Goal: Transaction & Acquisition: Purchase product/service

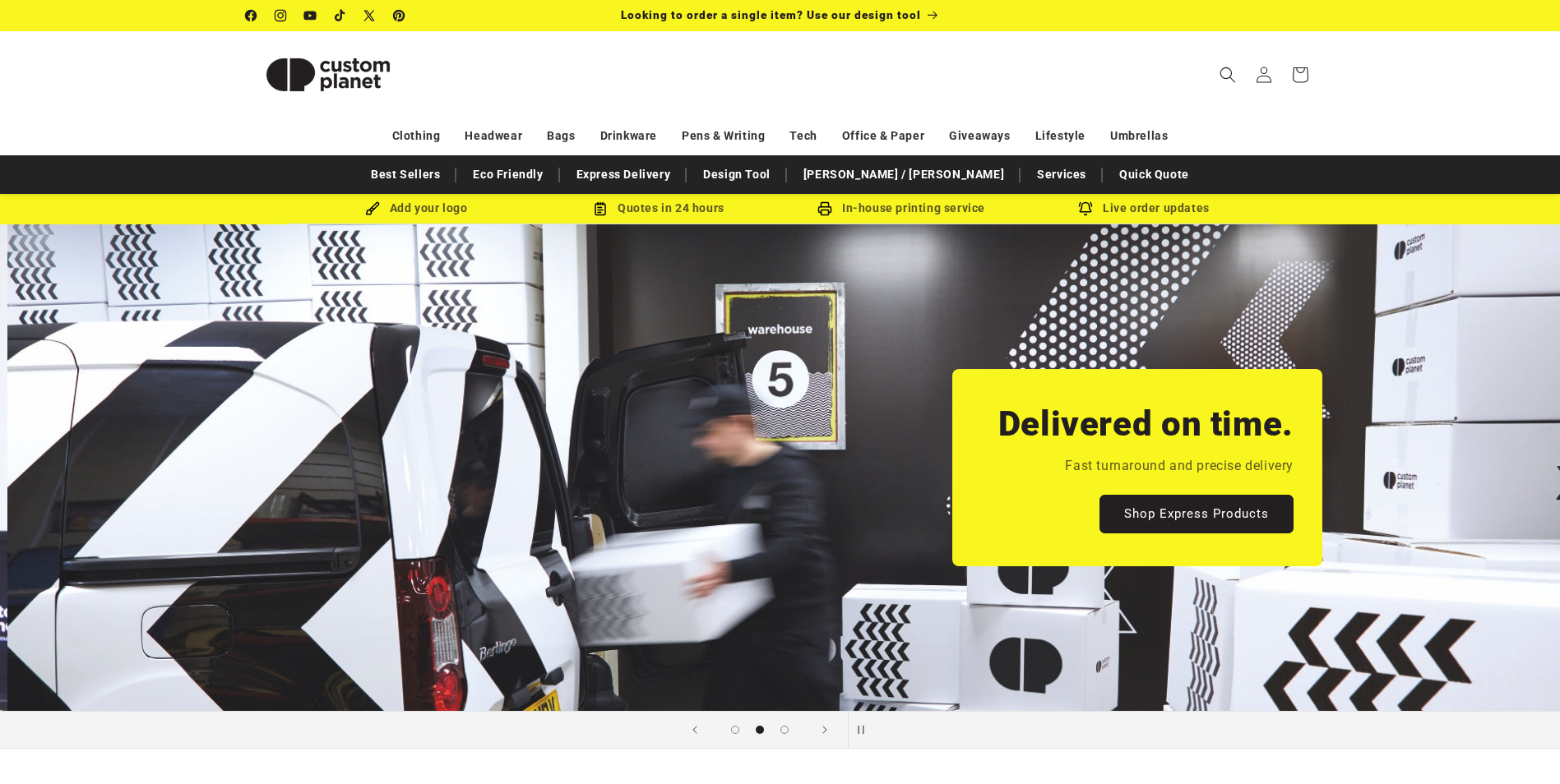
scroll to position [0, 1560]
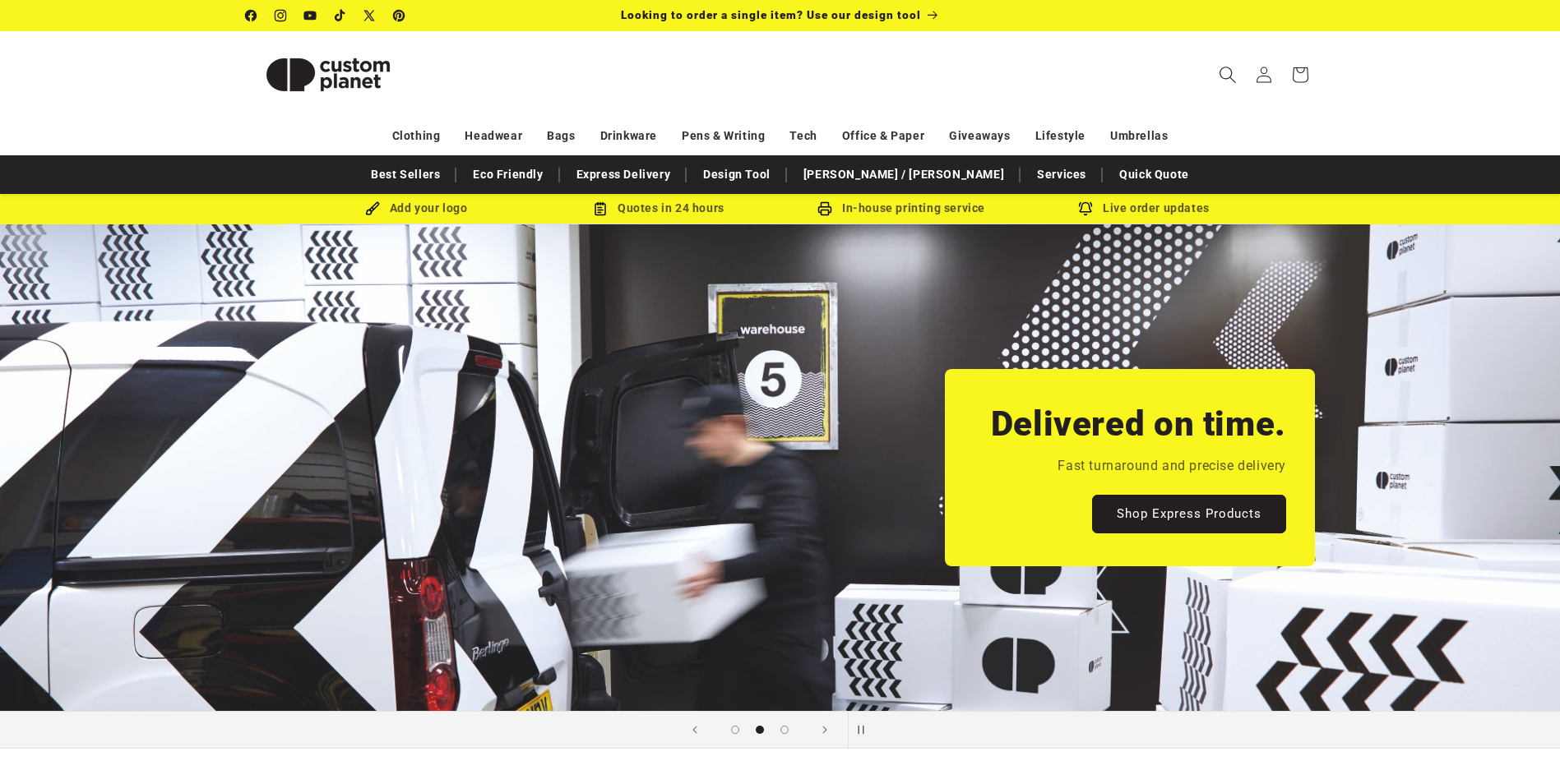
click at [1233, 78] on icon "Search" at bounding box center [1227, 75] width 17 height 17
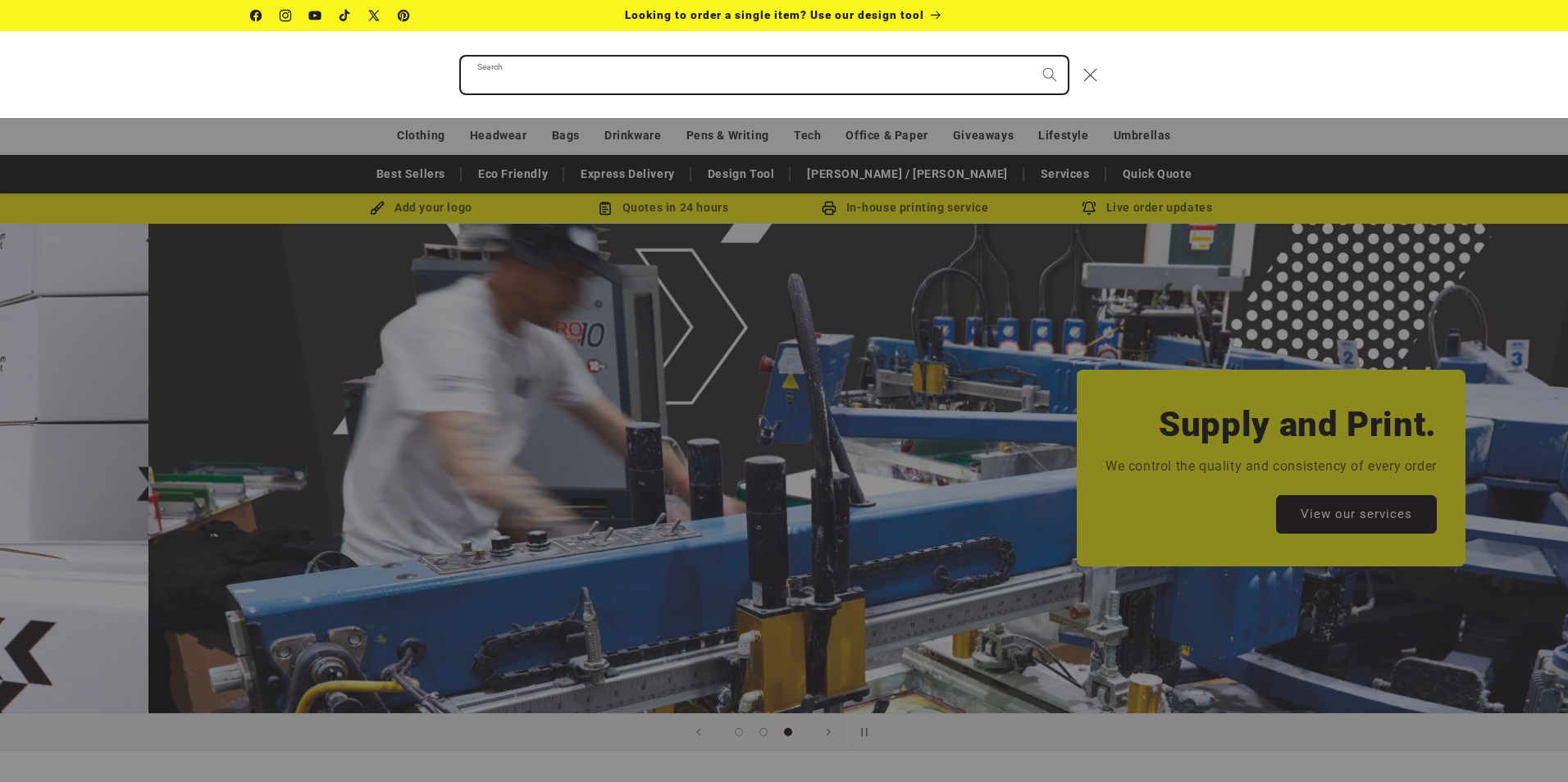
scroll to position [0, 3135]
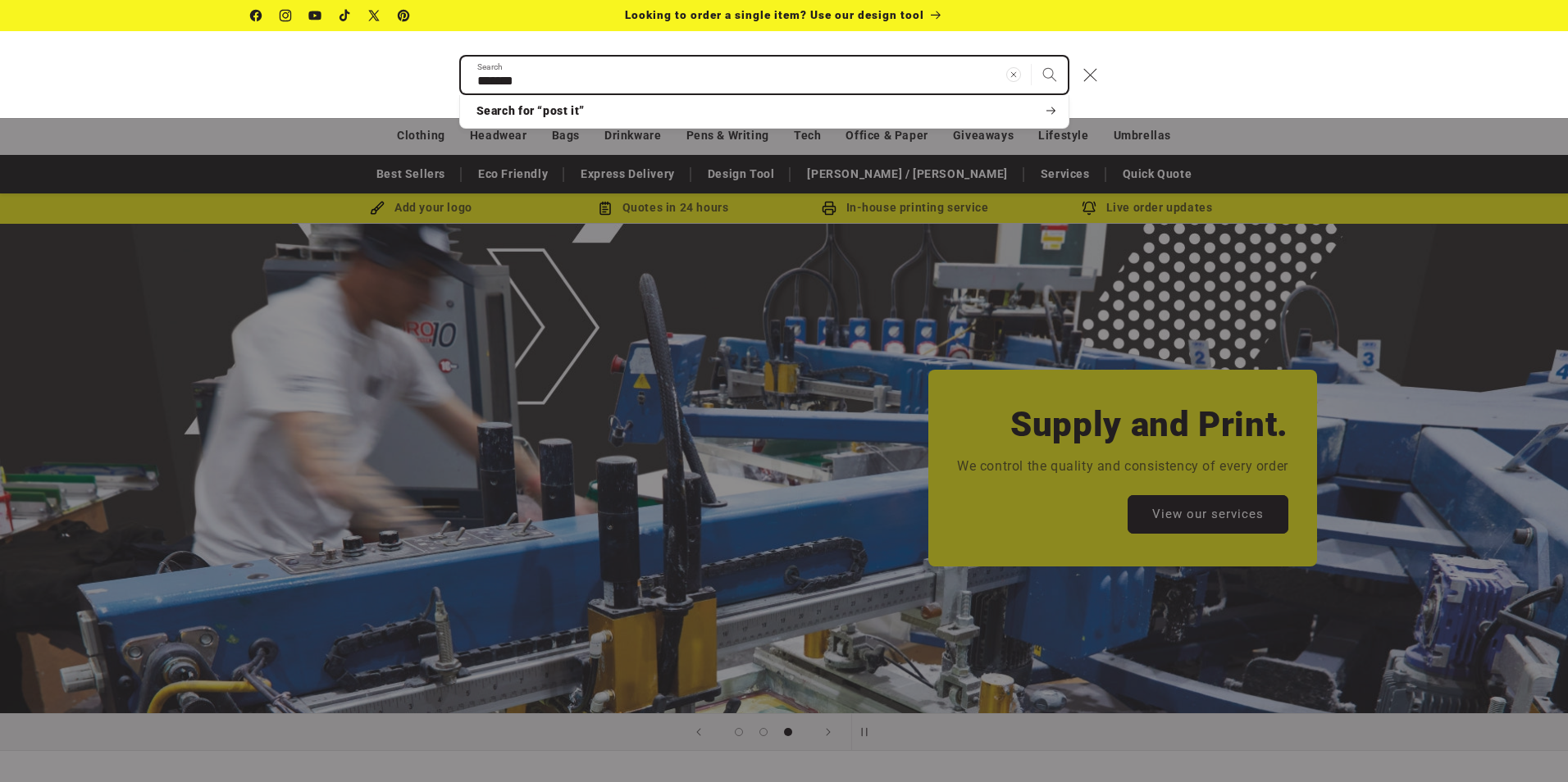
type input "*******"
click at [1031, 57] on button "Search" at bounding box center [1049, 74] width 36 height 36
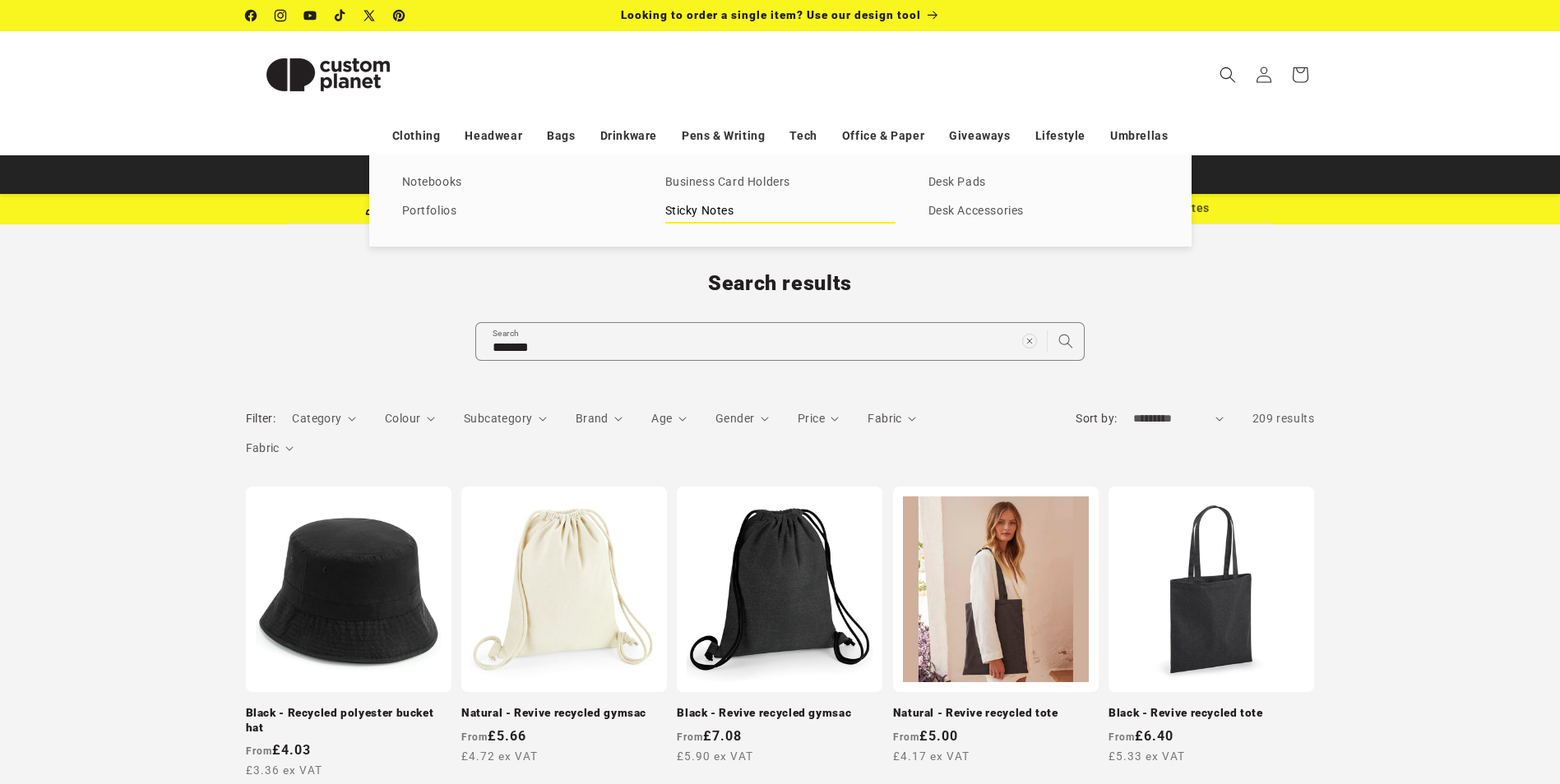
click at [676, 210] on link "Sticky Notes" at bounding box center [780, 211] width 230 height 22
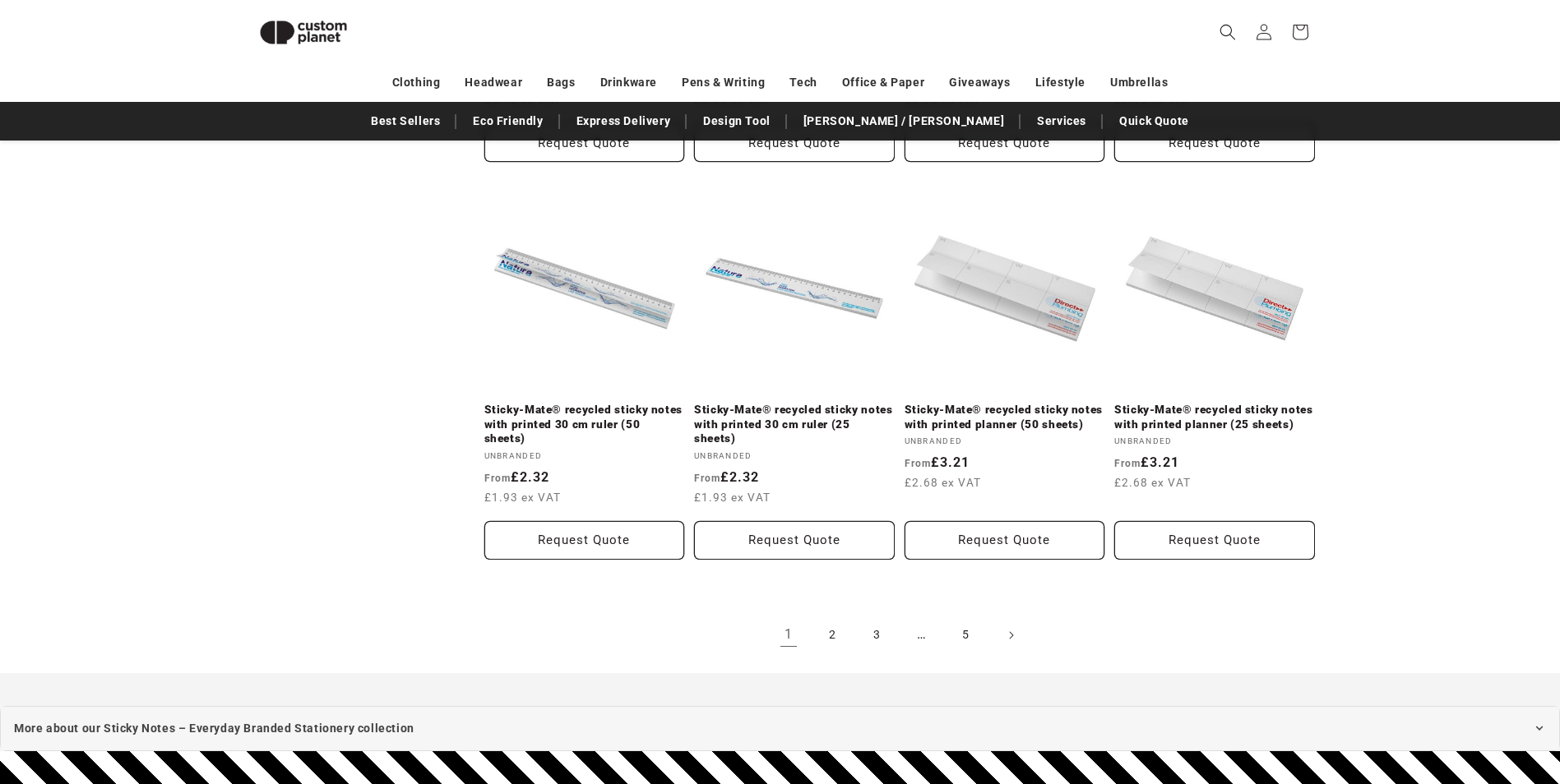
scroll to position [1770, 0]
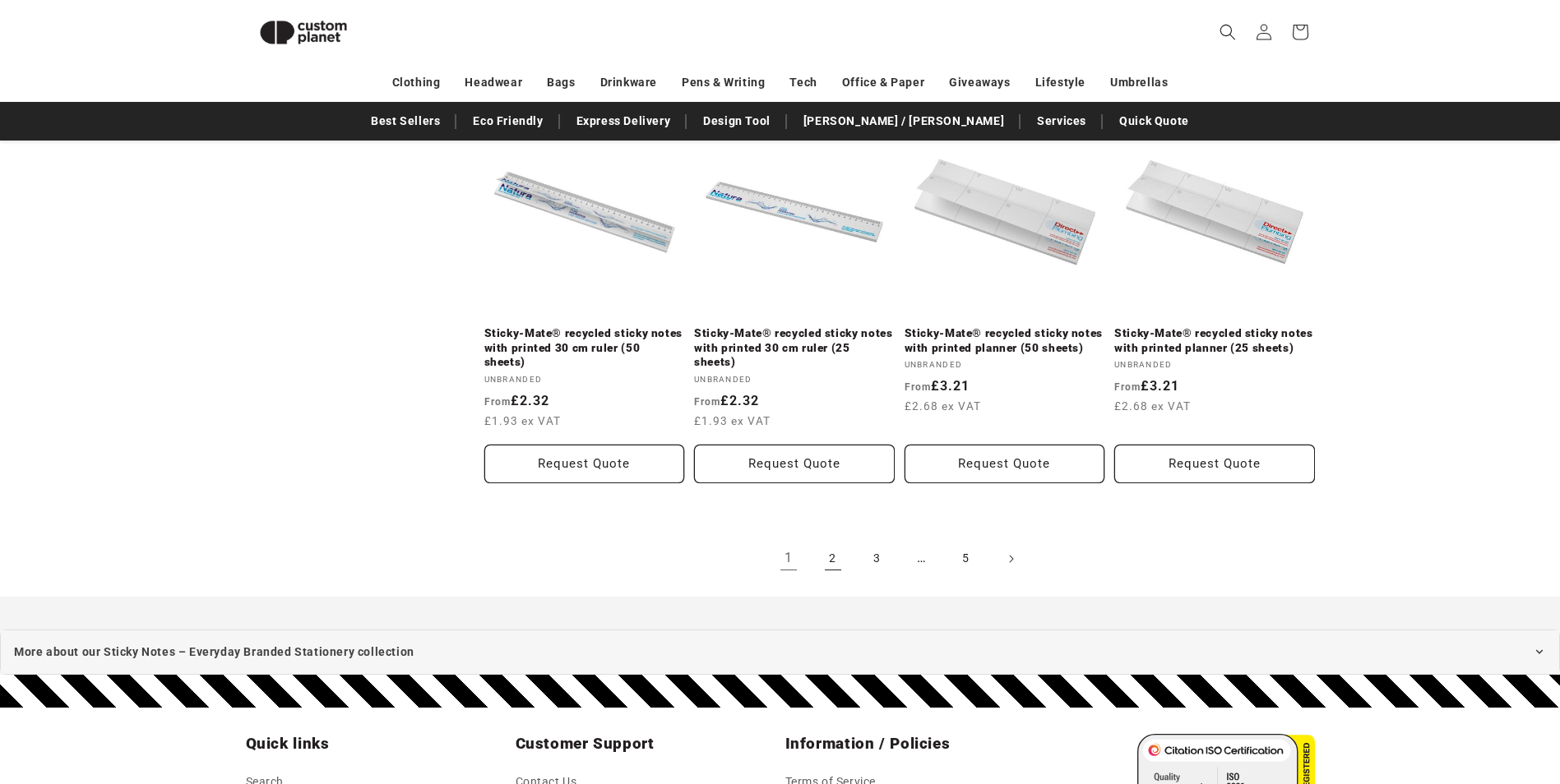
click at [838, 557] on link "2" at bounding box center [833, 558] width 36 height 36
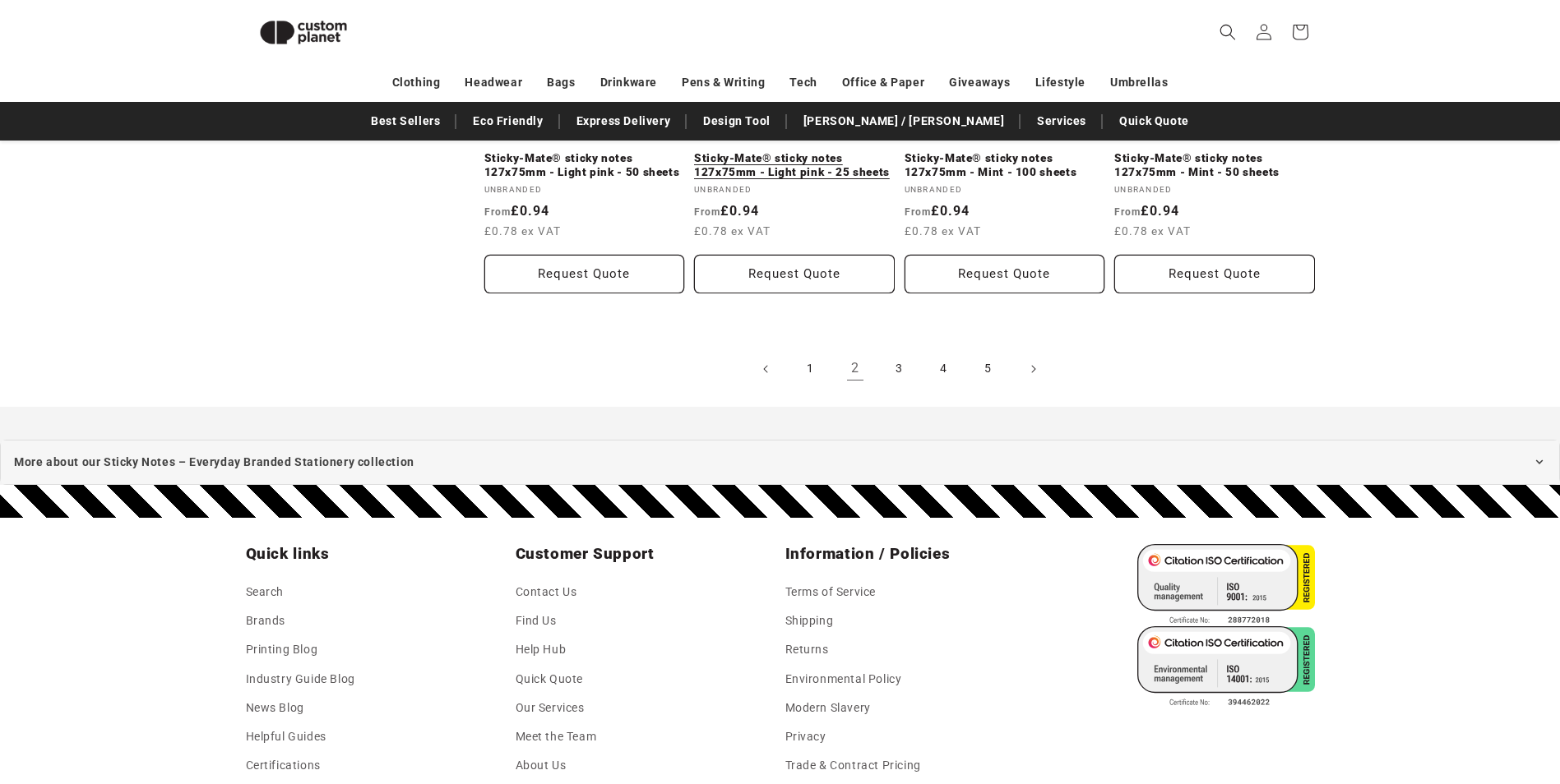
scroll to position [2115, 0]
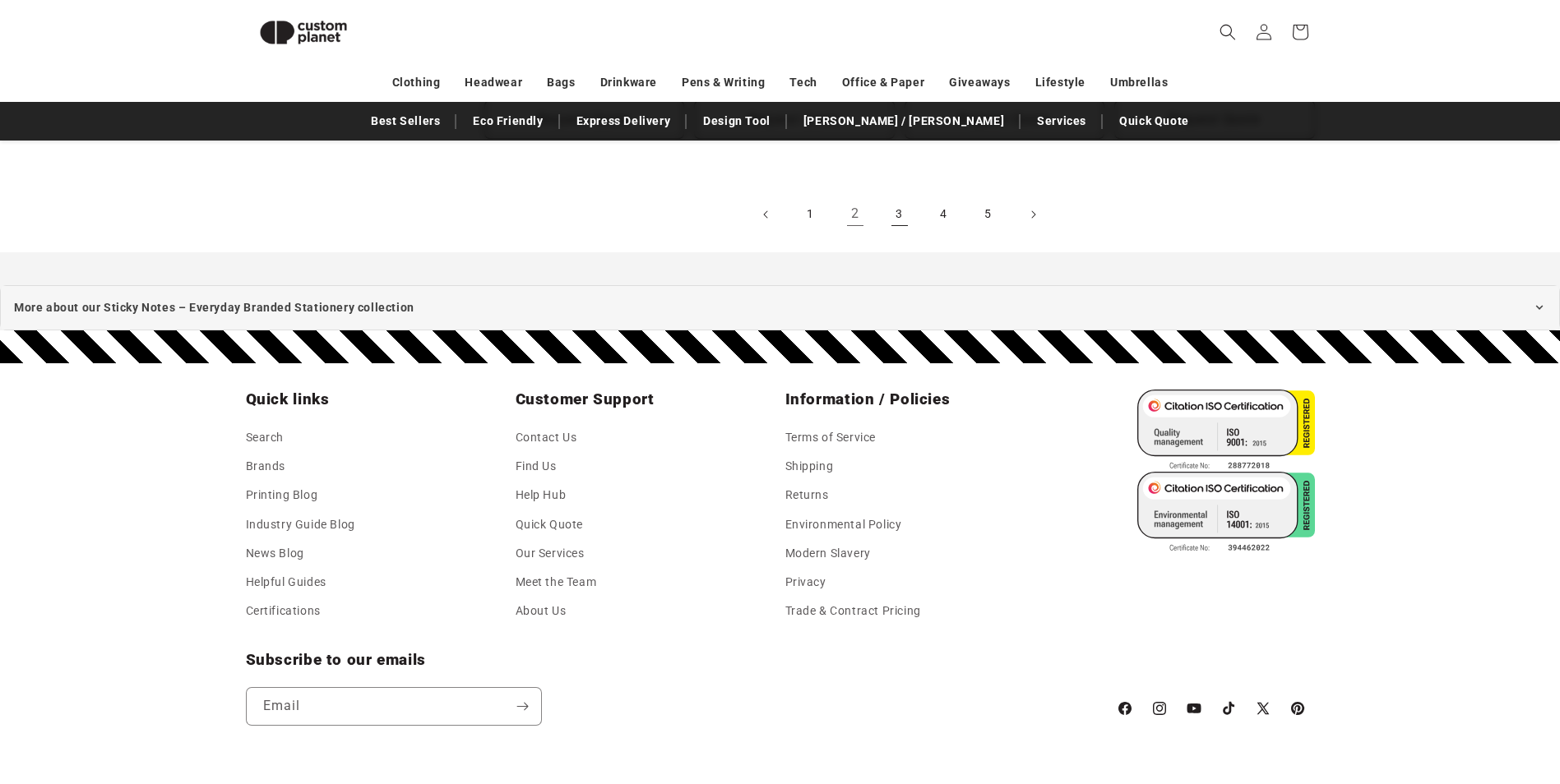
click at [903, 215] on link "3" at bounding box center [899, 214] width 36 height 36
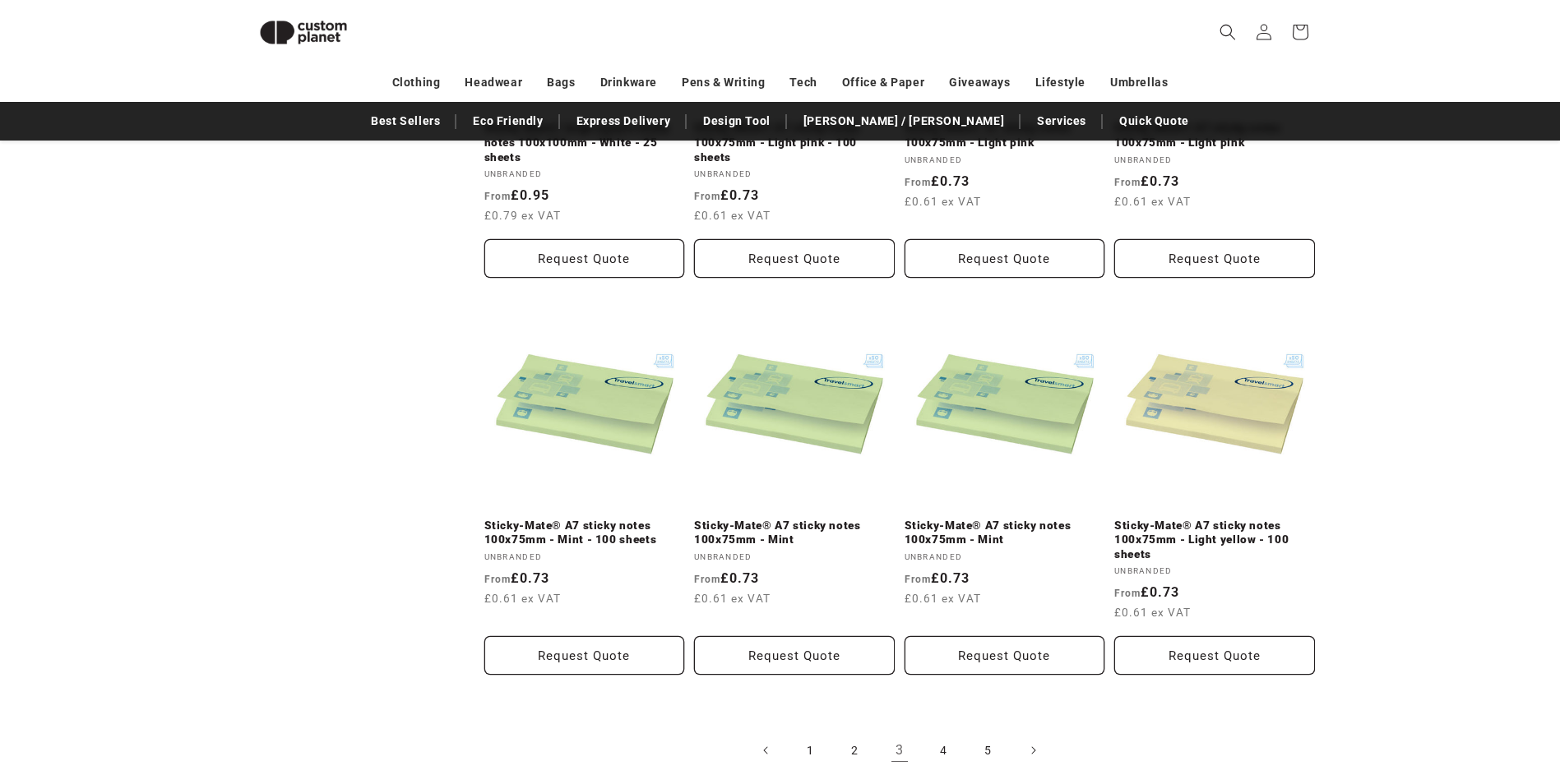
scroll to position [1704, 0]
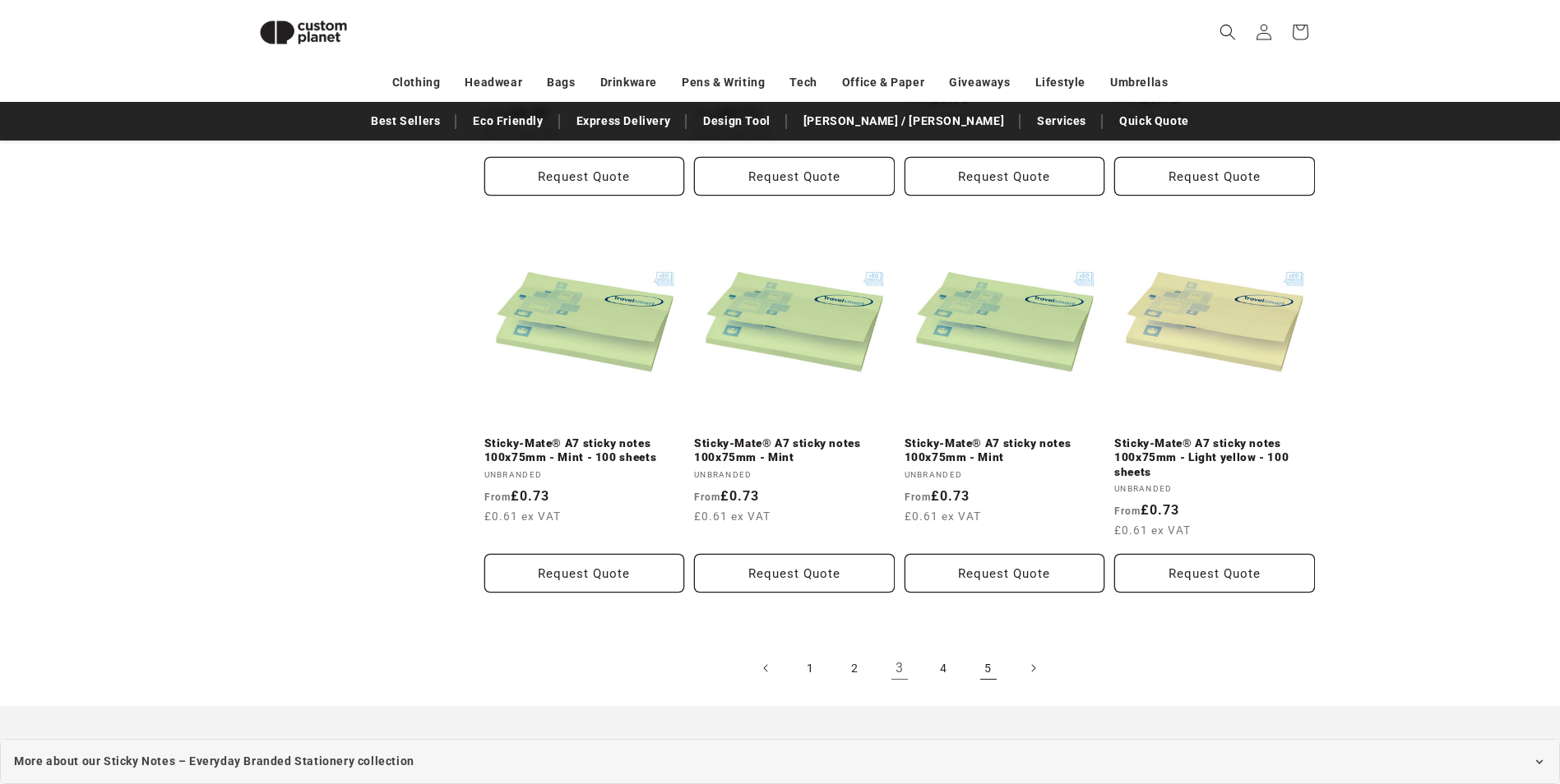
click at [987, 671] on link "5" at bounding box center [988, 668] width 36 height 36
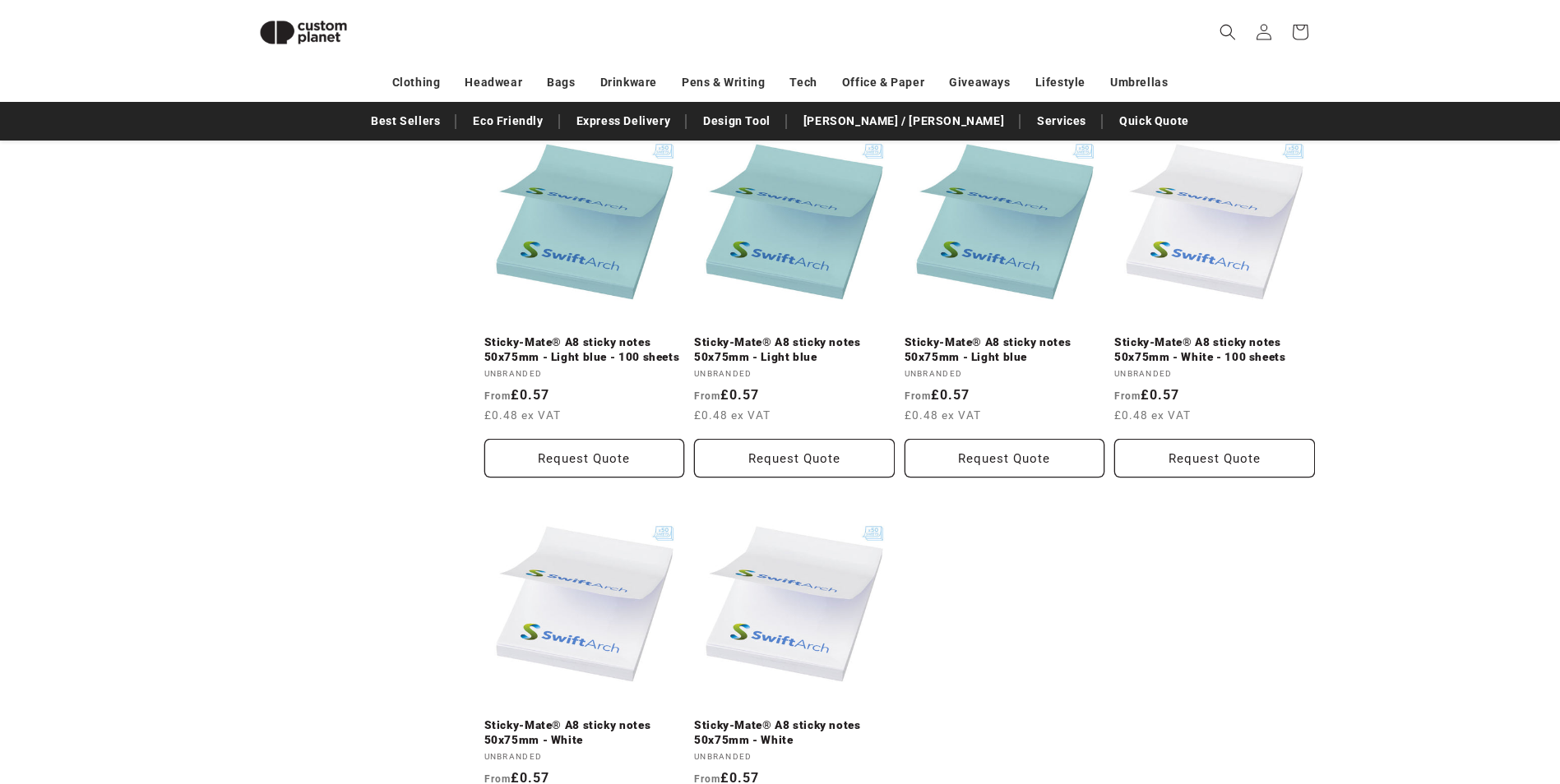
scroll to position [1621, 0]
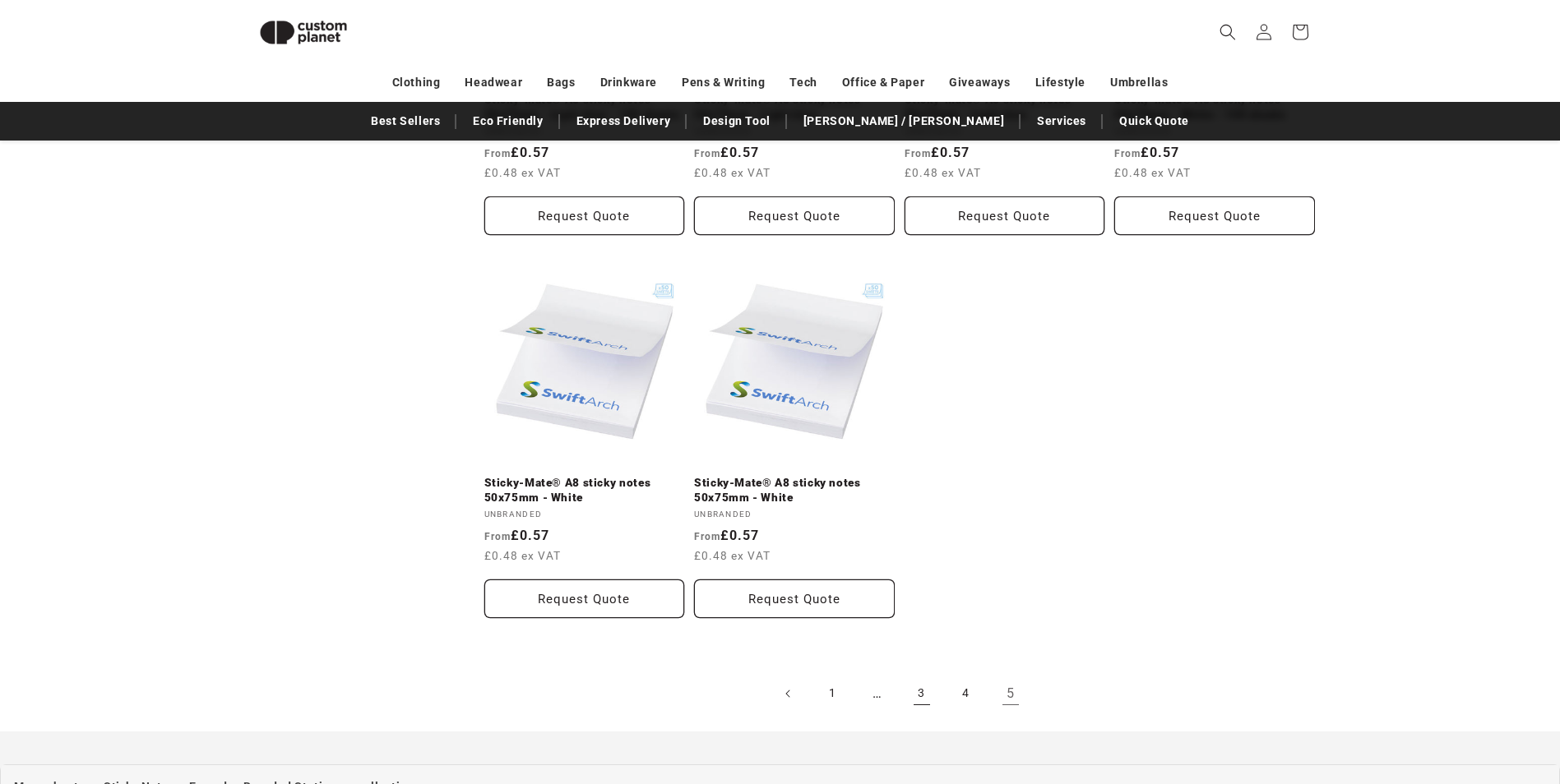
click at [933, 694] on link "3" at bounding box center [921, 693] width 36 height 36
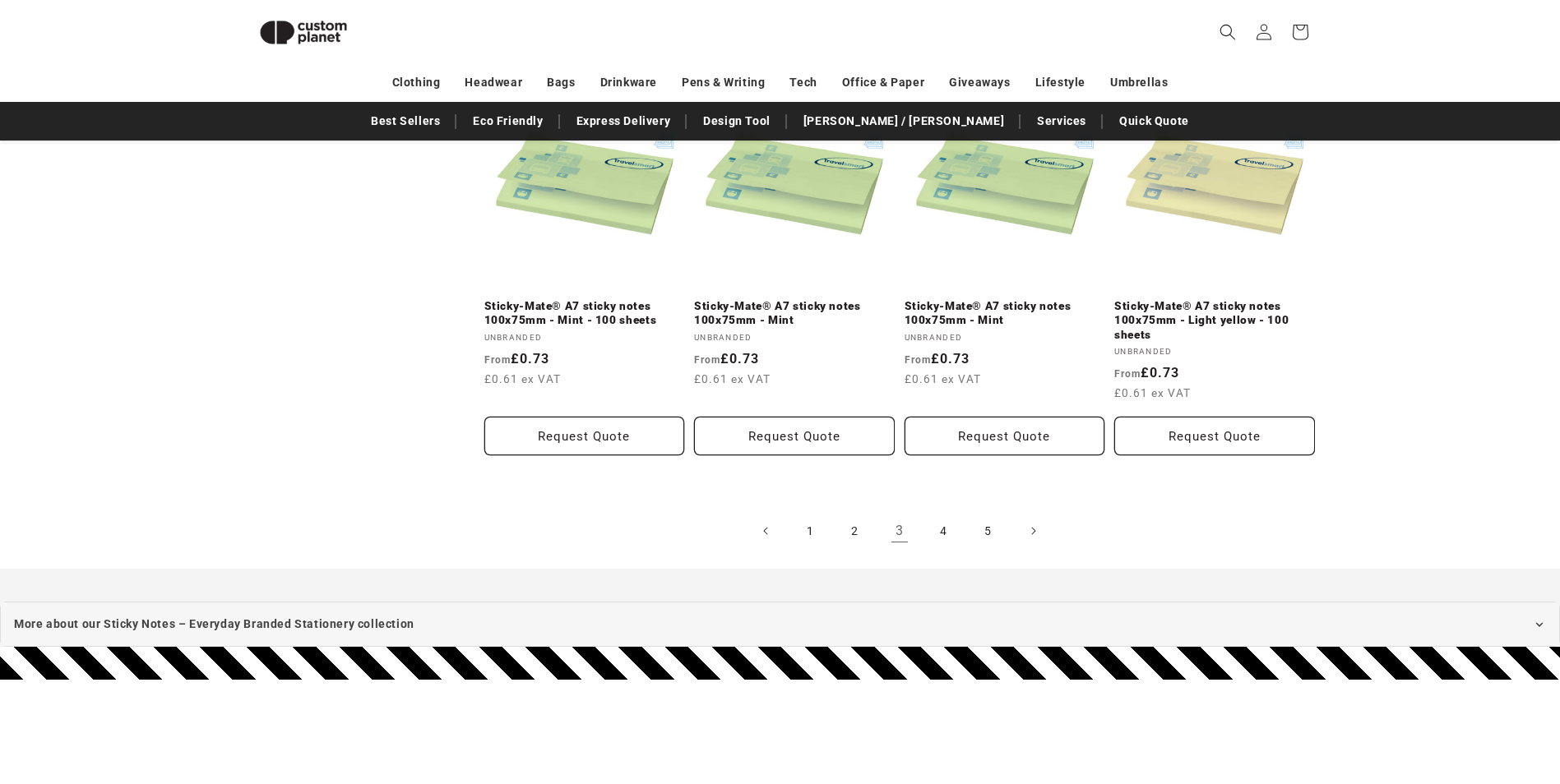
scroll to position [1950, 0]
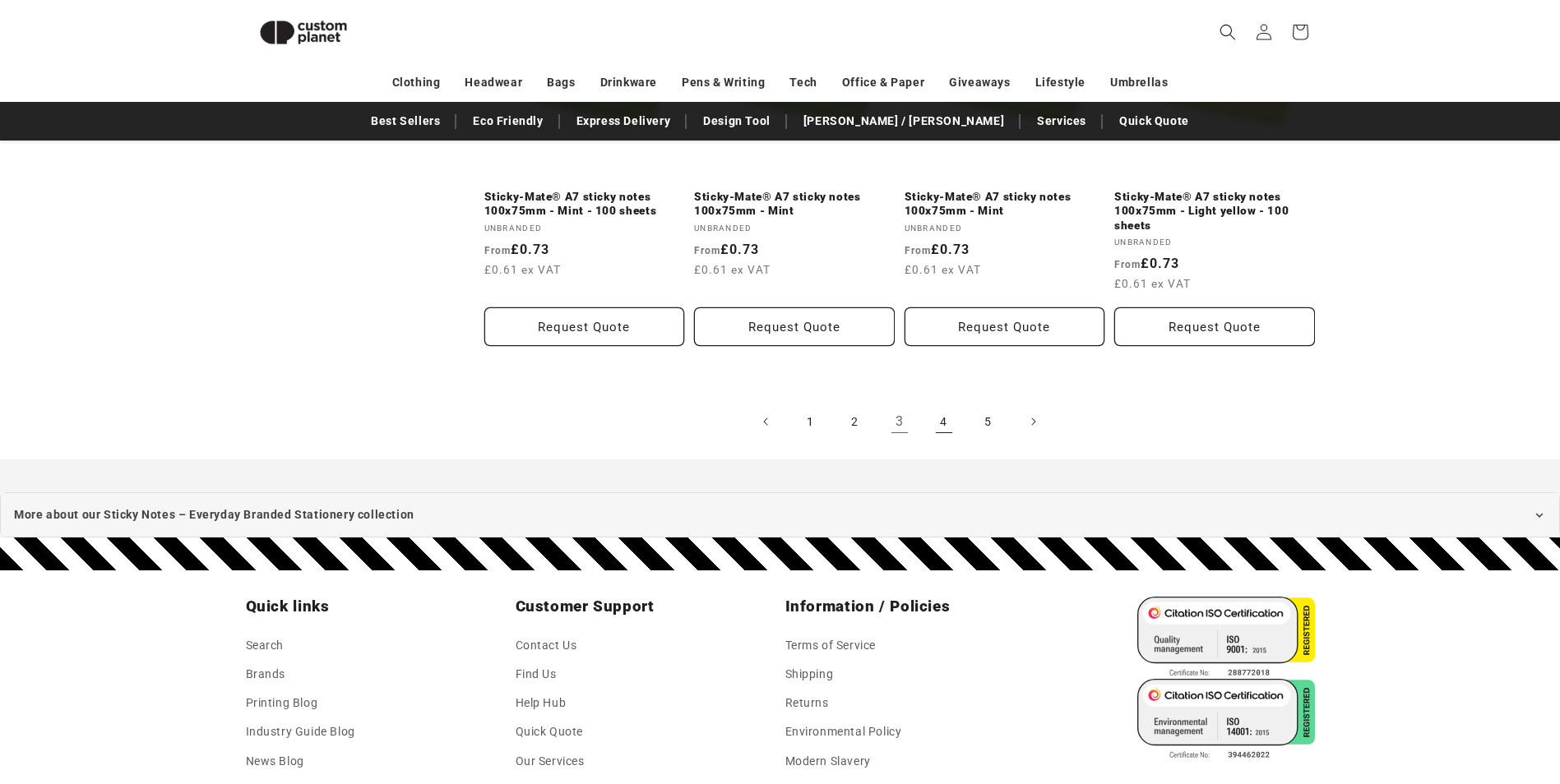
click at [940, 423] on link "4" at bounding box center [943, 421] width 36 height 36
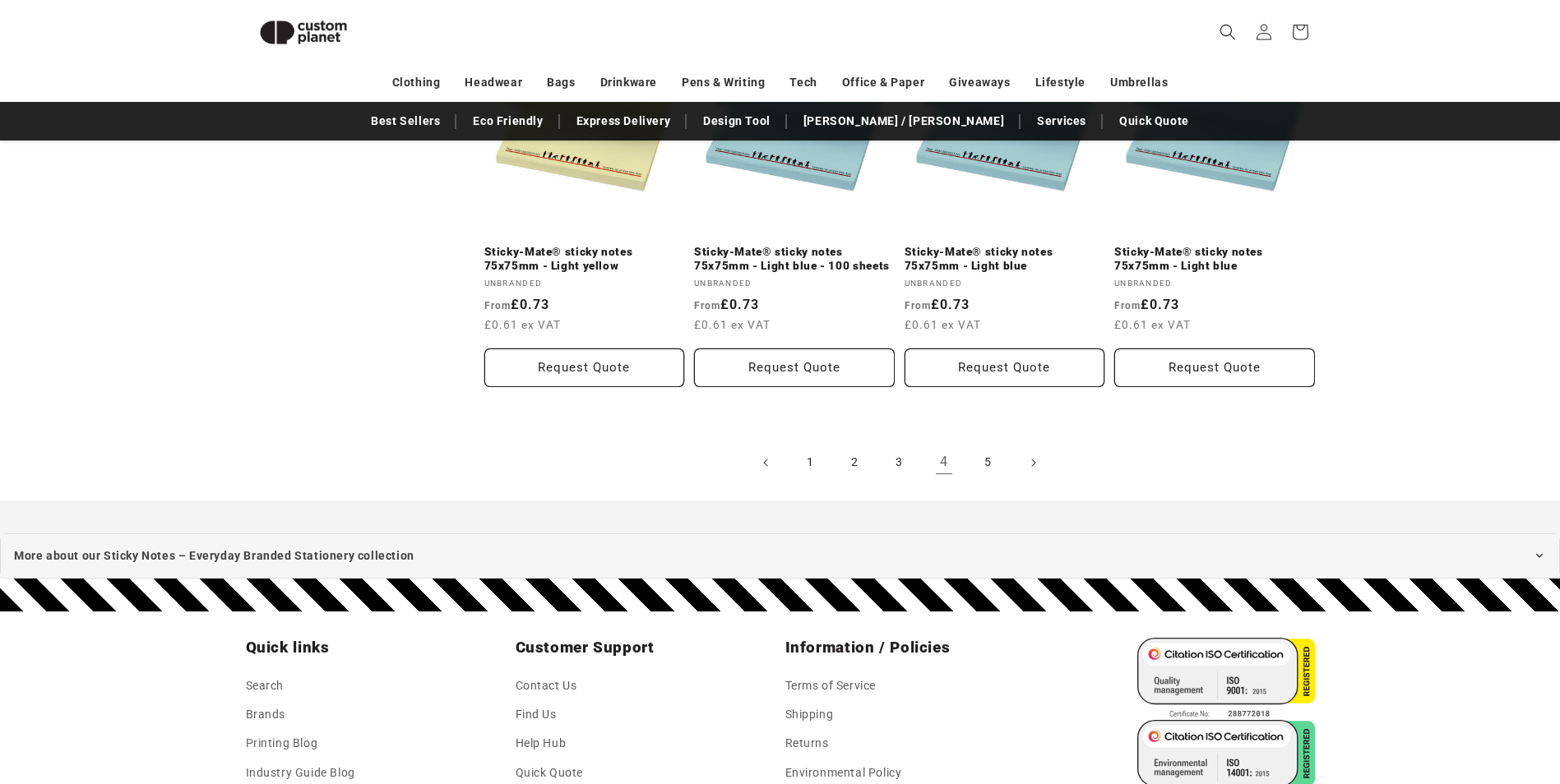
scroll to position [1621, 0]
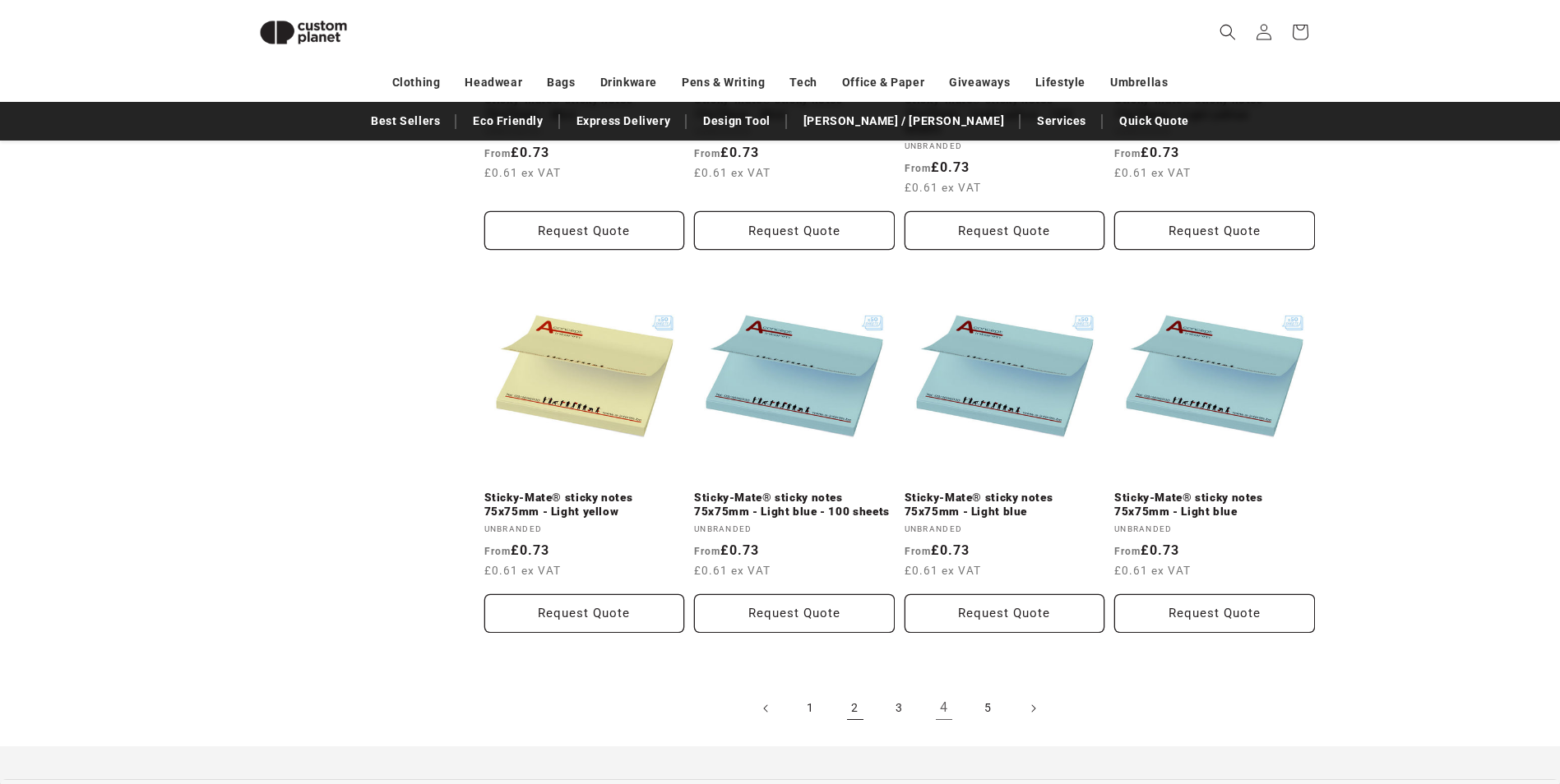
click at [854, 711] on link "2" at bounding box center [854, 708] width 36 height 36
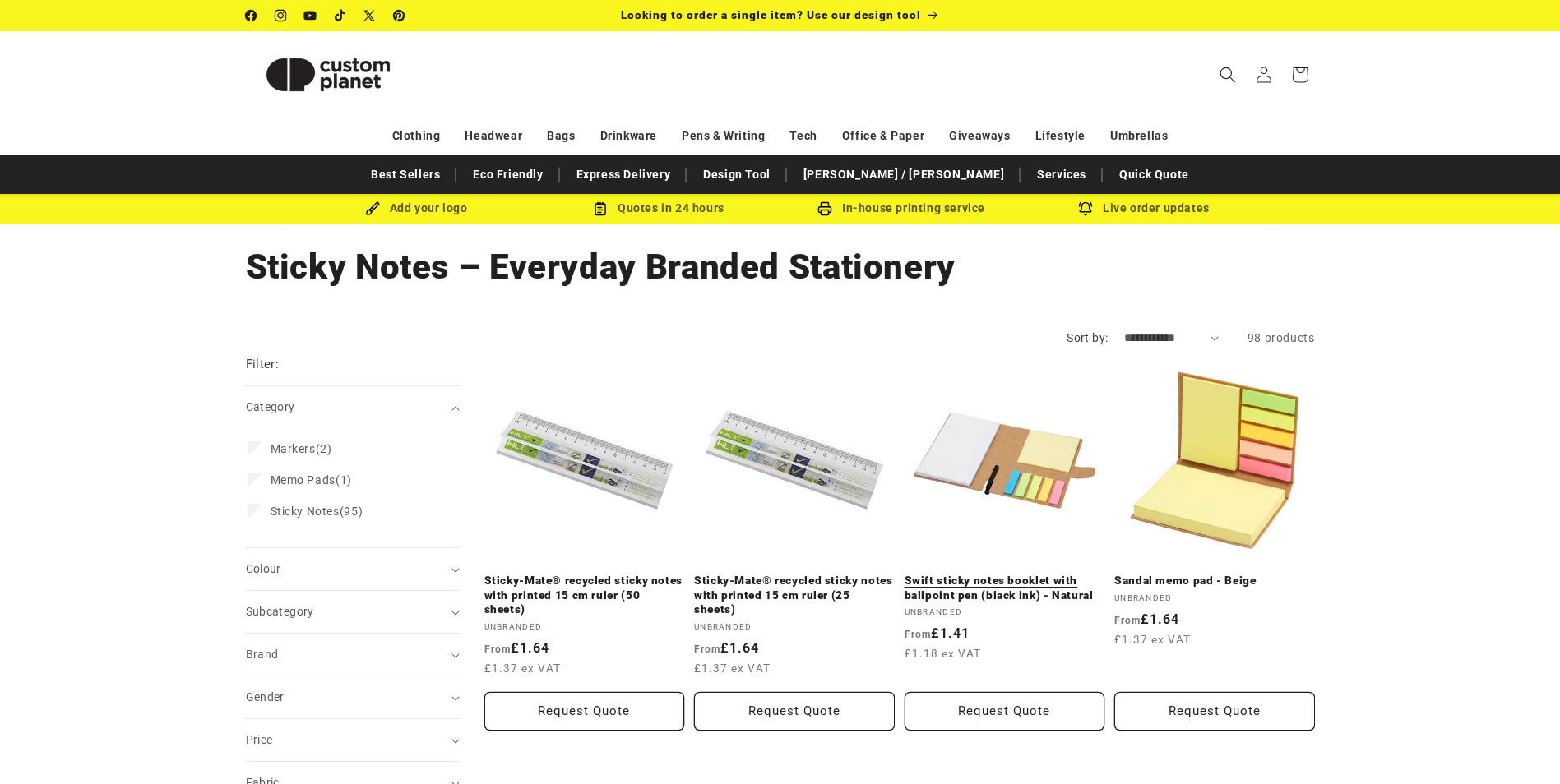
click at [1012, 588] on link "Swift sticky notes booklet with ballpoint pen (black ink) - Natural" at bounding box center [1004, 588] width 200 height 29
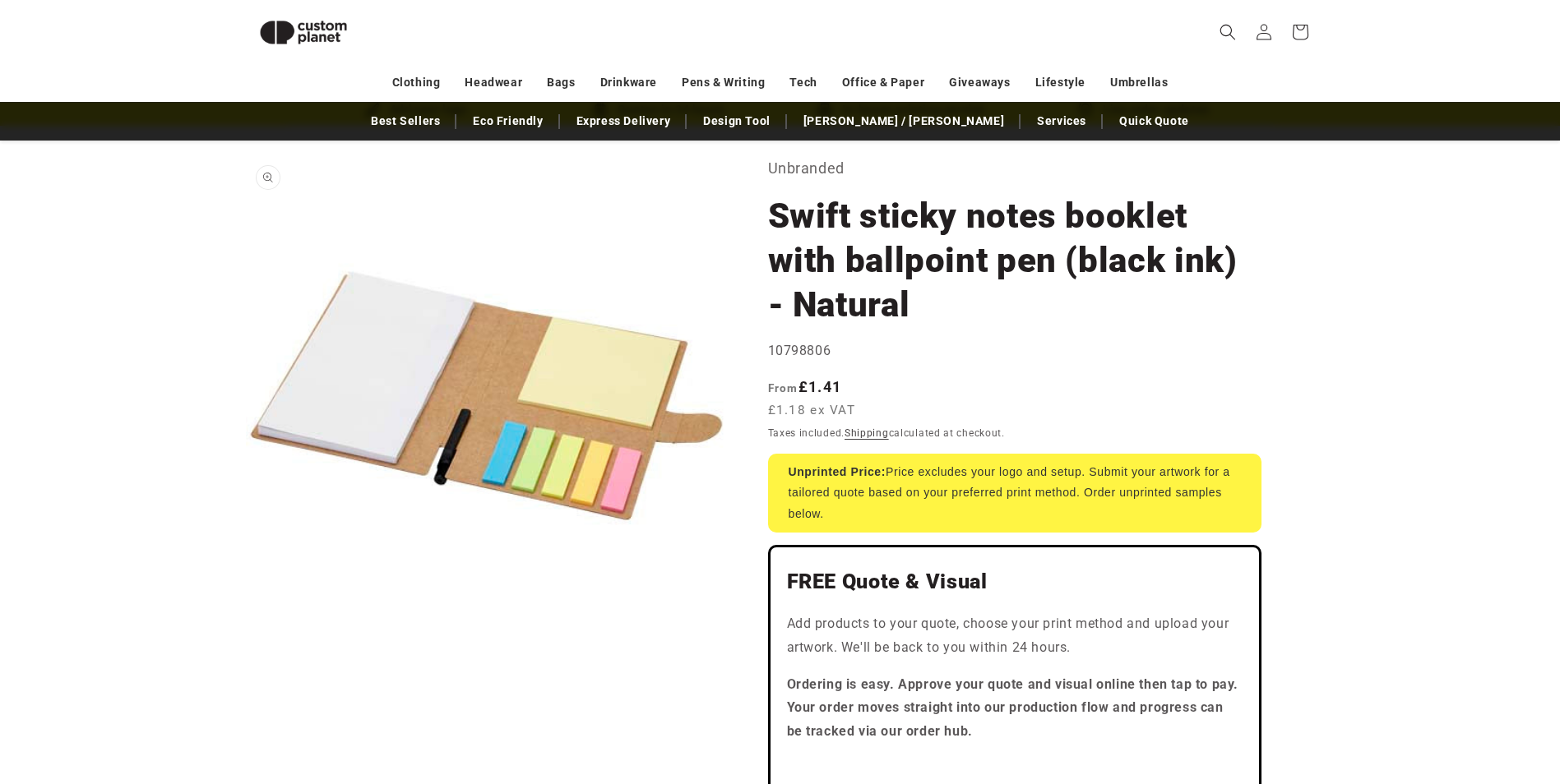
scroll to position [60, 0]
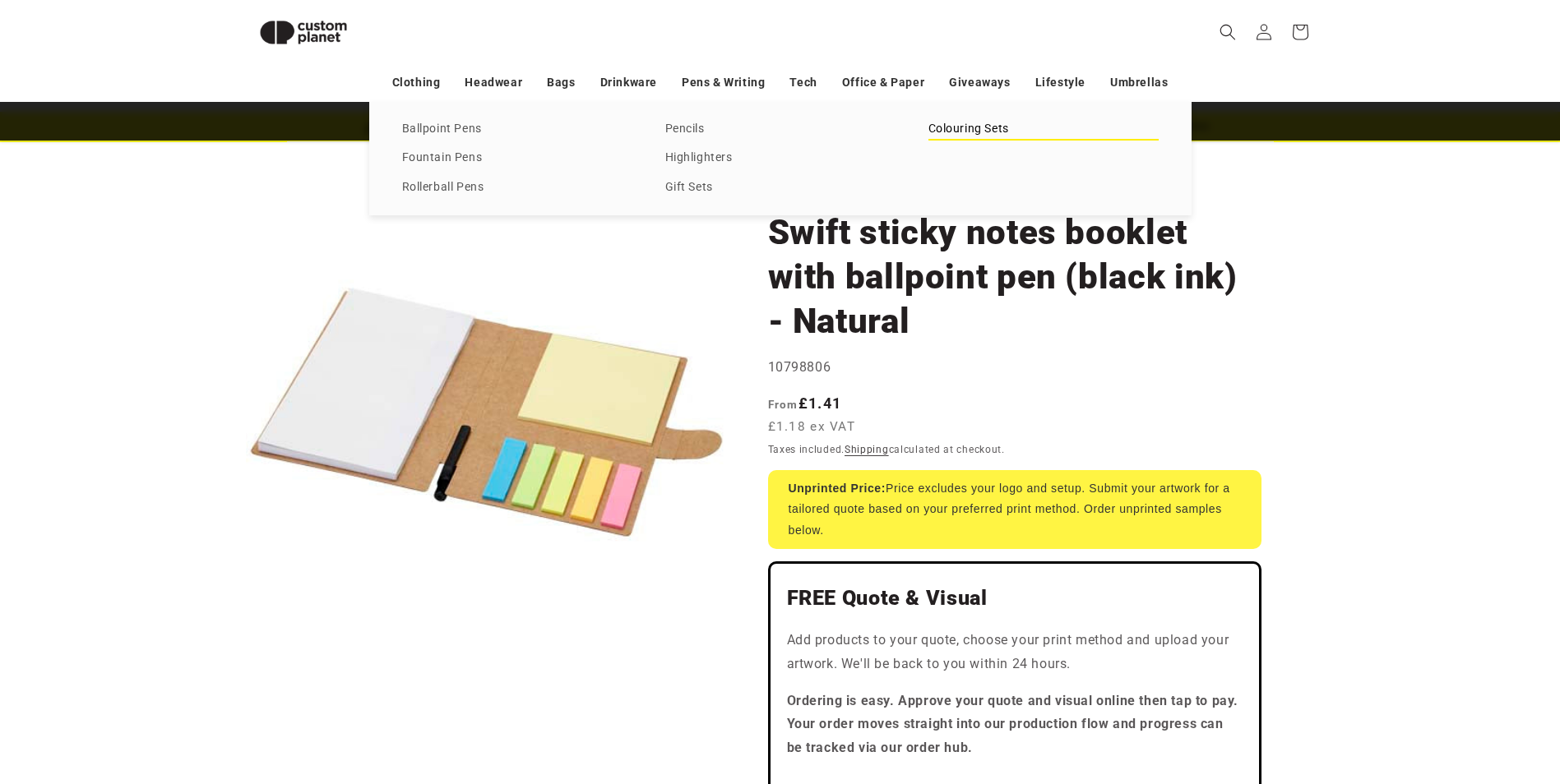
click at [980, 132] on link "Colouring Sets" at bounding box center [1044, 129] width 230 height 22
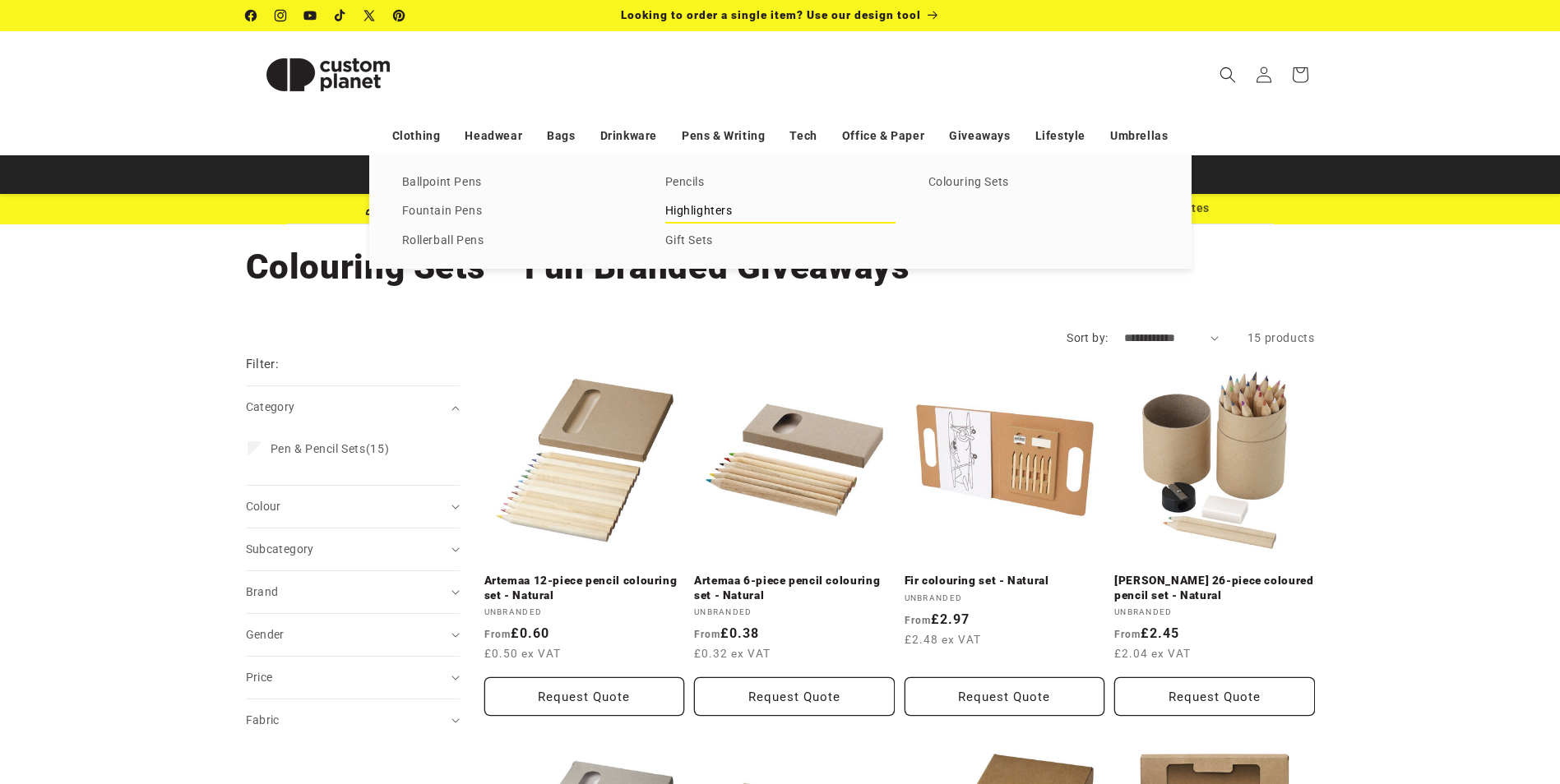
click at [674, 215] on link "Highlighters" at bounding box center [780, 211] width 230 height 22
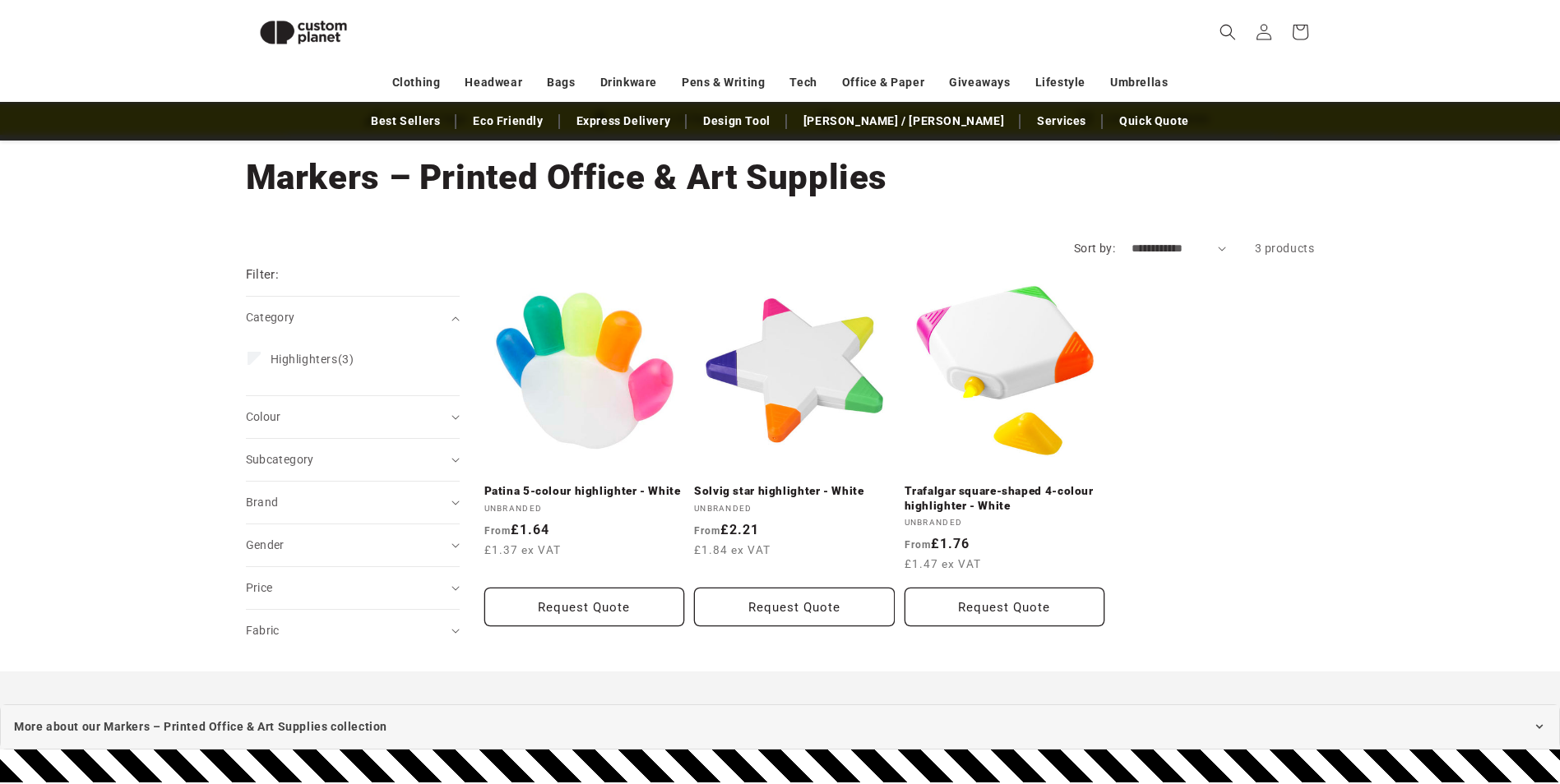
scroll to position [60, 0]
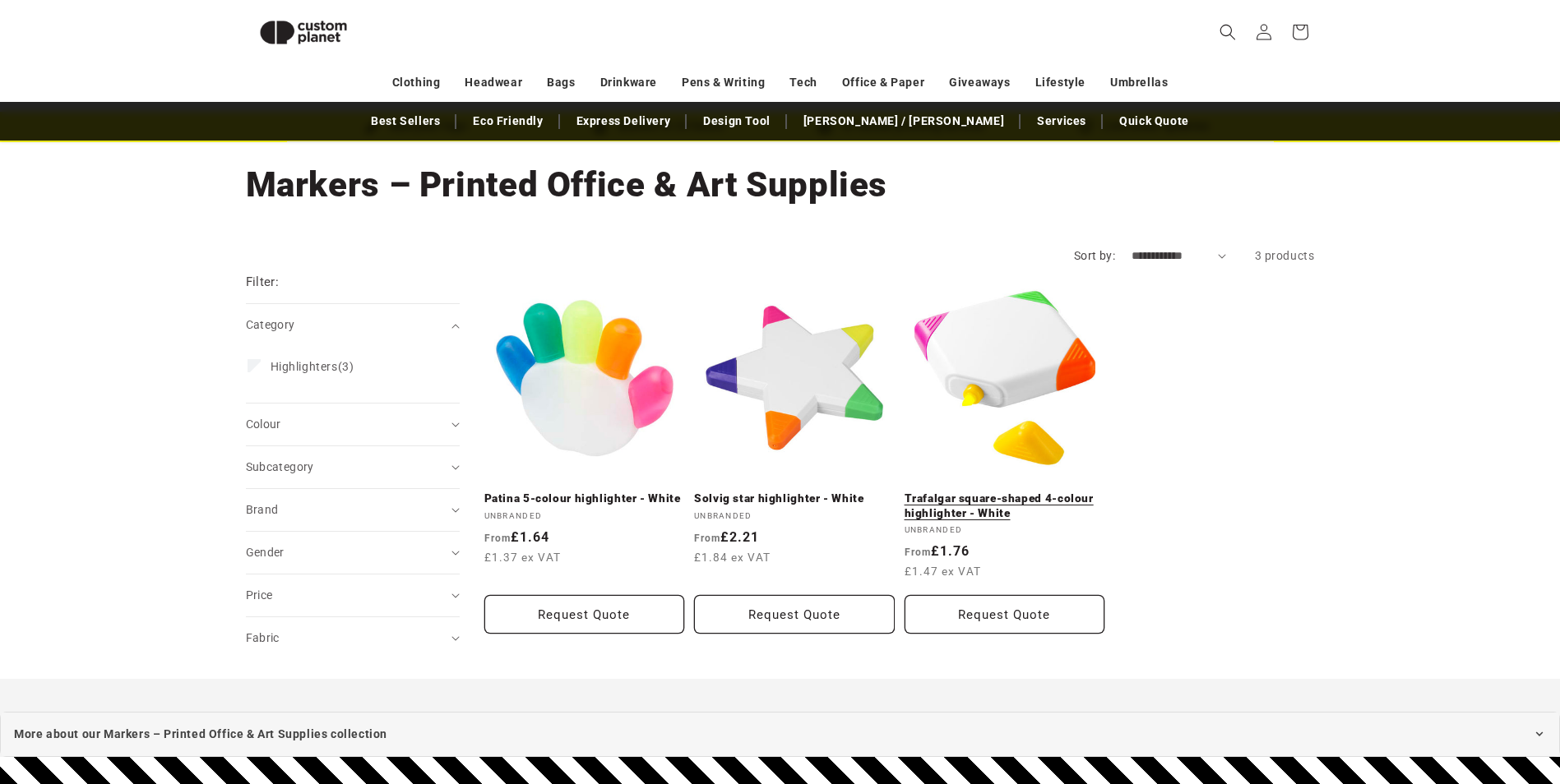
click at [1004, 492] on link "Trafalgar square-shaped 4-colour highlighter - White" at bounding box center [1004, 506] width 200 height 29
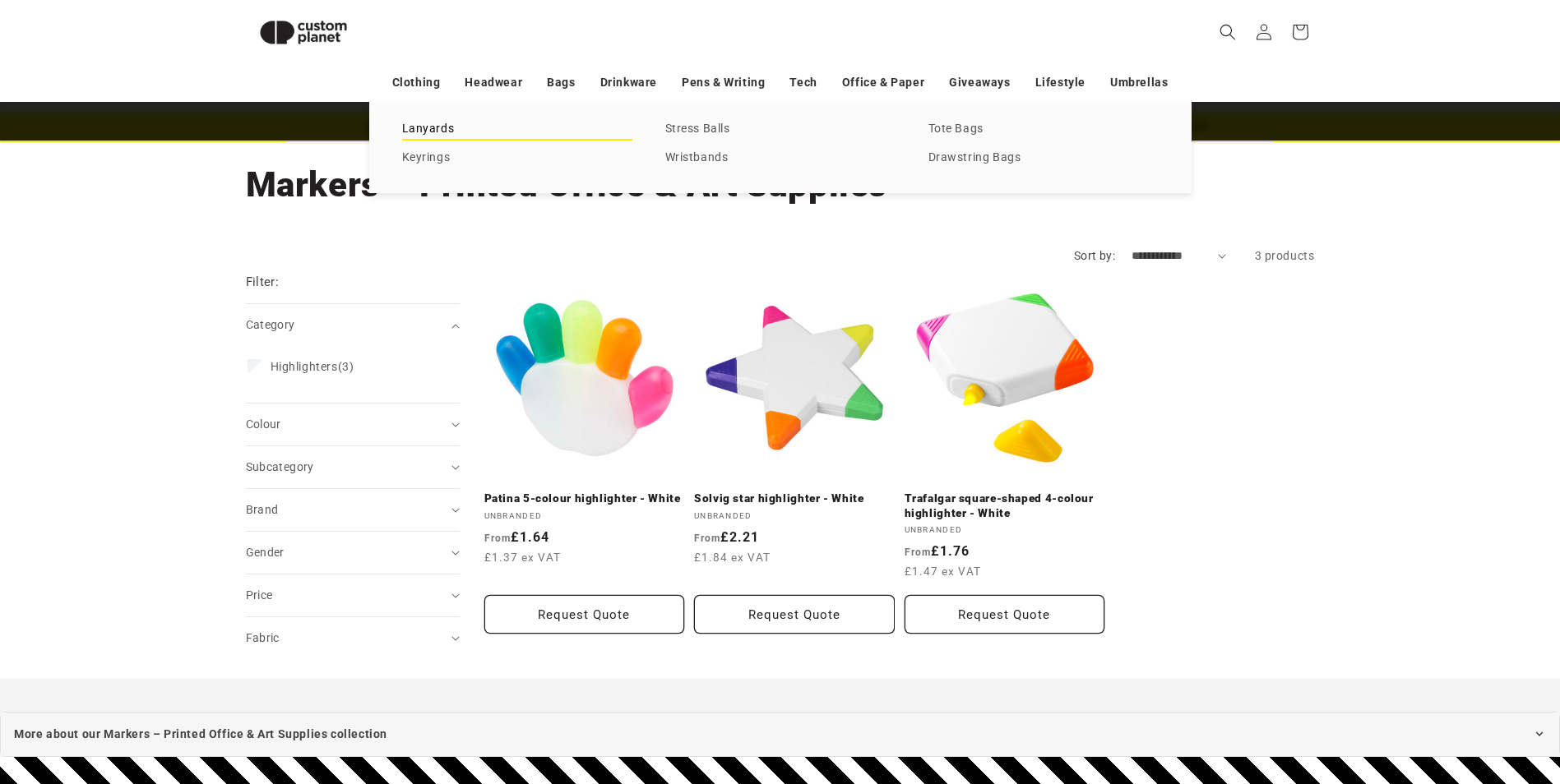
click at [434, 126] on link "Lanyards" at bounding box center [517, 129] width 230 height 22
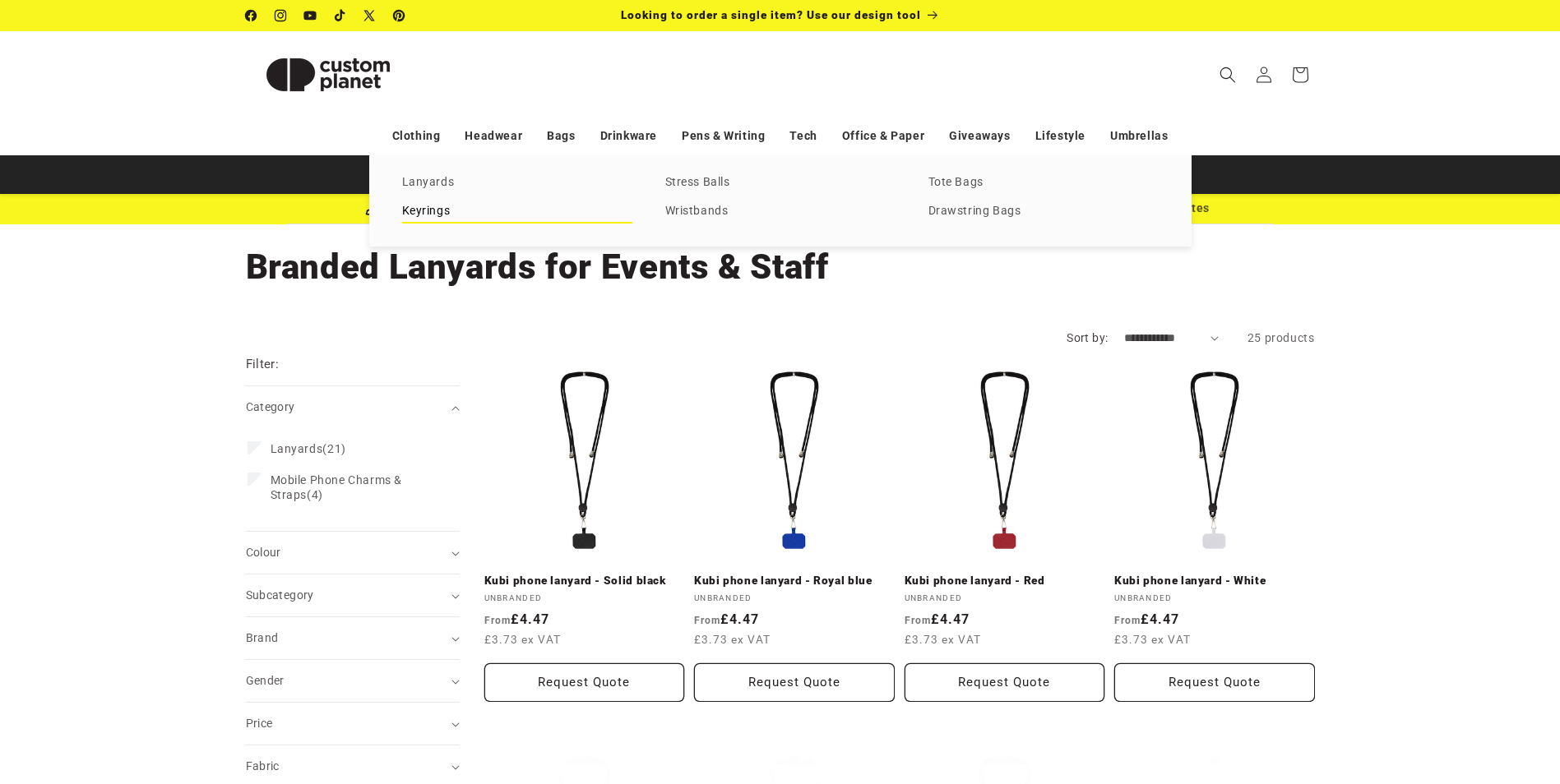
click at [409, 210] on link "Keyrings" at bounding box center [517, 211] width 230 height 22
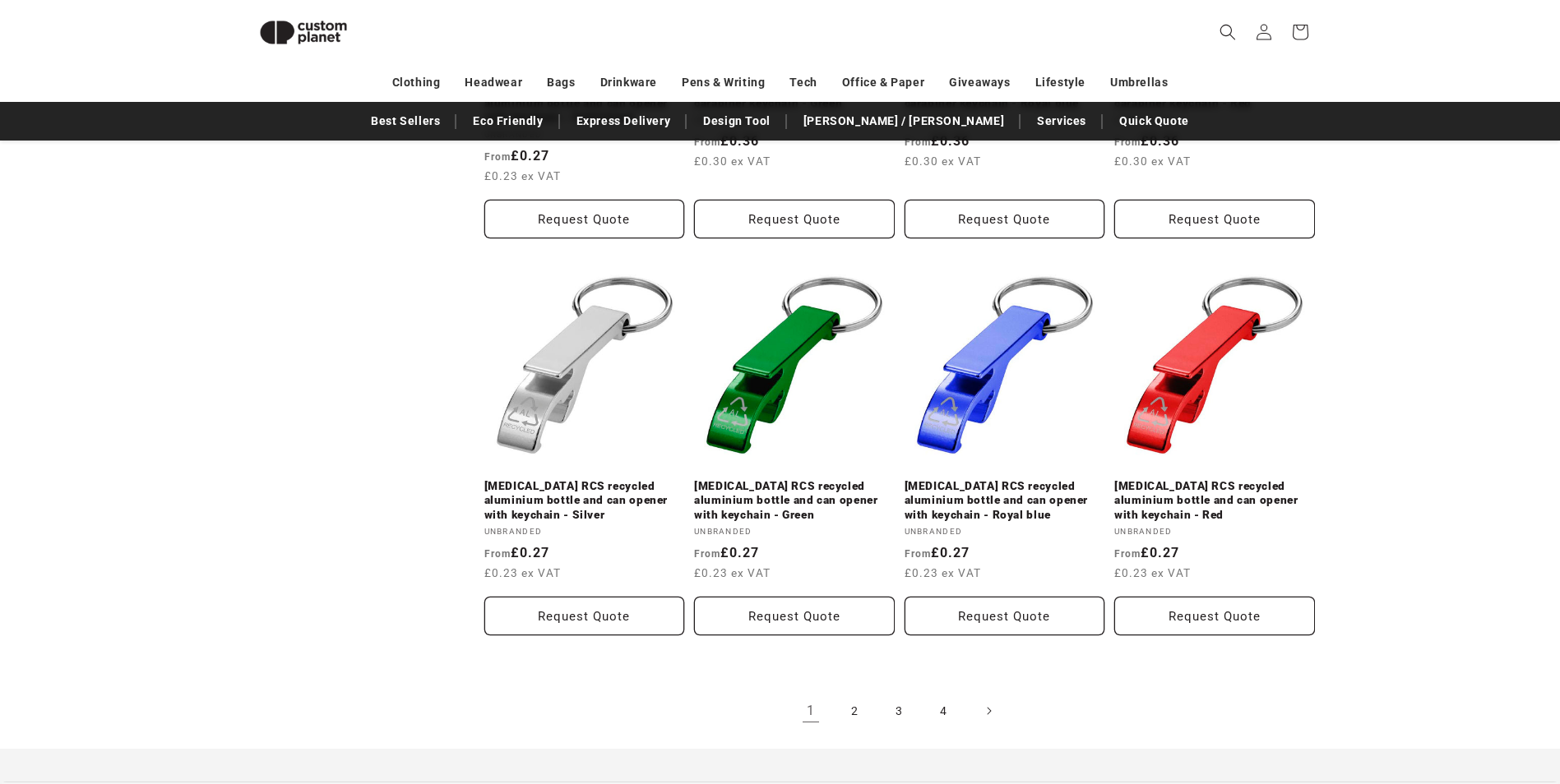
scroll to position [1703, 0]
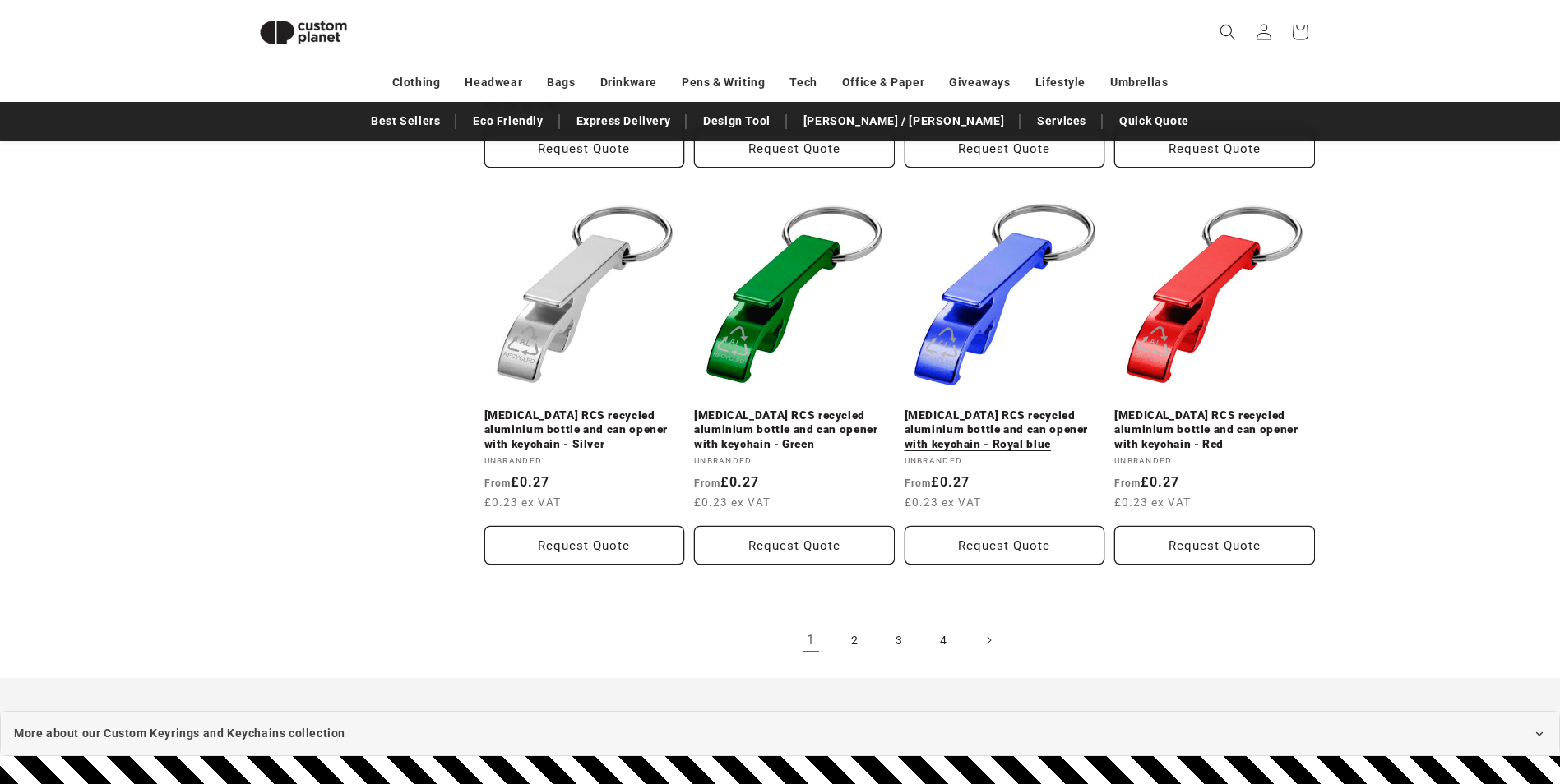
drag, startPoint x: 1113, startPoint y: 483, endPoint x: 913, endPoint y: 487, distance: 200.0
click at [913, 452] on link "[MEDICAL_DATA] RCS recycled aluminium bottle and can opener with keychain - Roy…" at bounding box center [1004, 430] width 200 height 44
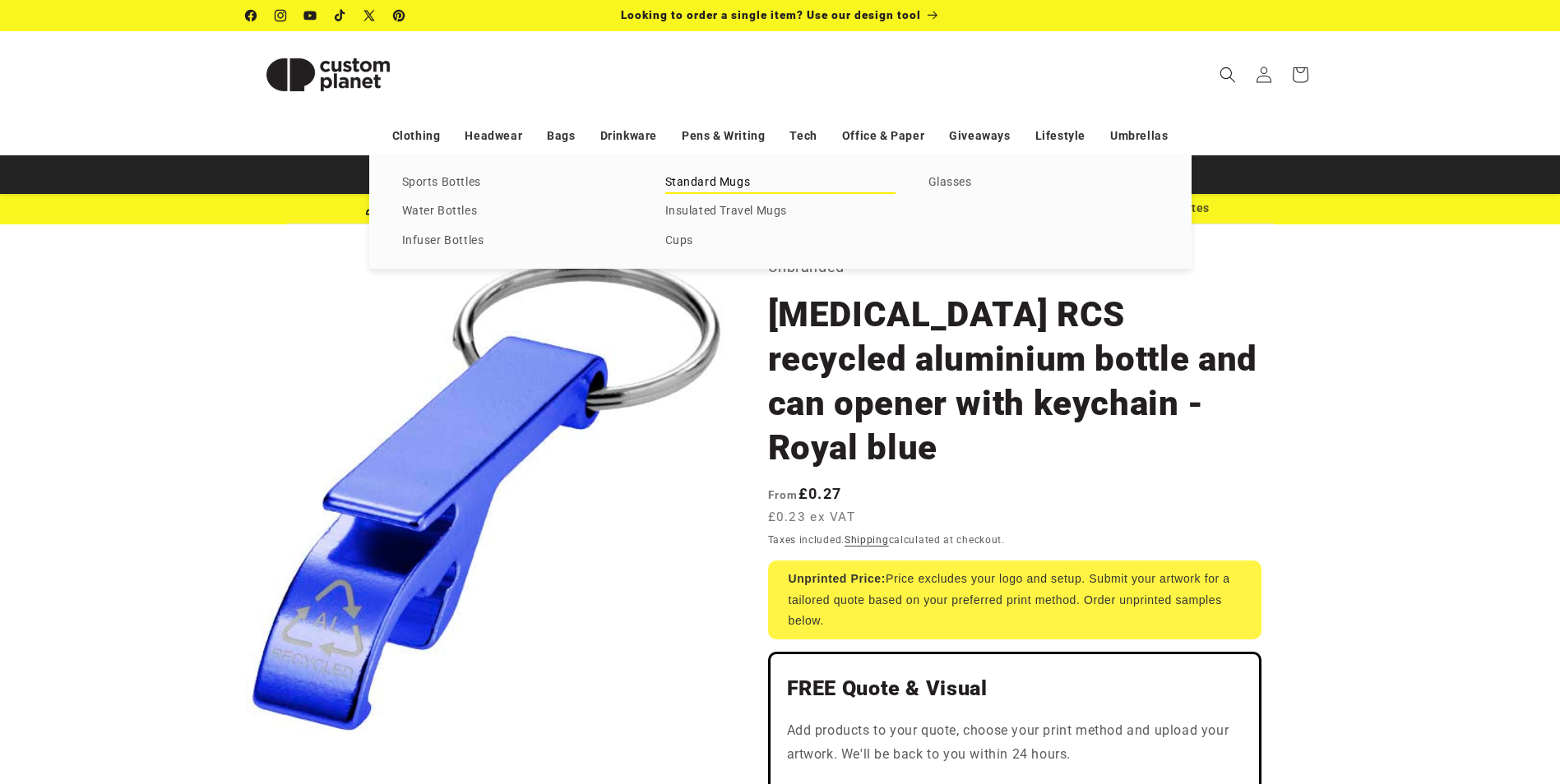
click at [723, 179] on link "Standard Mugs" at bounding box center [780, 182] width 230 height 22
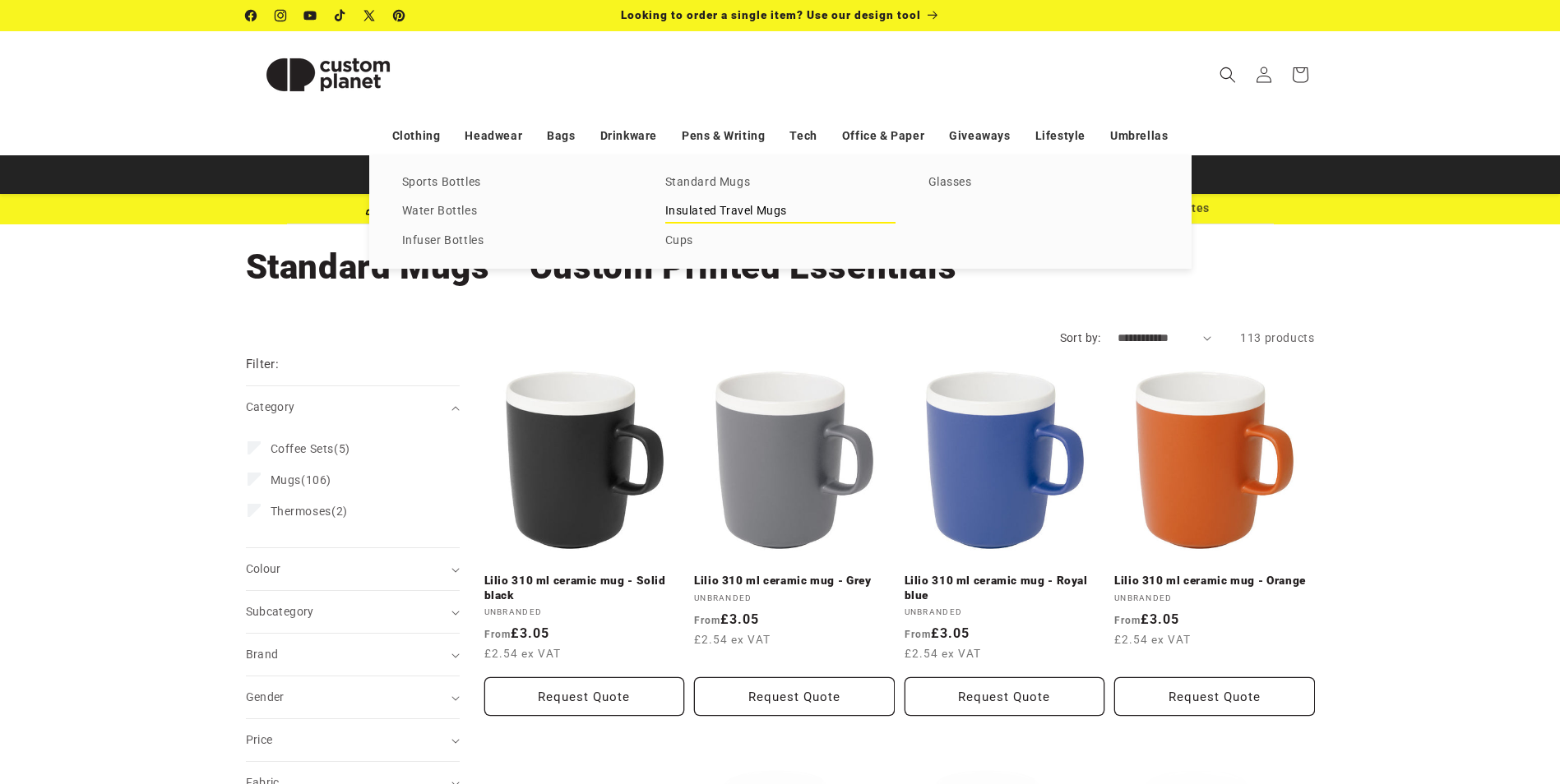
click at [715, 208] on link "Insulated Travel Mugs" at bounding box center [780, 211] width 230 height 22
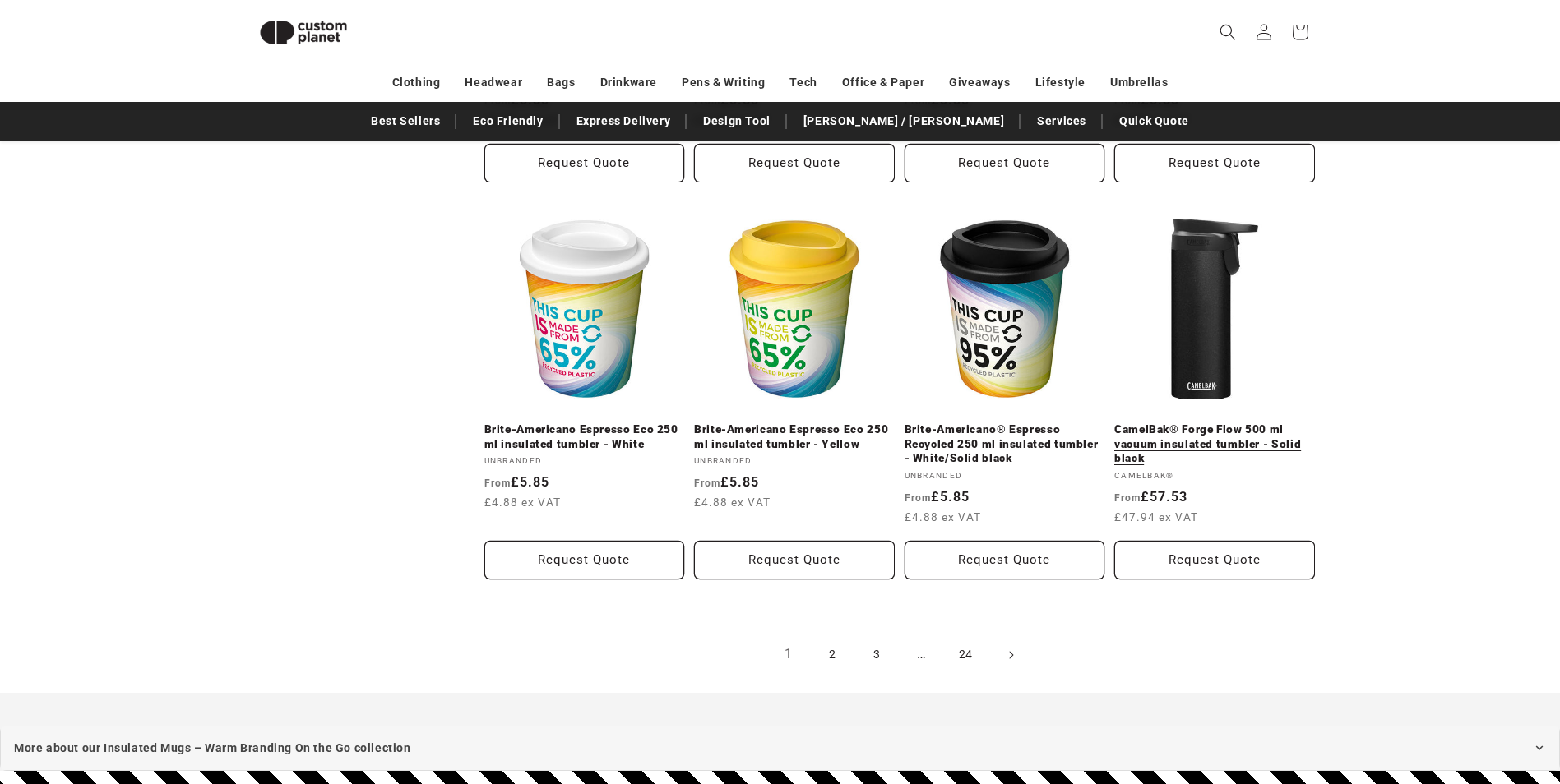
scroll to position [1868, 0]
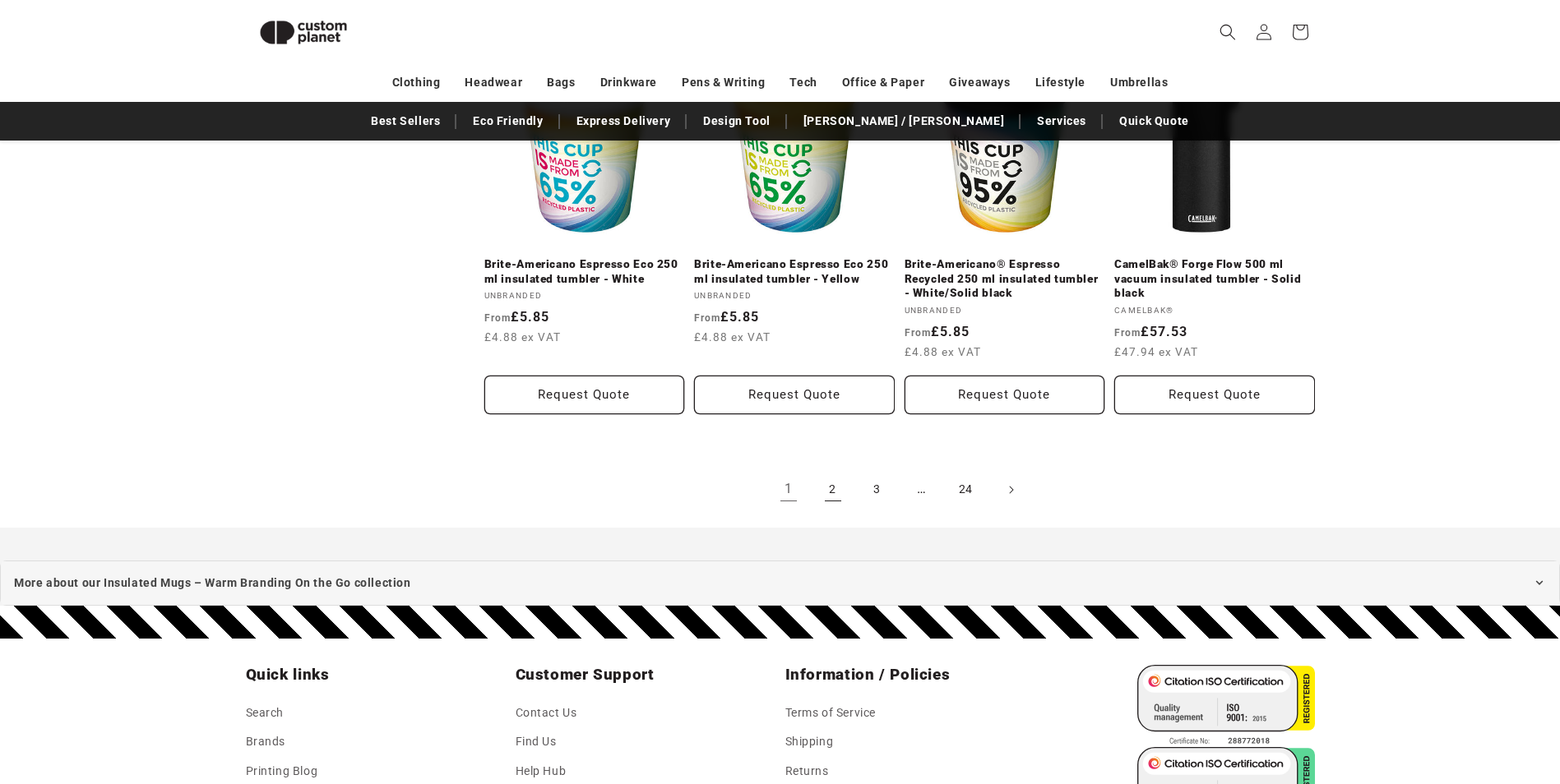
click at [842, 494] on link "2" at bounding box center [833, 489] width 36 height 36
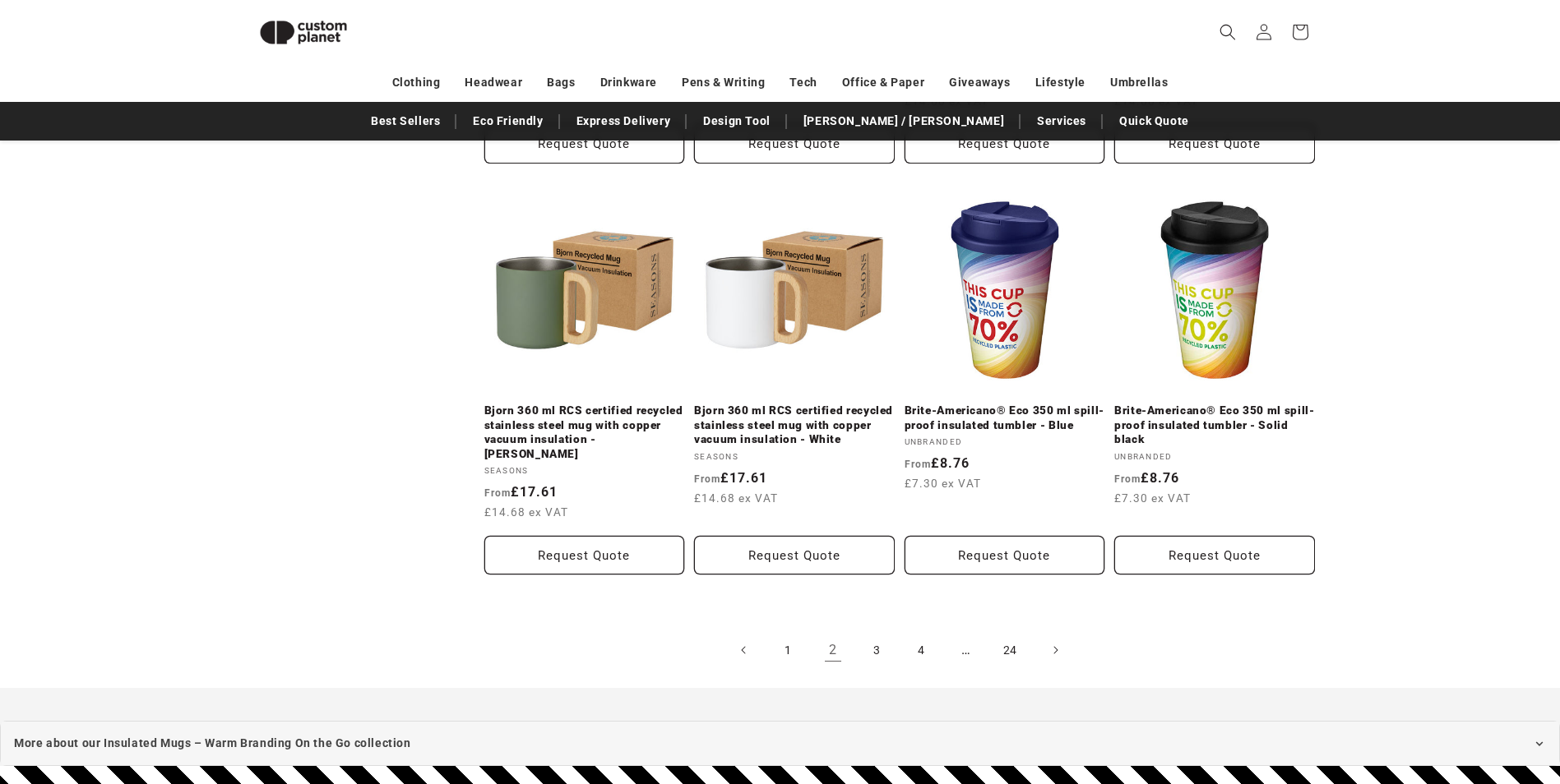
scroll to position [1868, 0]
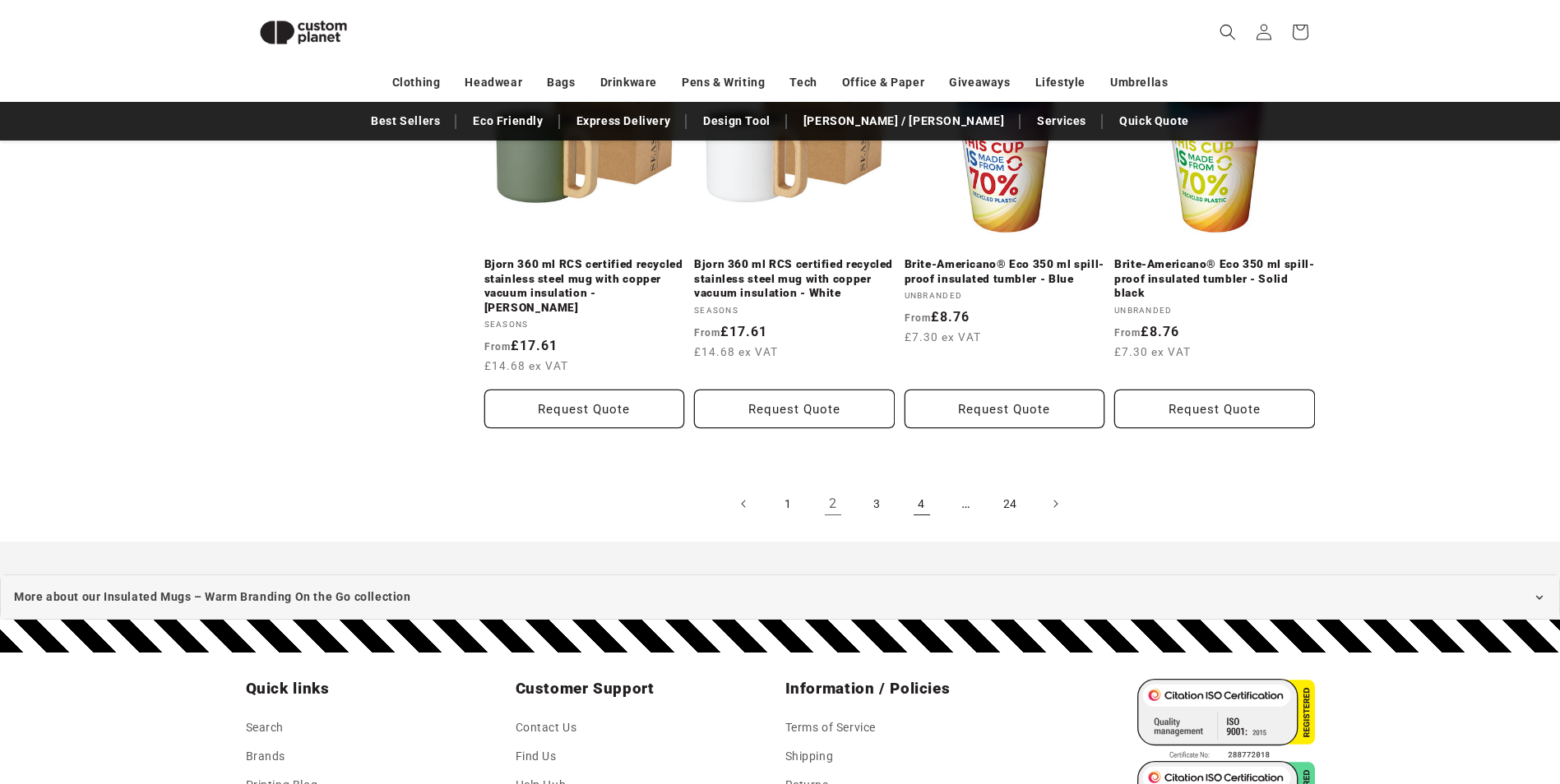
click at [924, 486] on link "4" at bounding box center [921, 503] width 36 height 36
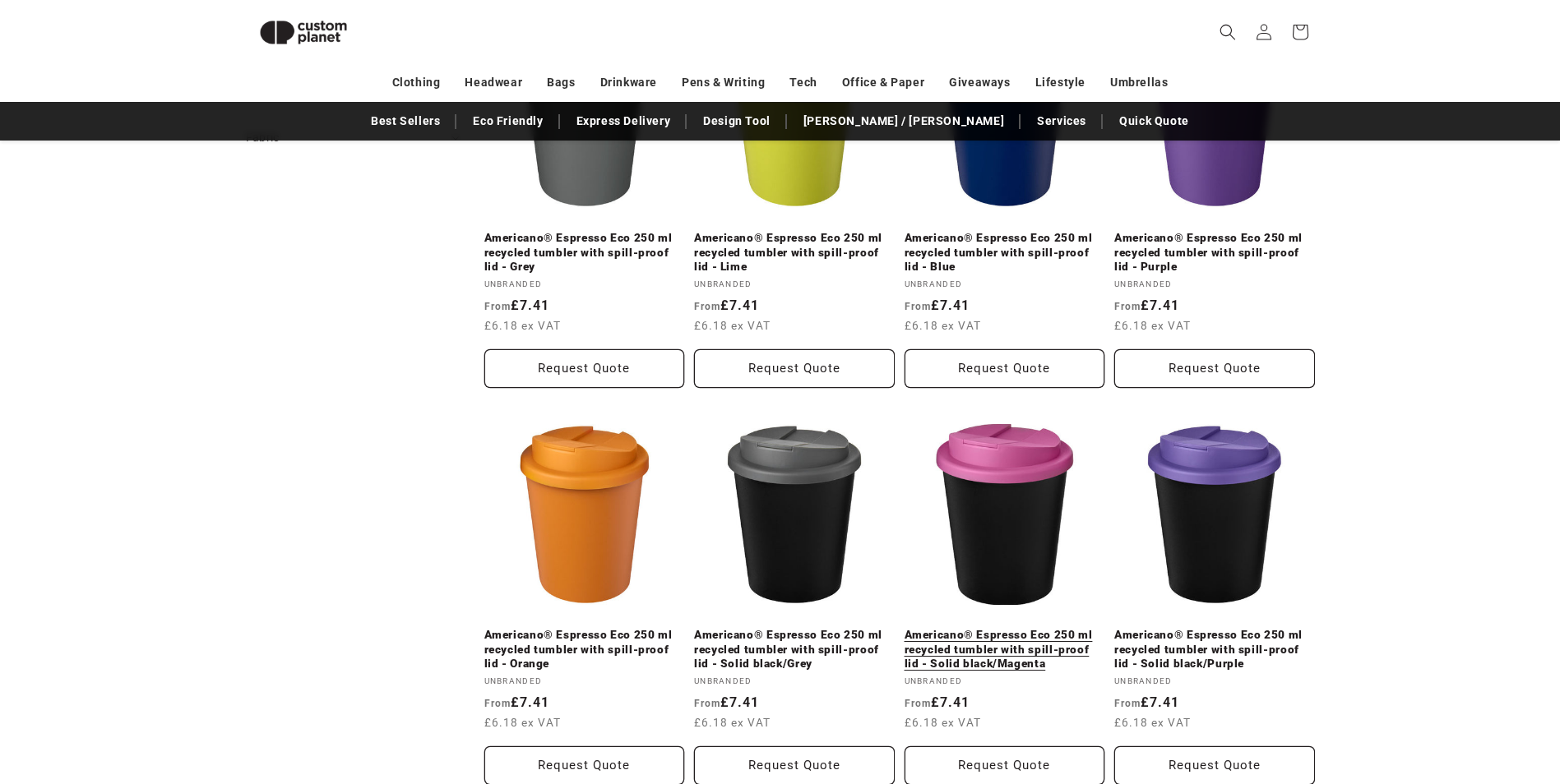
scroll to position [1046, 0]
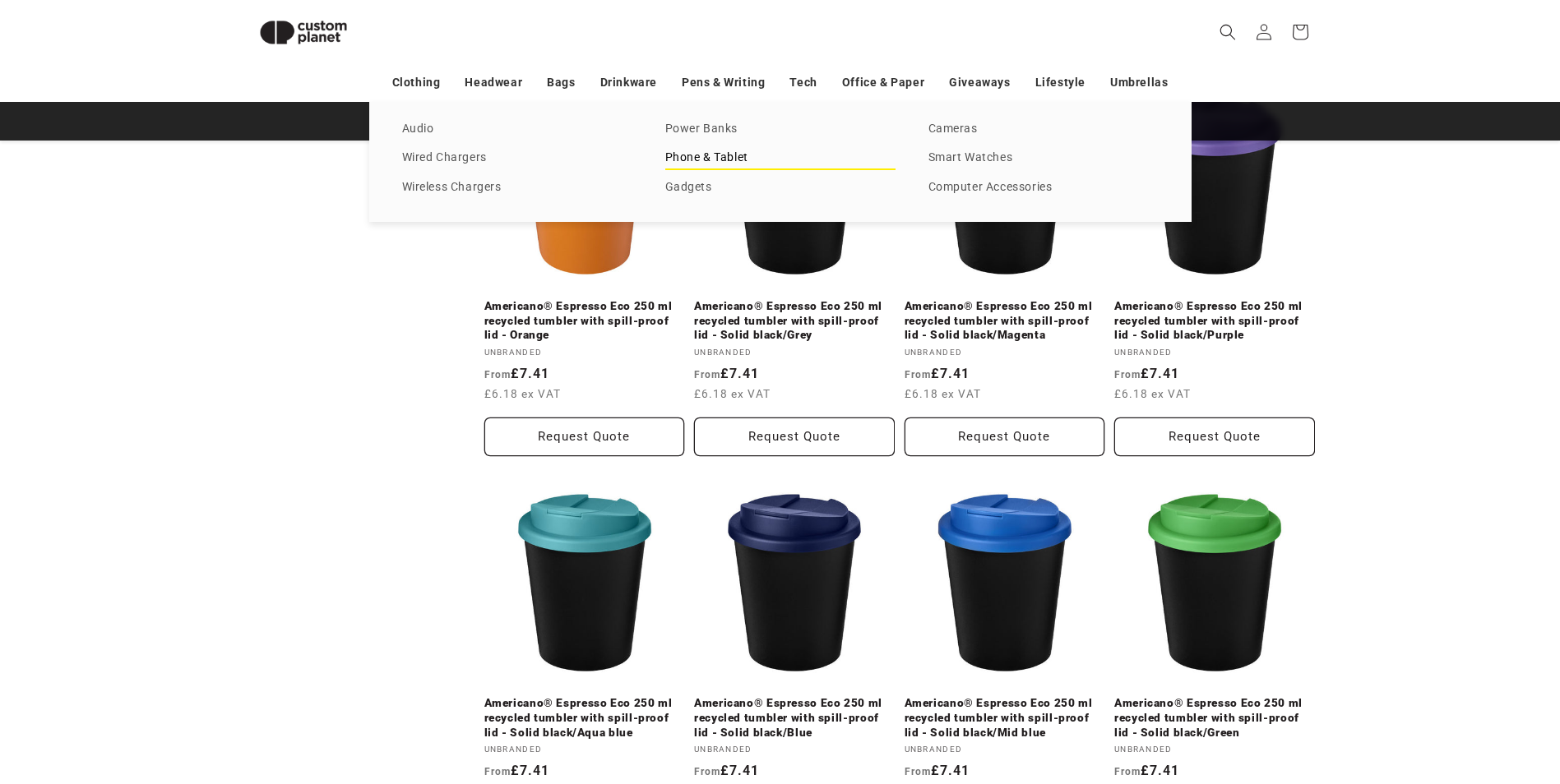
click at [742, 150] on link "Phone & Tablet" at bounding box center [780, 158] width 230 height 22
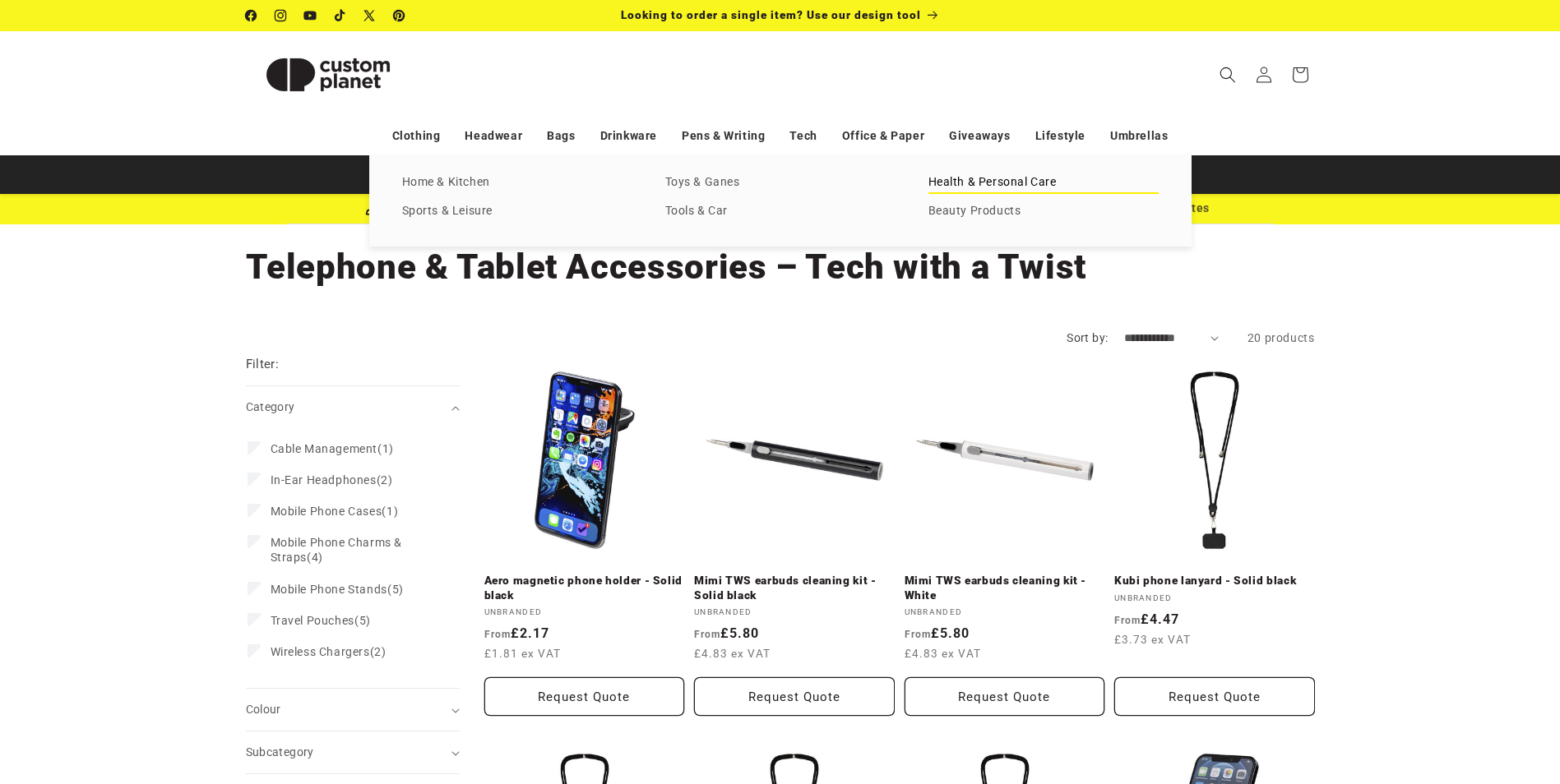
click at [1027, 181] on link "Health & Personal Care" at bounding box center [1044, 182] width 230 height 22
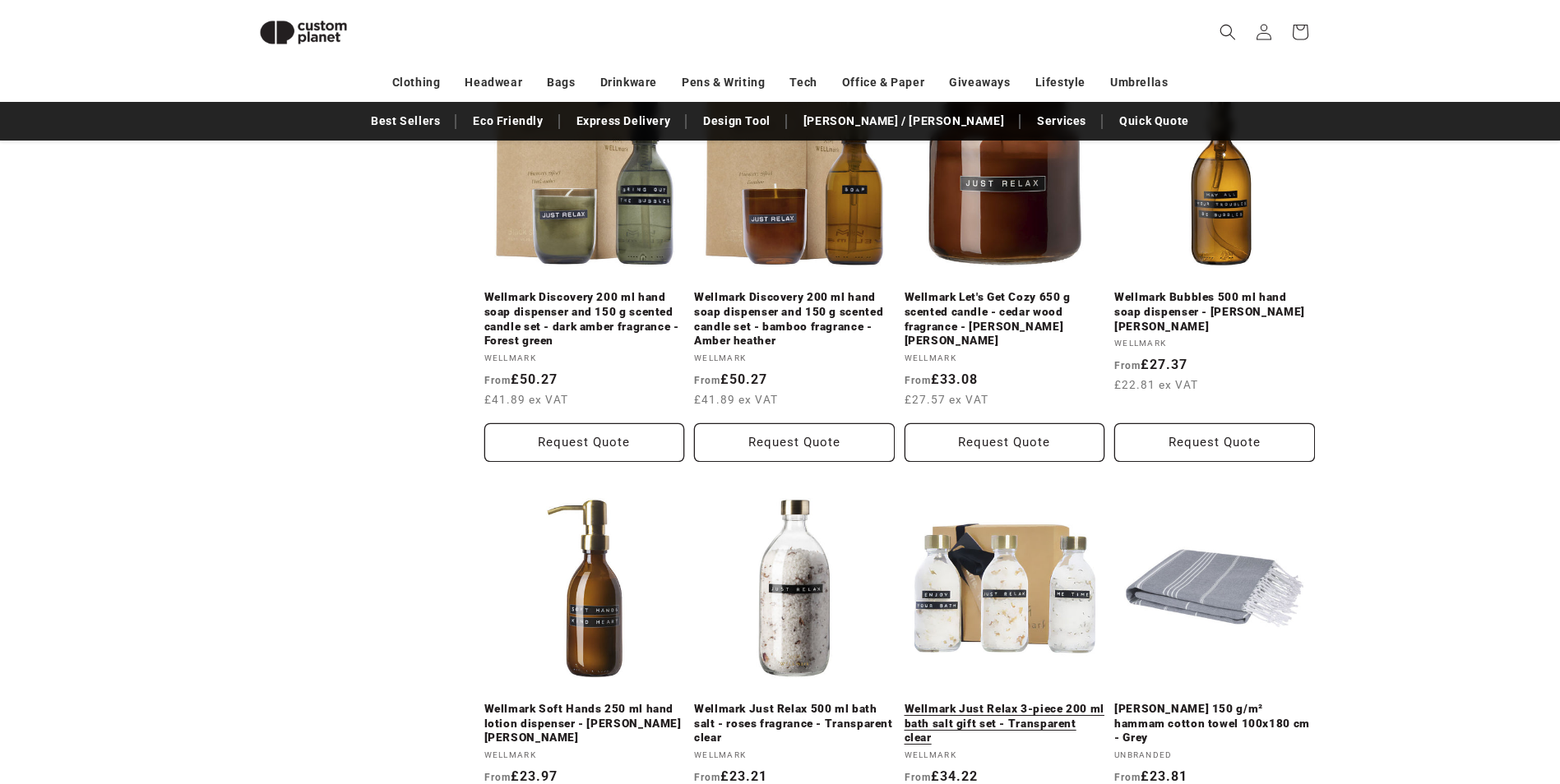
scroll to position [882, 0]
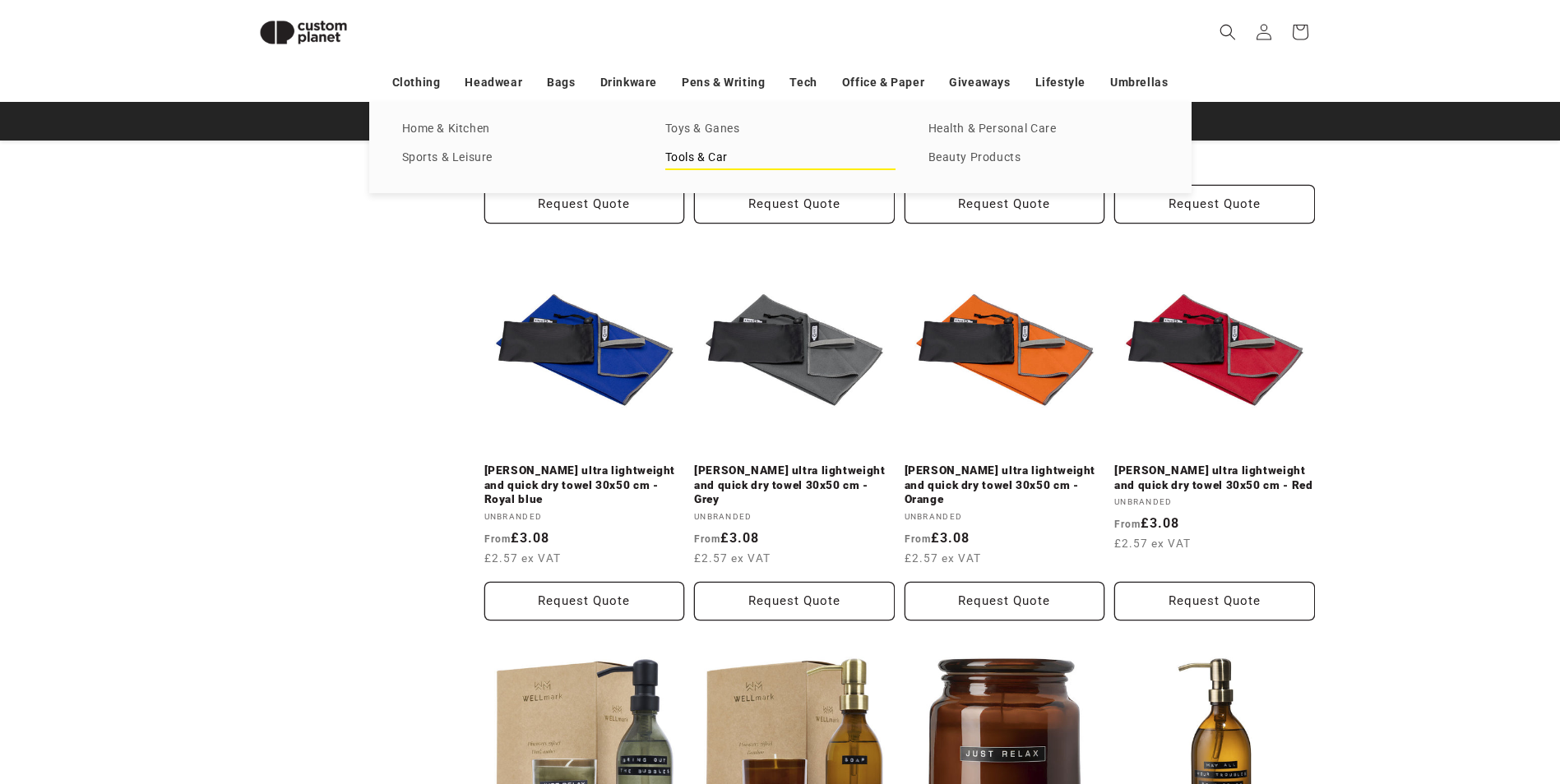
click at [694, 149] on link "Tools & Car" at bounding box center [780, 158] width 230 height 22
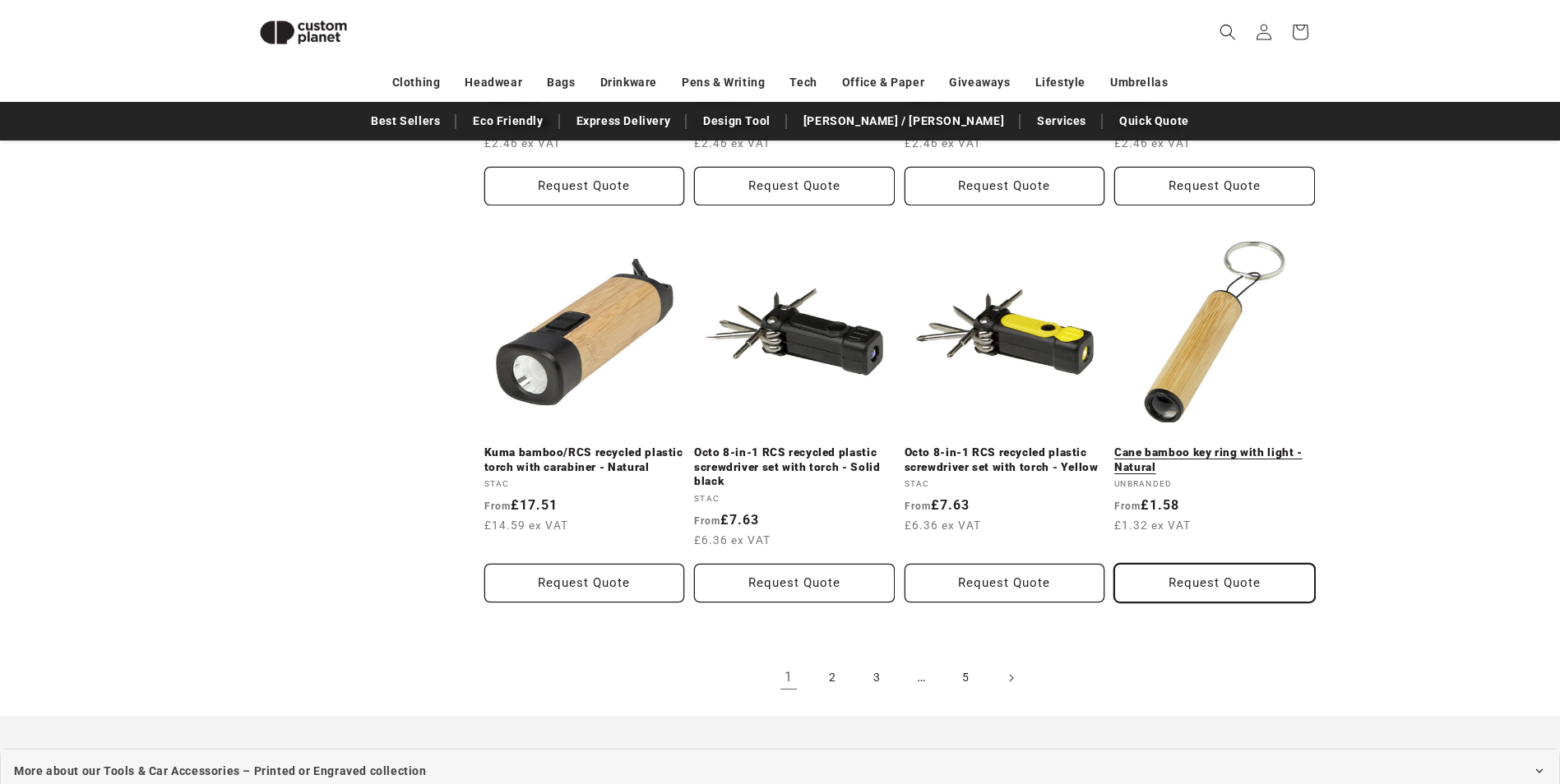
scroll to position [1704, 0]
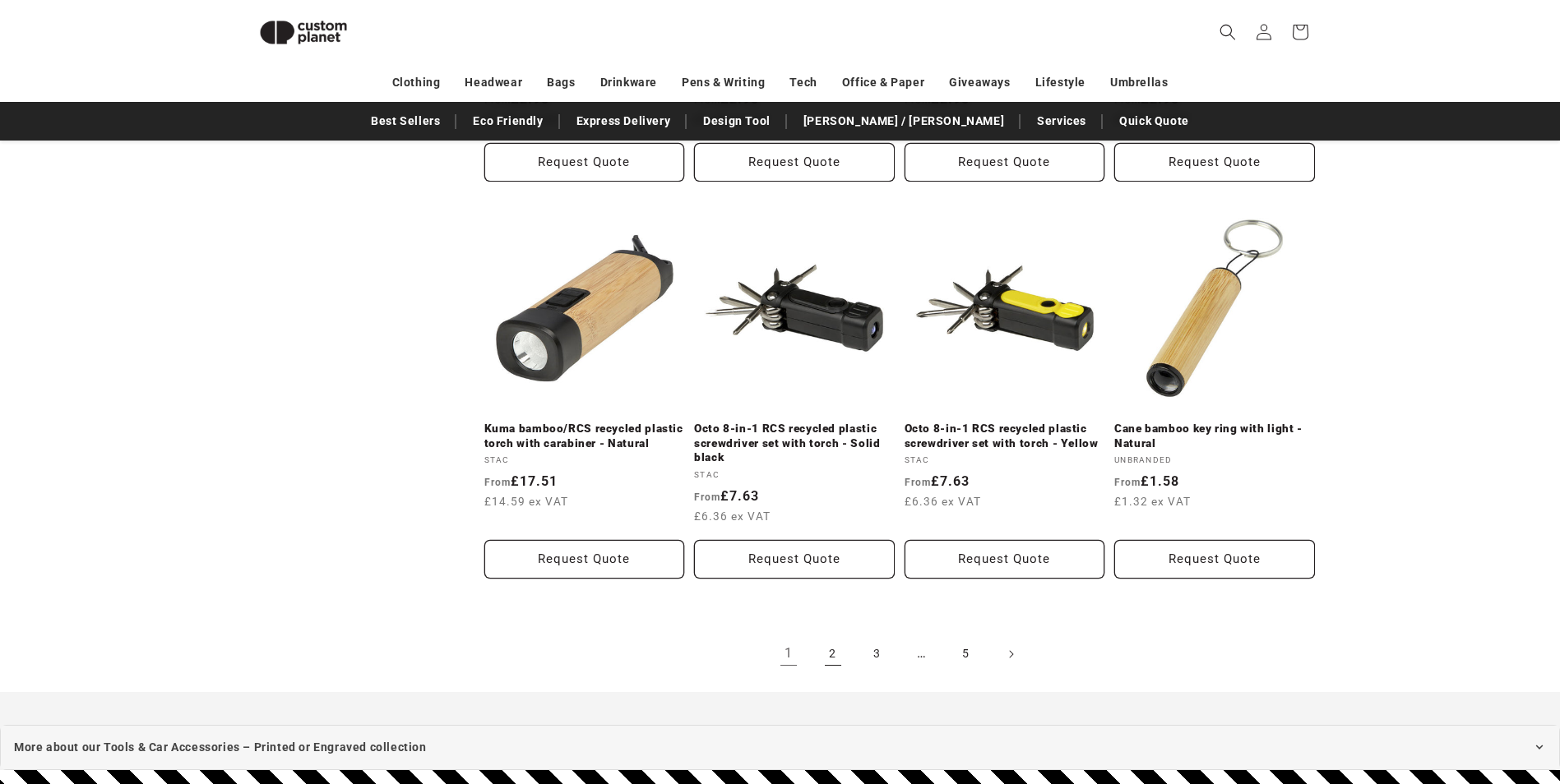
click at [838, 656] on link "2" at bounding box center [833, 653] width 36 height 36
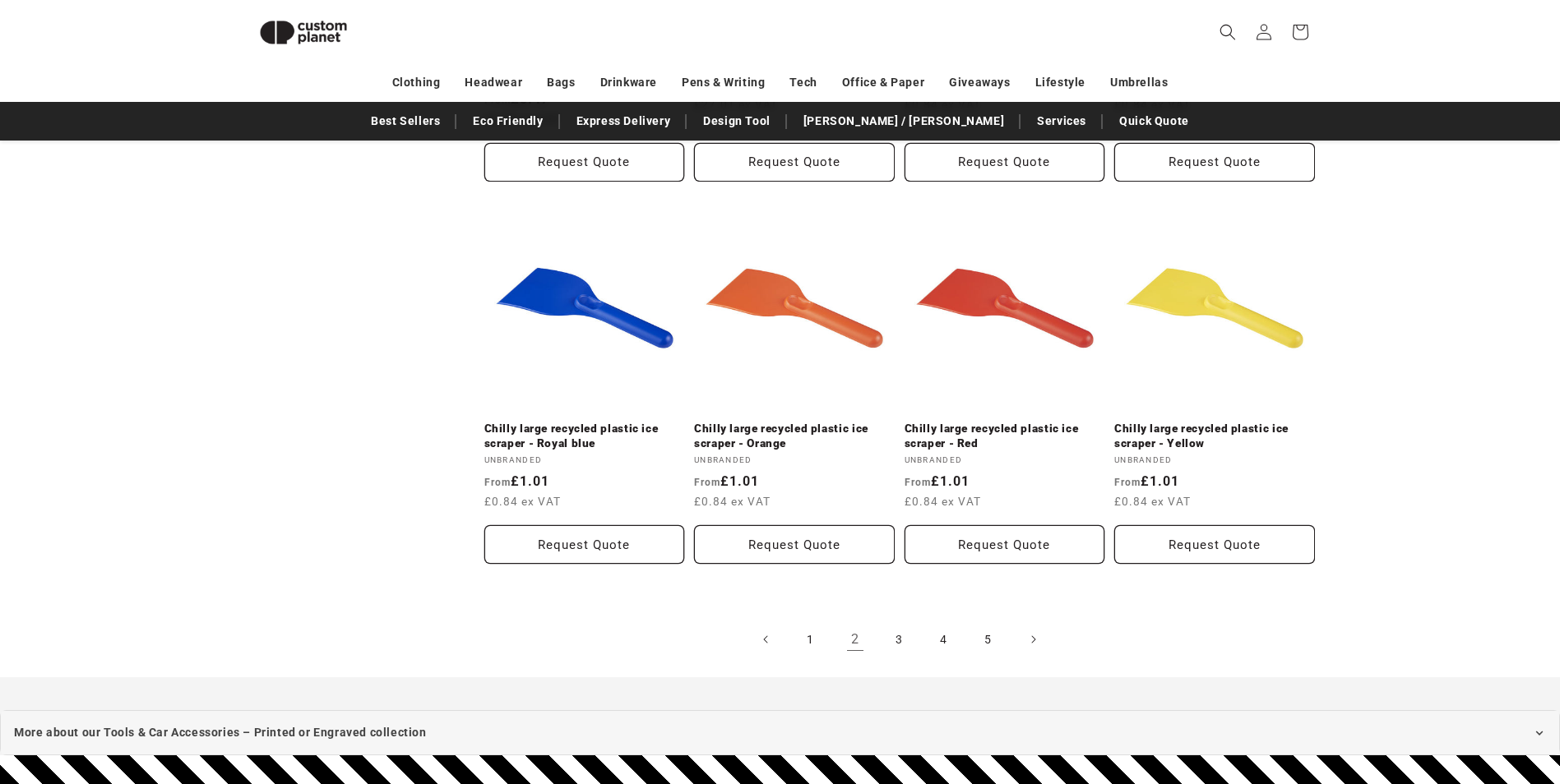
scroll to position [1786, 0]
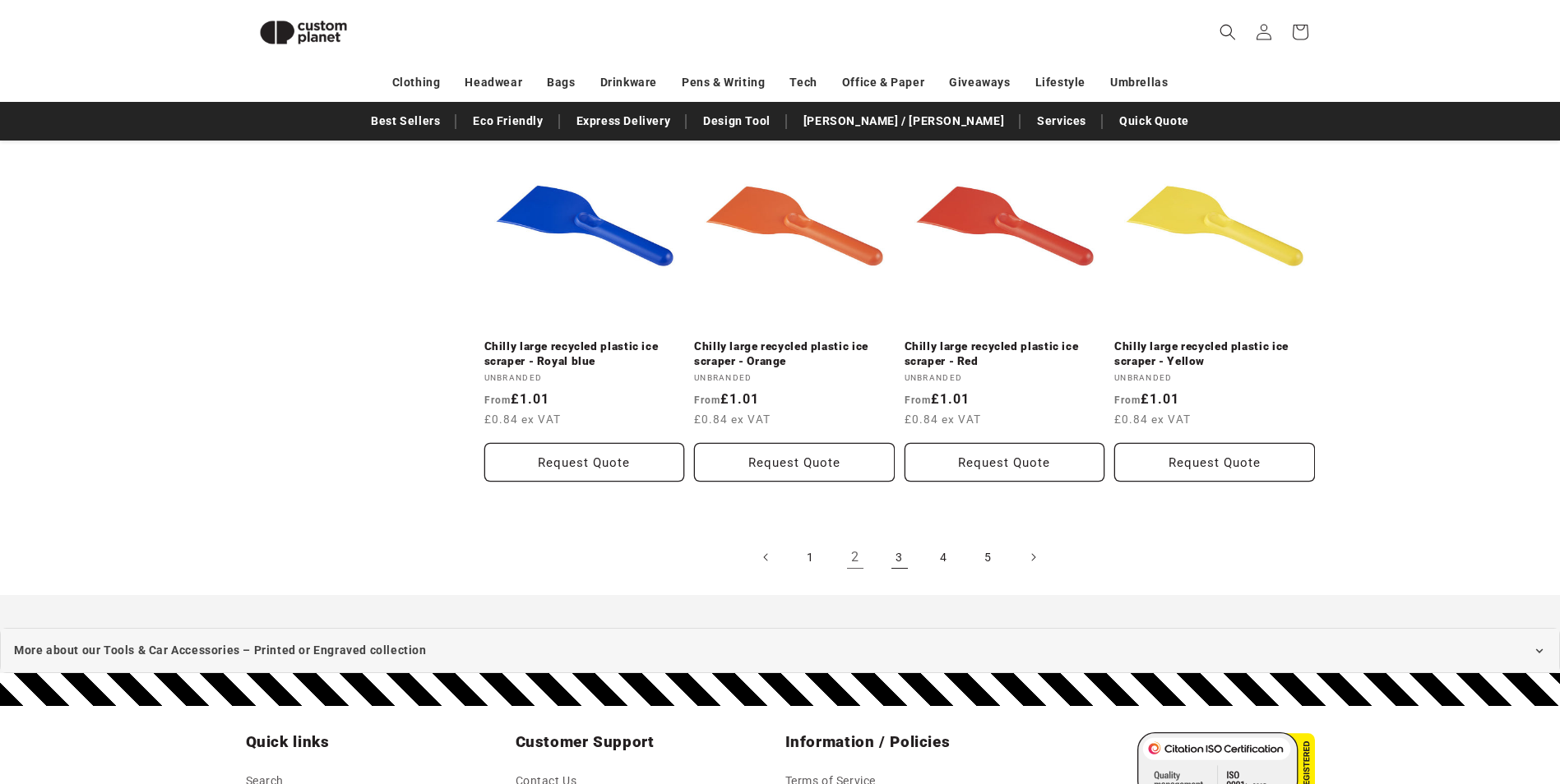
click at [903, 539] on link "3" at bounding box center [899, 557] width 36 height 36
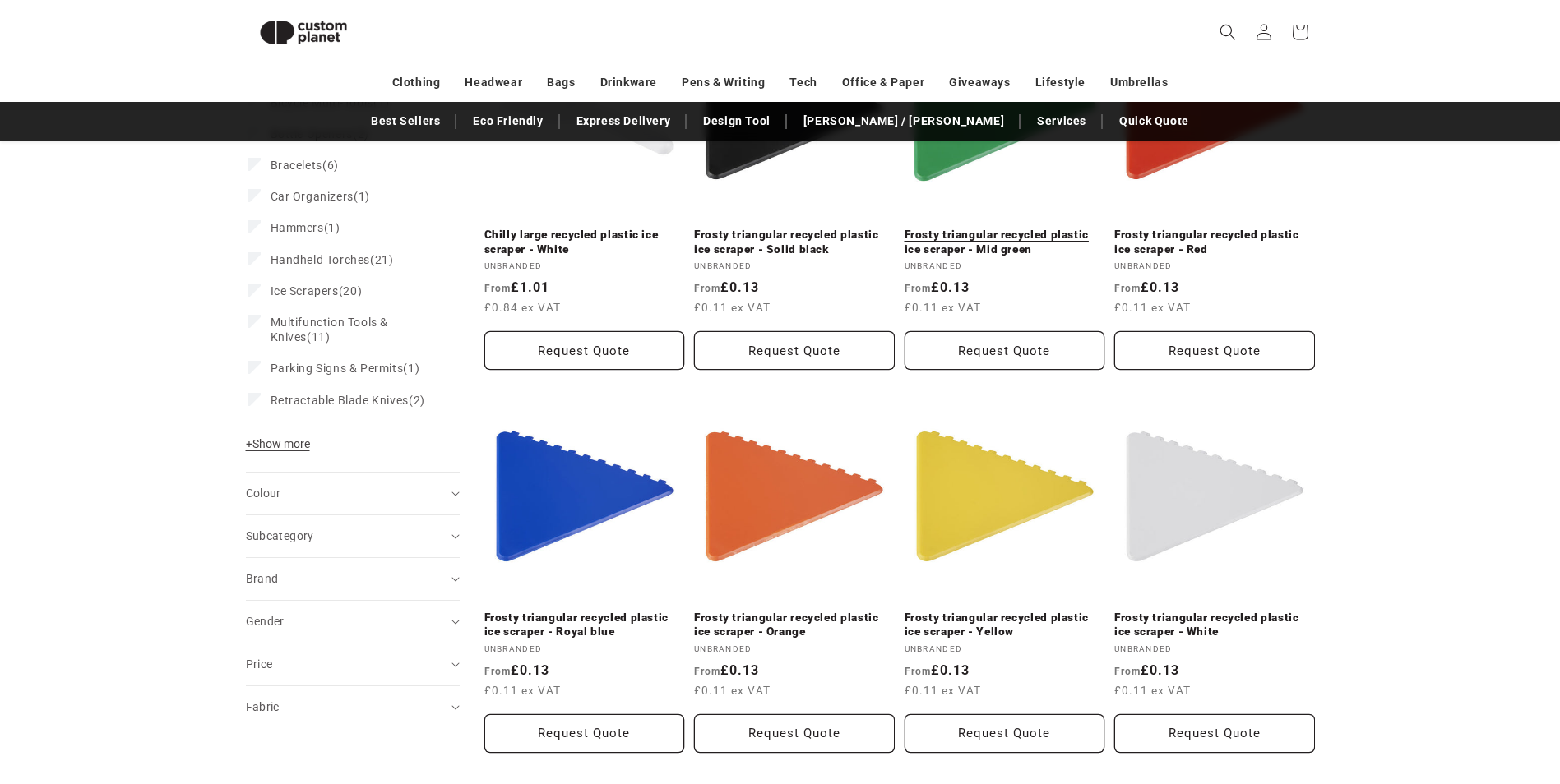
scroll to position [306, 0]
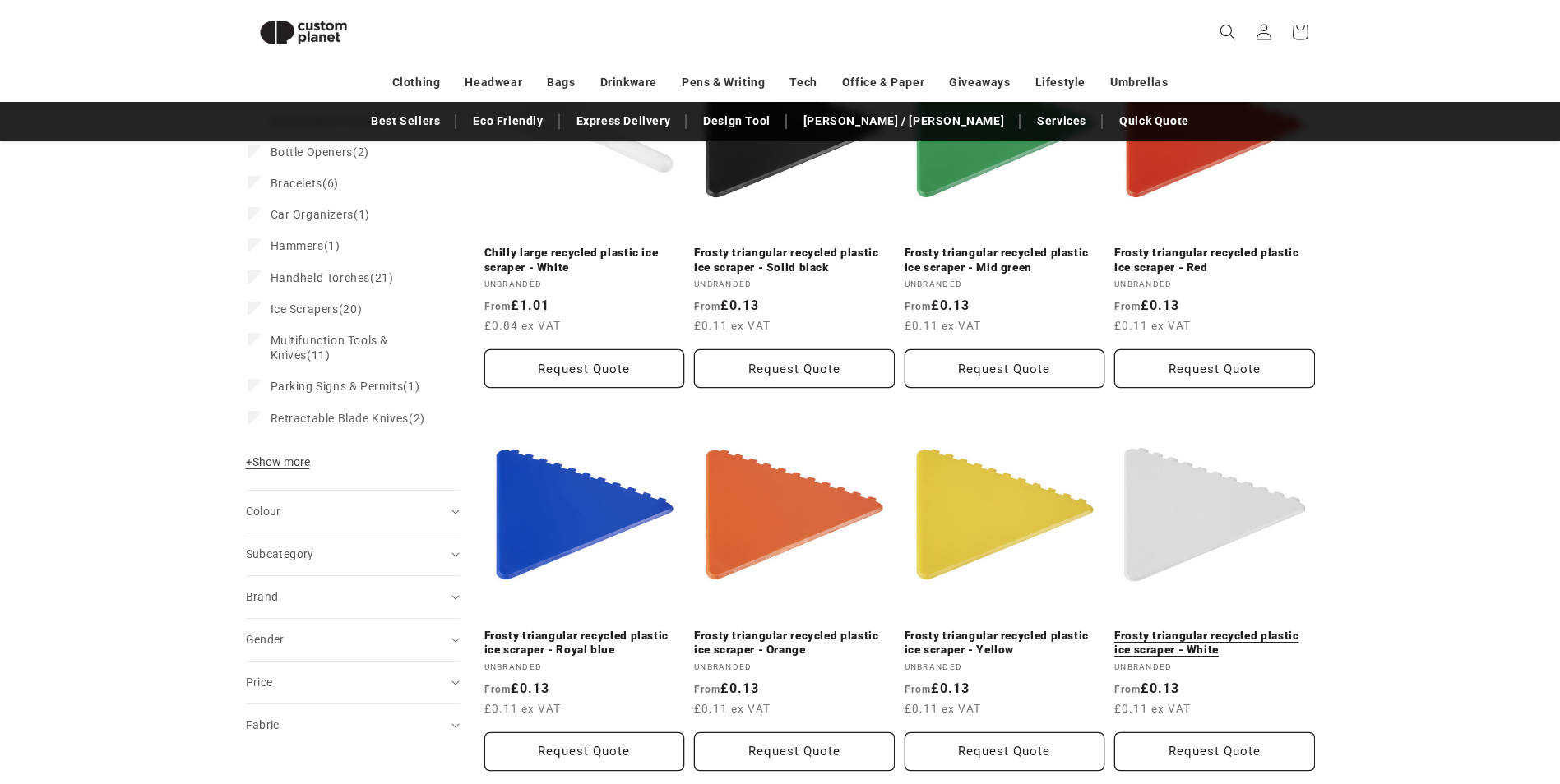
click at [1189, 629] on link "Frosty triangular recycled plastic ice scraper - White" at bounding box center [1214, 644] width 200 height 29
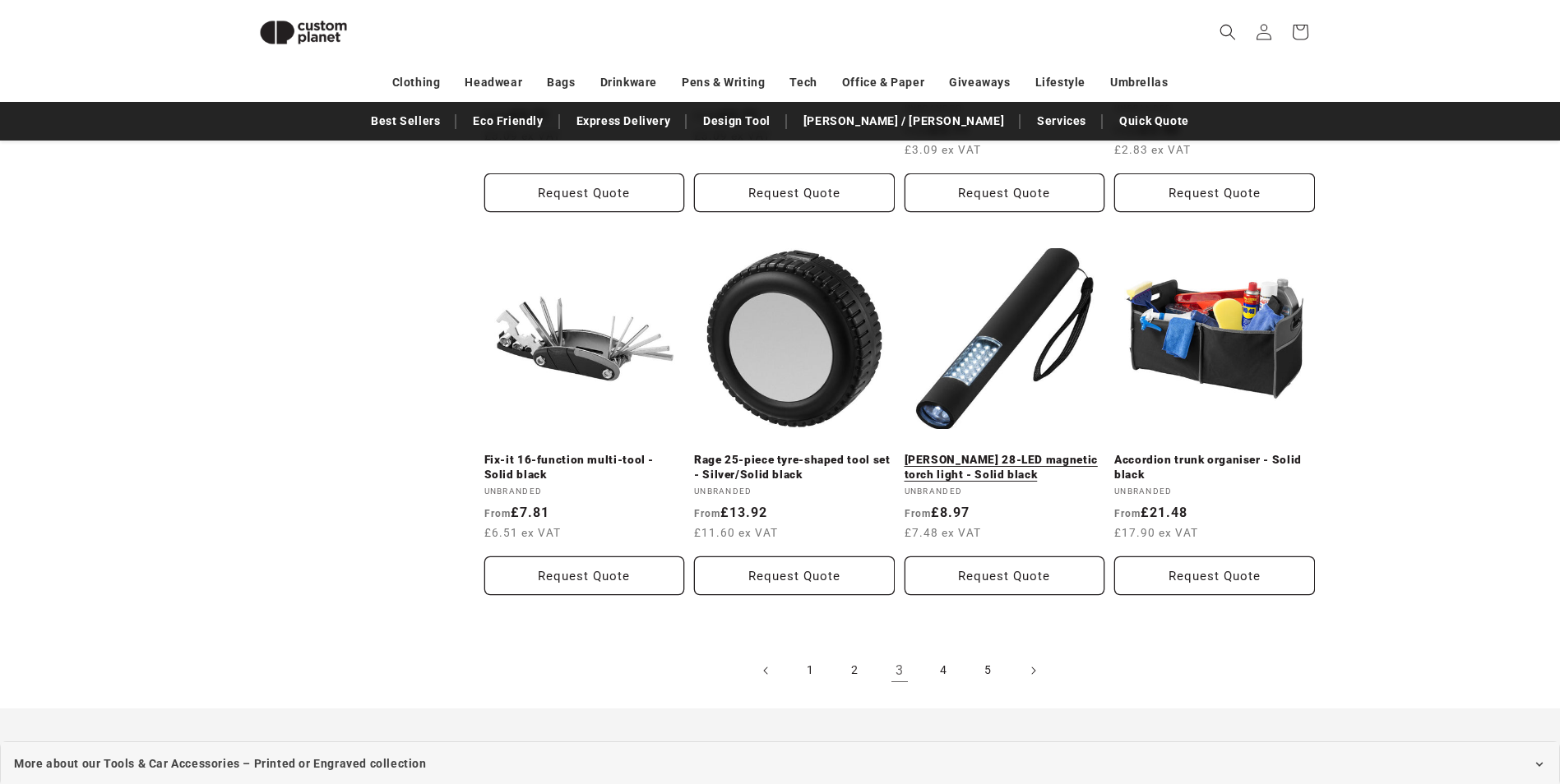
scroll to position [1785, 0]
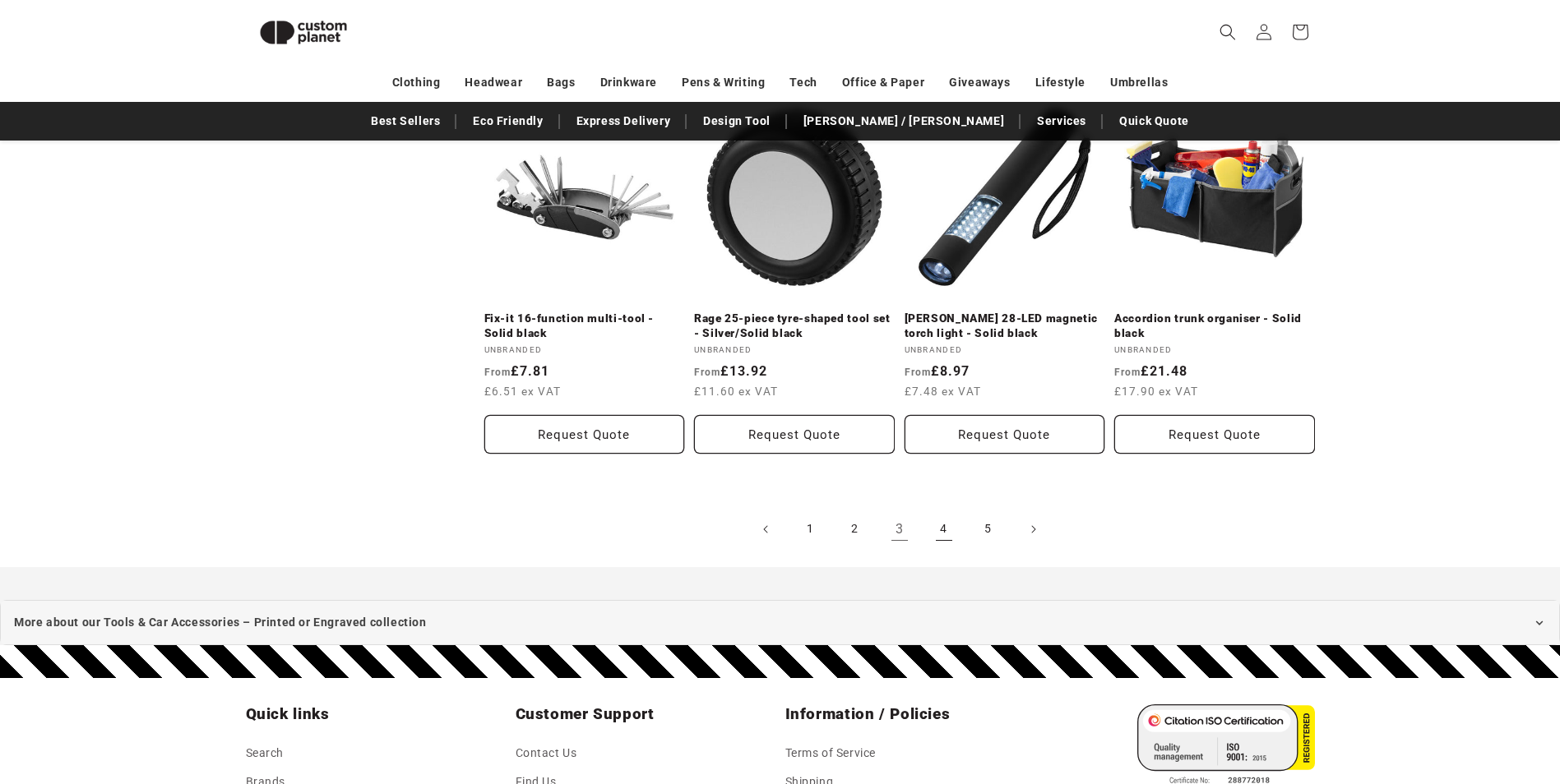
click at [941, 531] on link "4" at bounding box center [943, 528] width 36 height 36
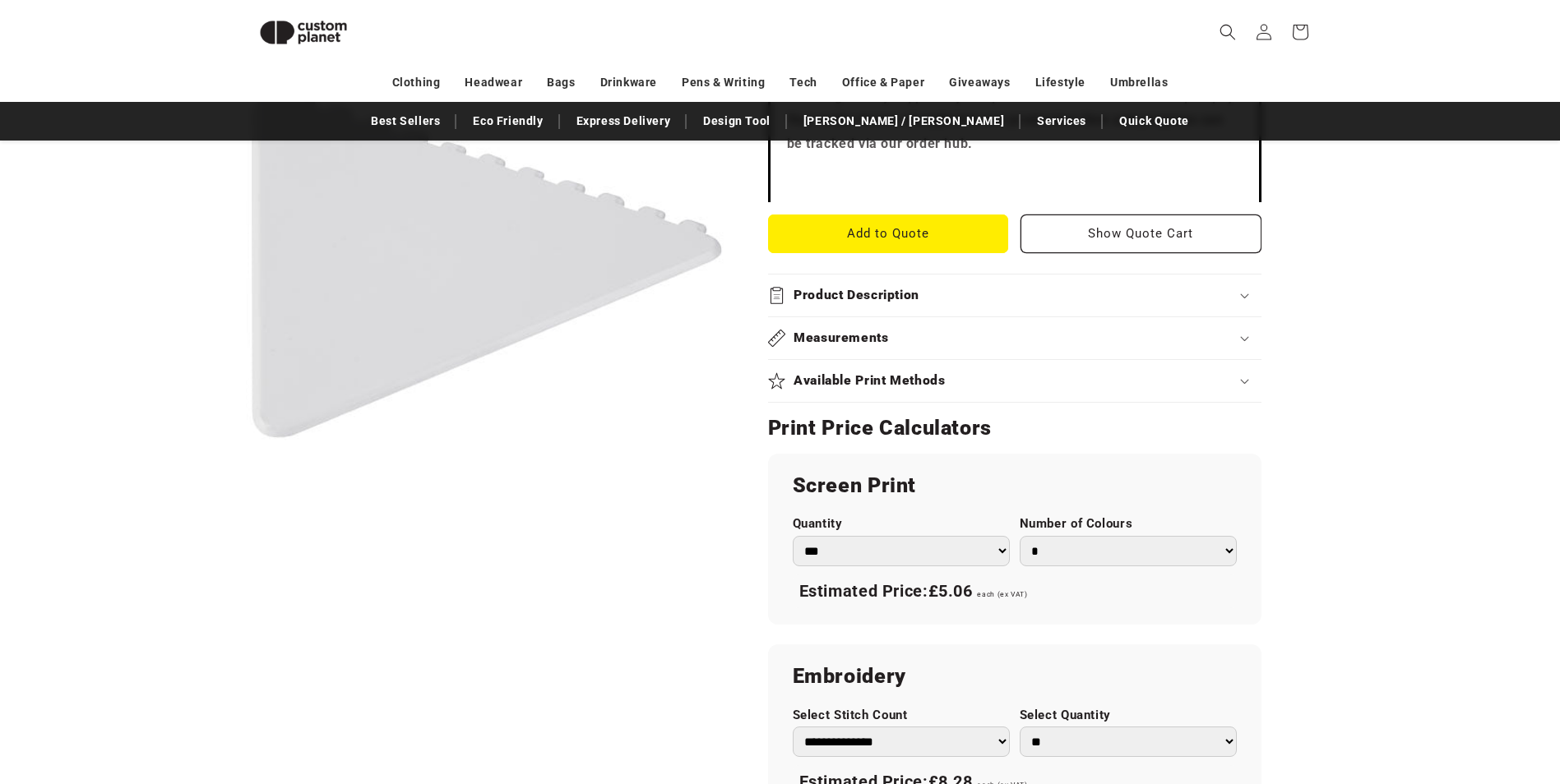
scroll to position [635, 0]
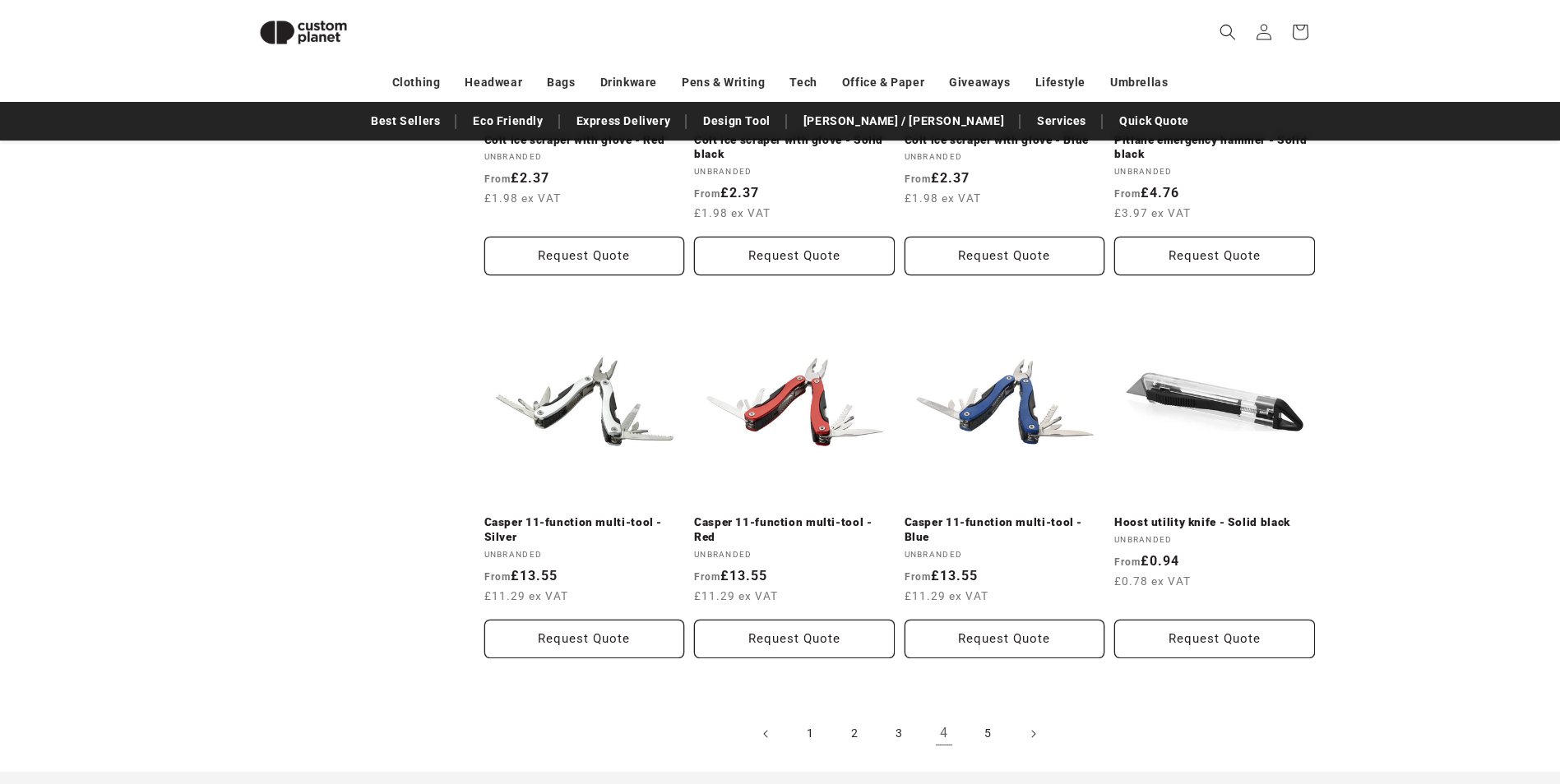
scroll to position [1704, 0]
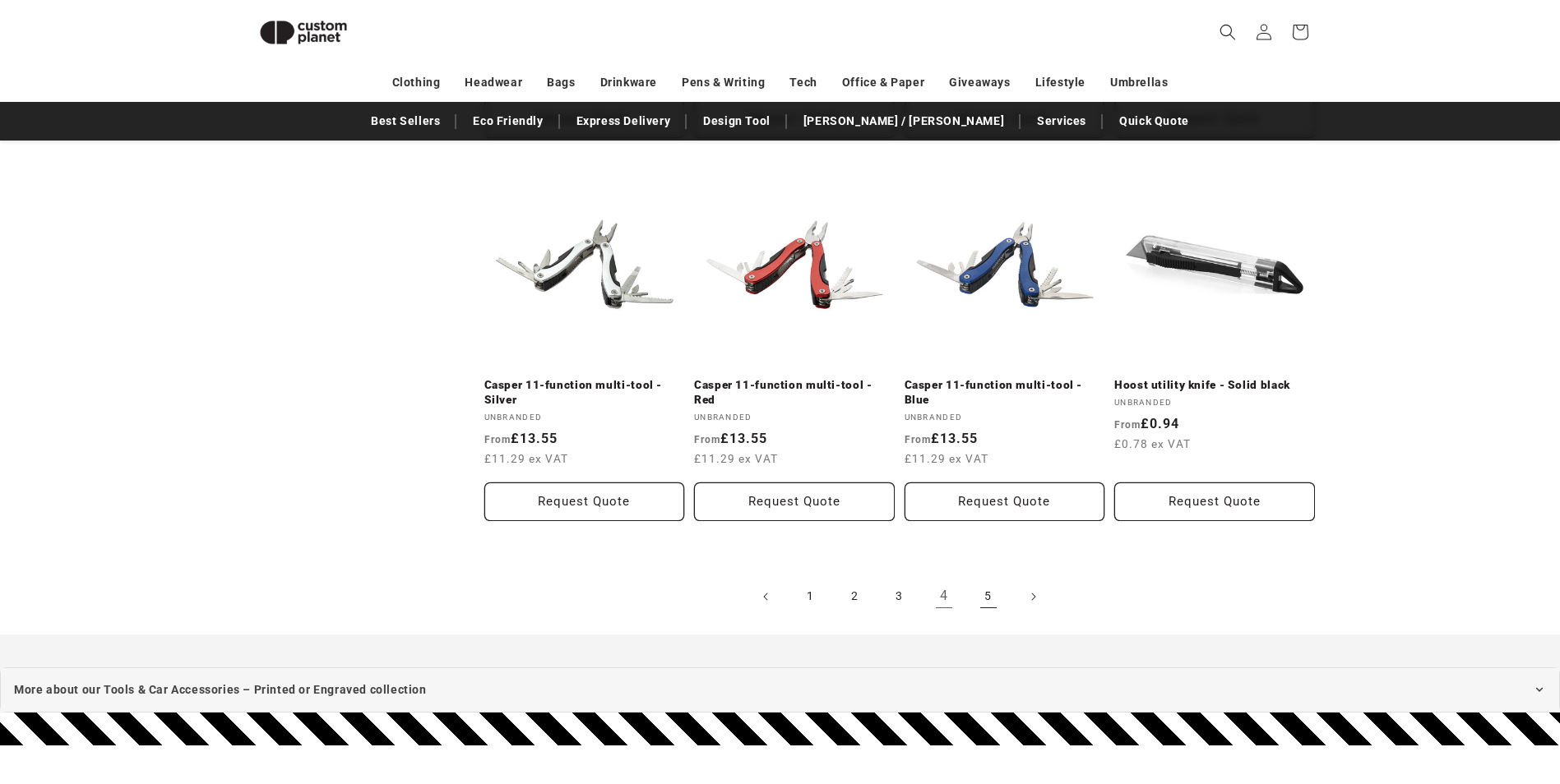
click at [995, 607] on link "5" at bounding box center [988, 596] width 36 height 36
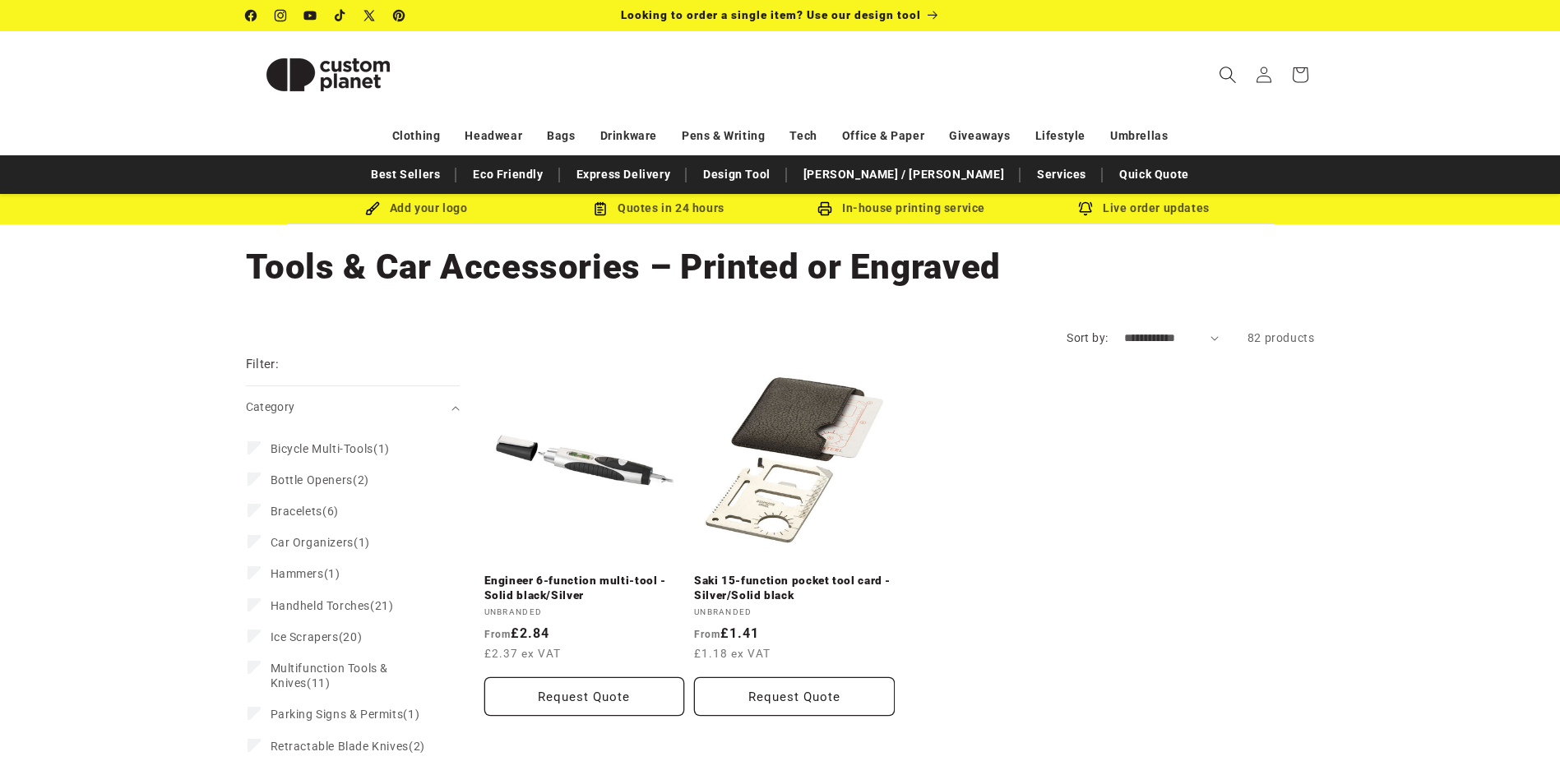
click at [1221, 68] on icon "Search" at bounding box center [1227, 75] width 17 height 17
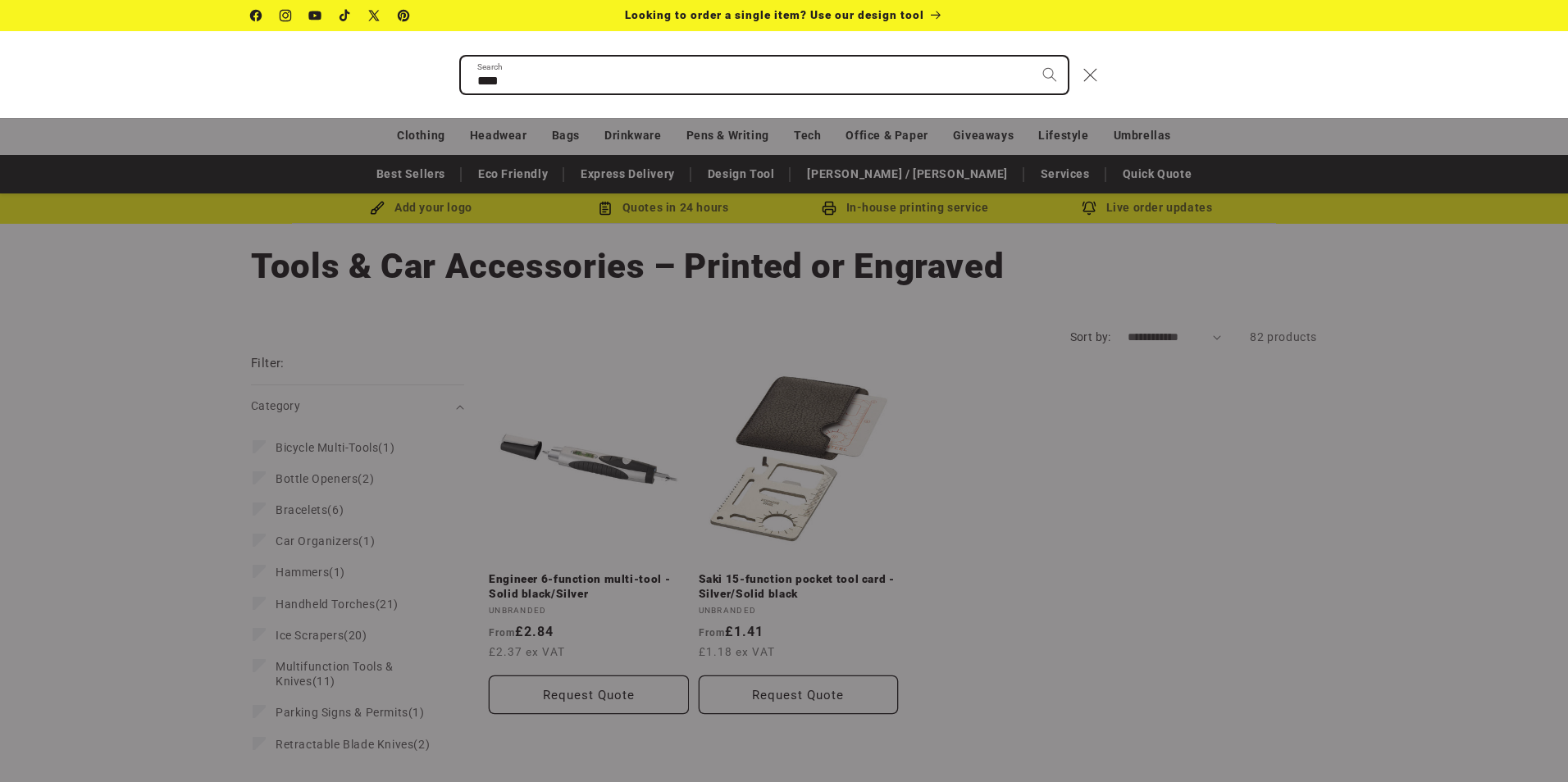
type input "*****"
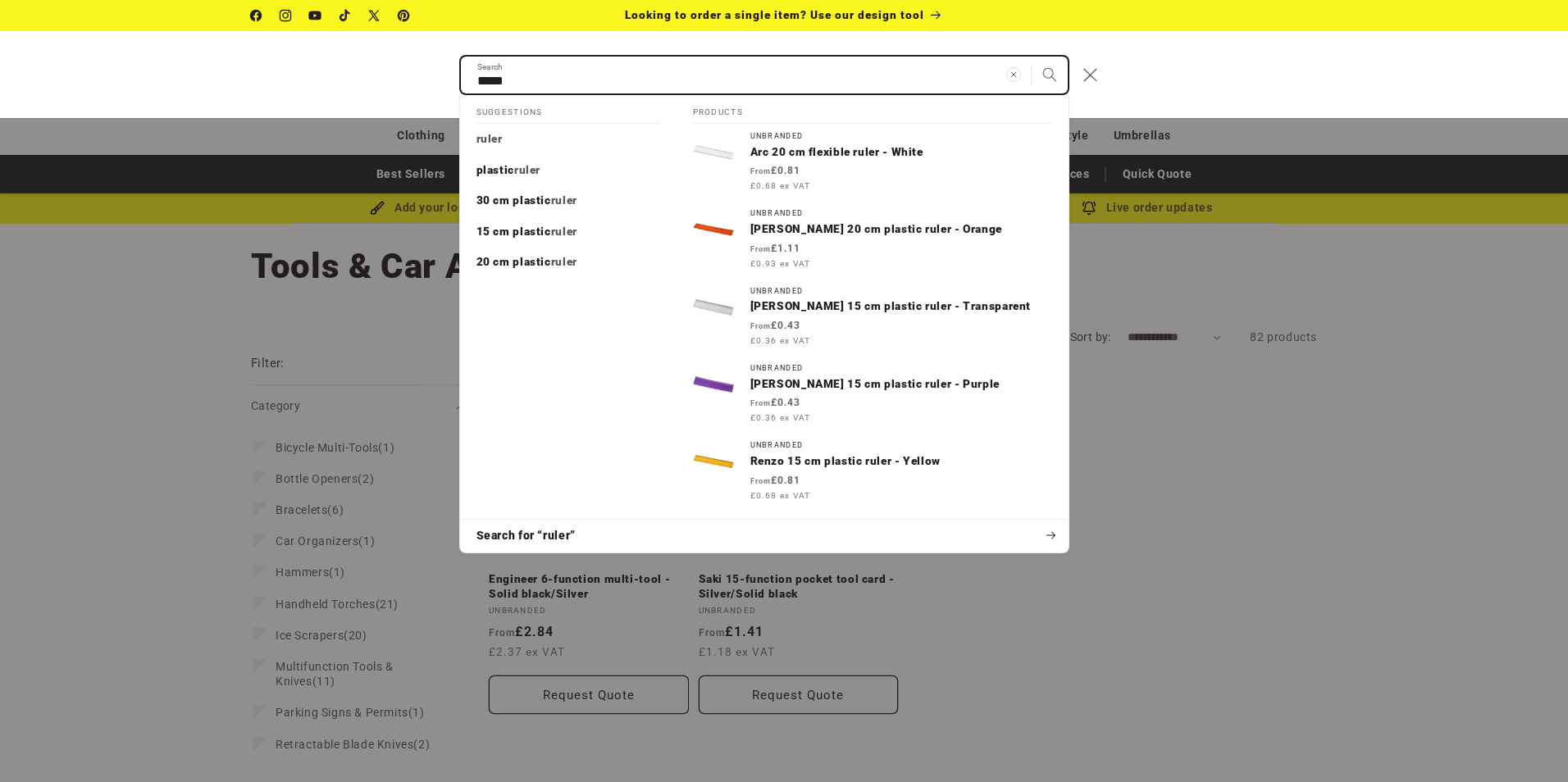
drag, startPoint x: 523, startPoint y: 78, endPoint x: 357, endPoint y: 63, distance: 166.7
click at [357, 63] on div "***** Search Suggestions ruler plastic ruler 30 cm plastic ruler 15 cm plastic …" at bounding box center [784, 74] width 1568 height 87
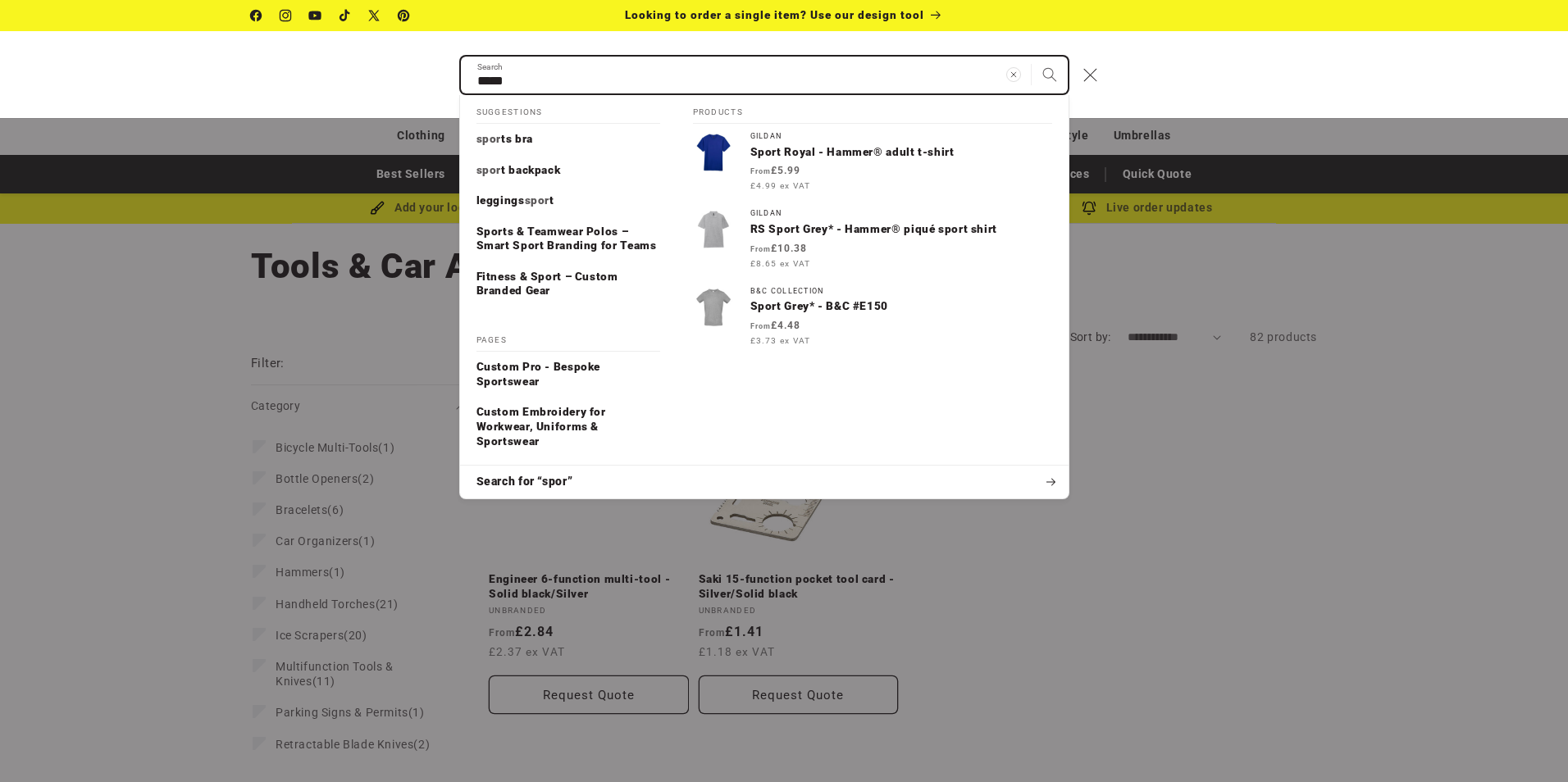
type input "*****"
click at [1031, 57] on button "Search" at bounding box center [1049, 74] width 36 height 36
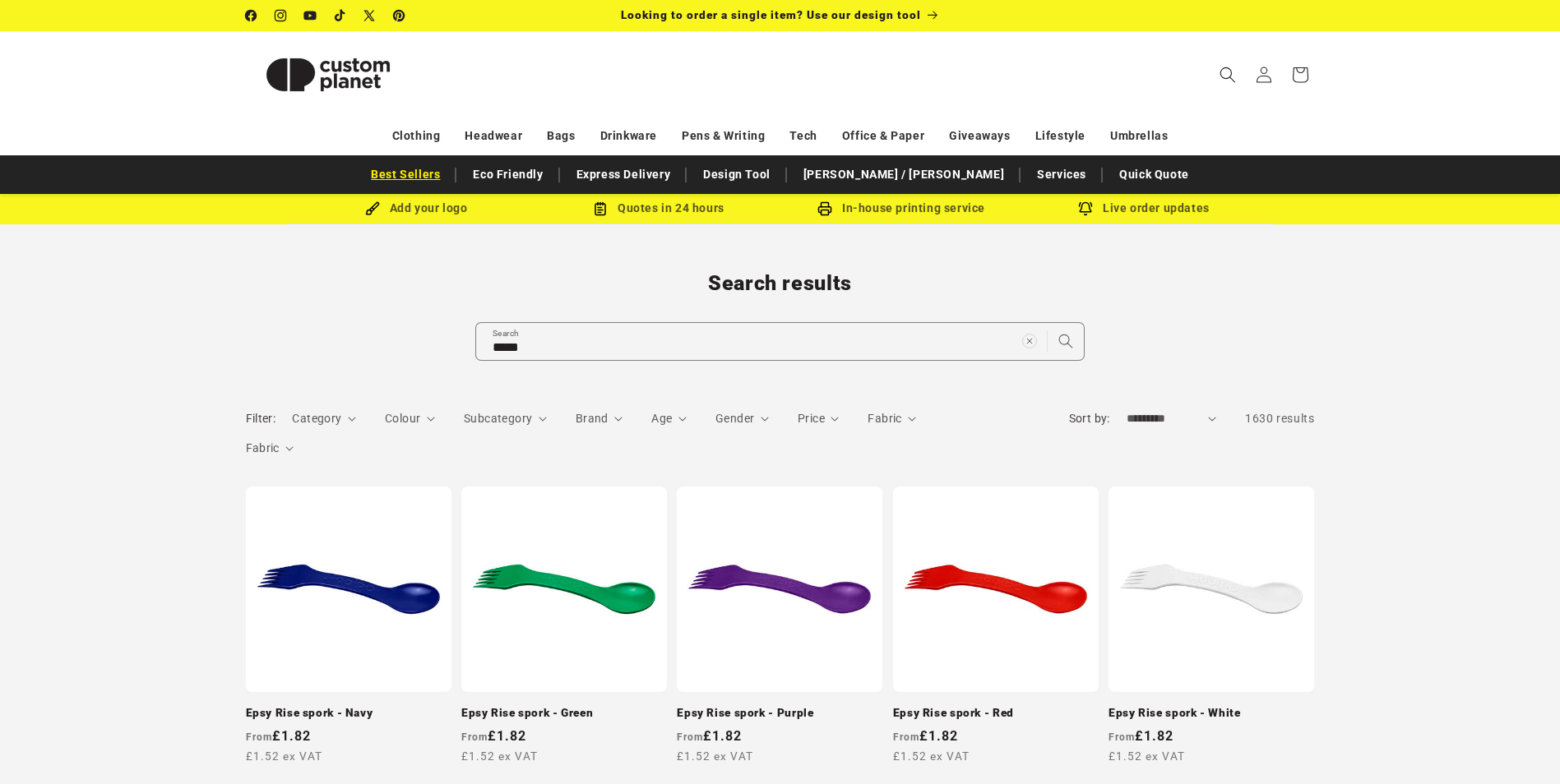
click at [444, 163] on link "Best Sellers" at bounding box center [405, 175] width 85 height 29
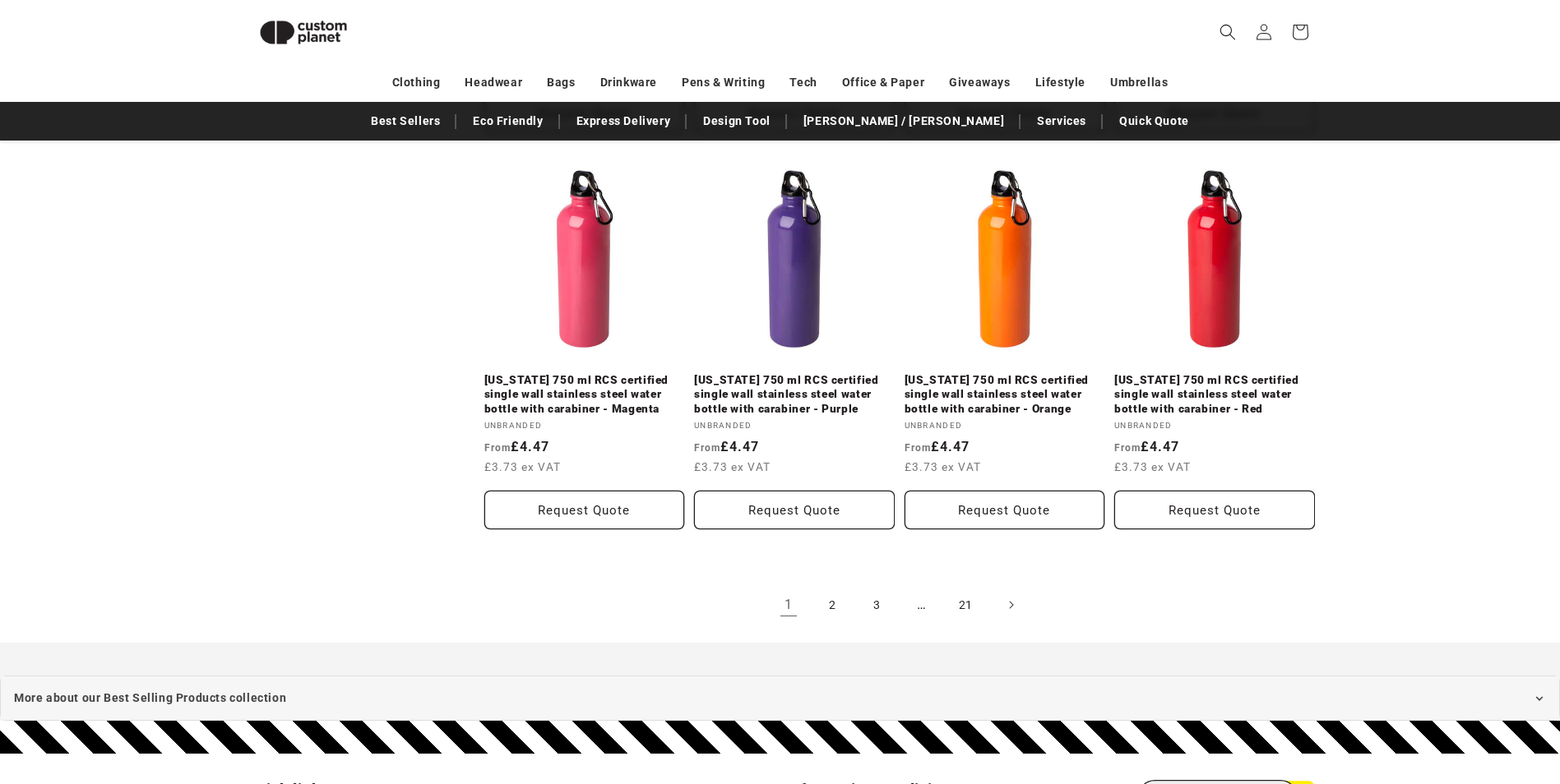
scroll to position [1950, 0]
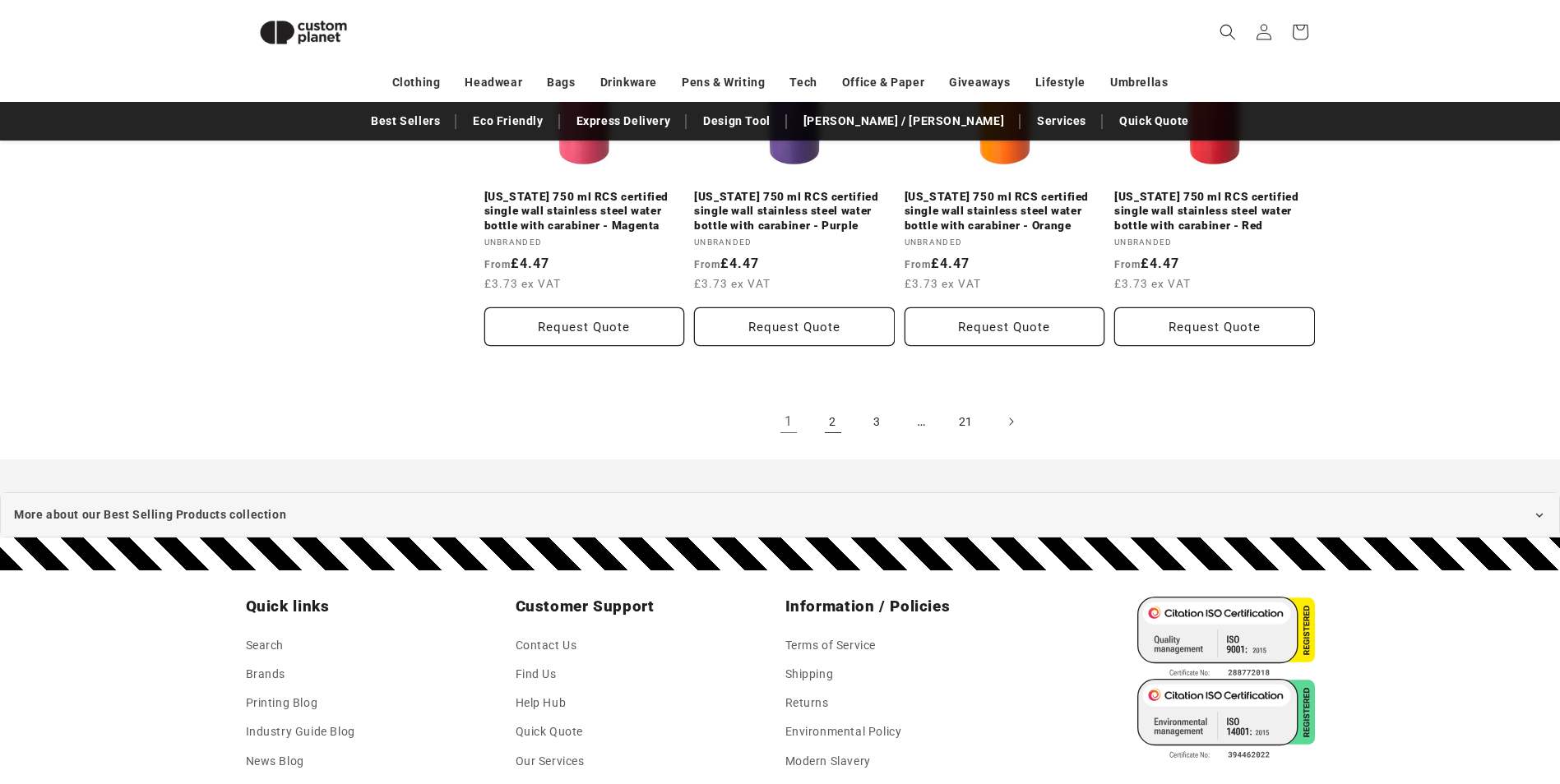
click at [840, 407] on link "2" at bounding box center [833, 421] width 36 height 36
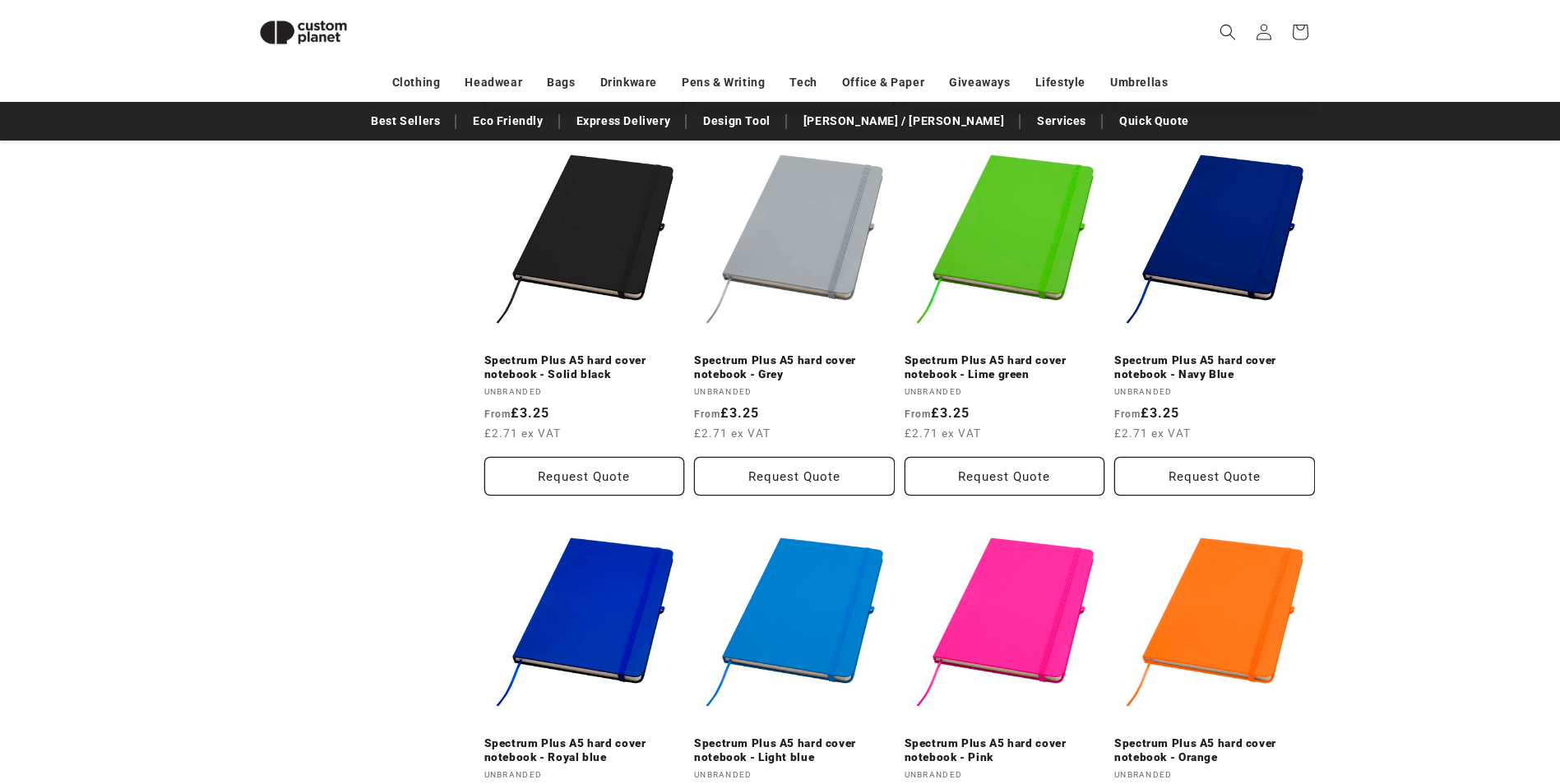
scroll to position [1704, 0]
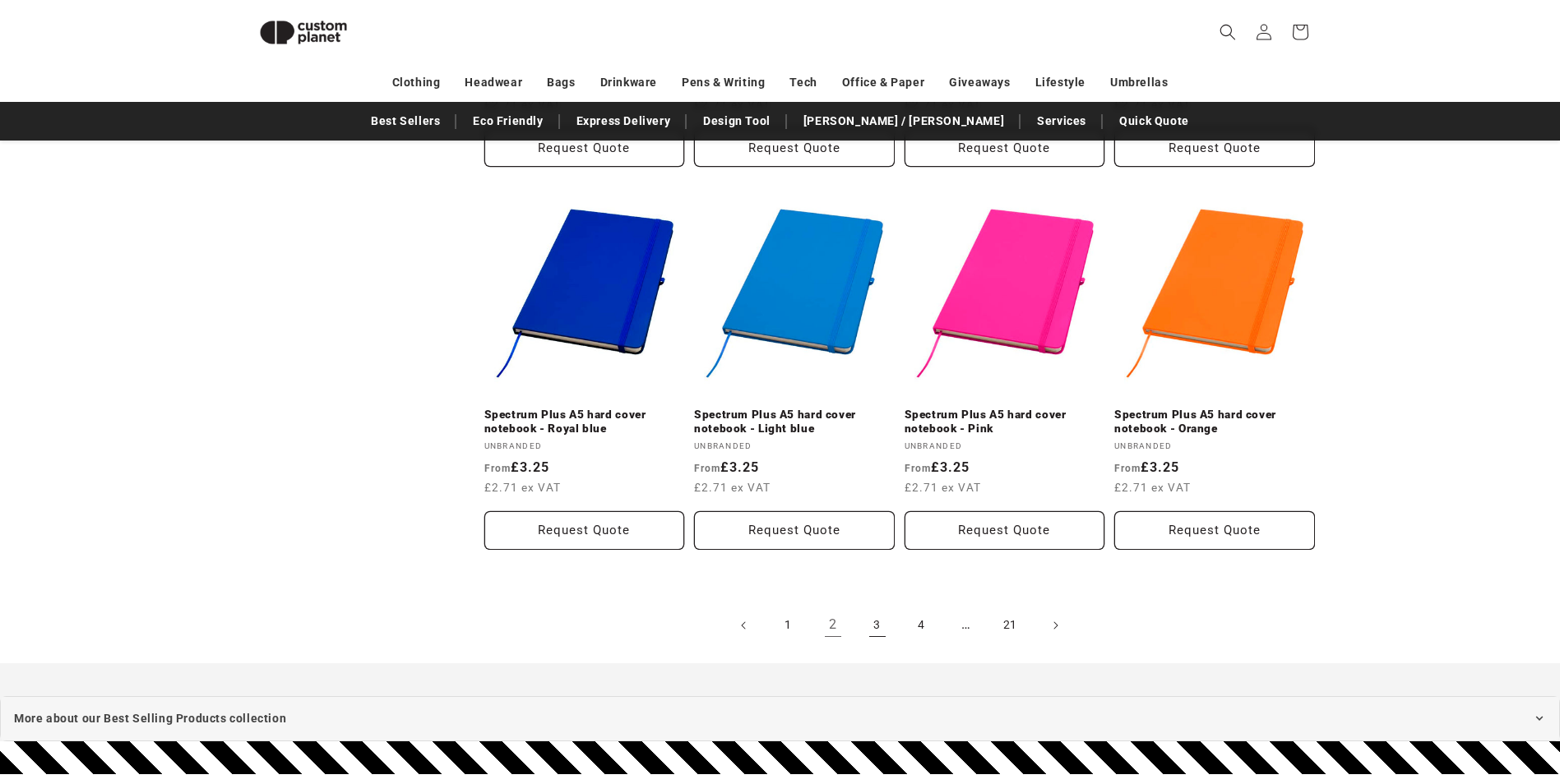
click at [876, 616] on link "3" at bounding box center [876, 625] width 36 height 36
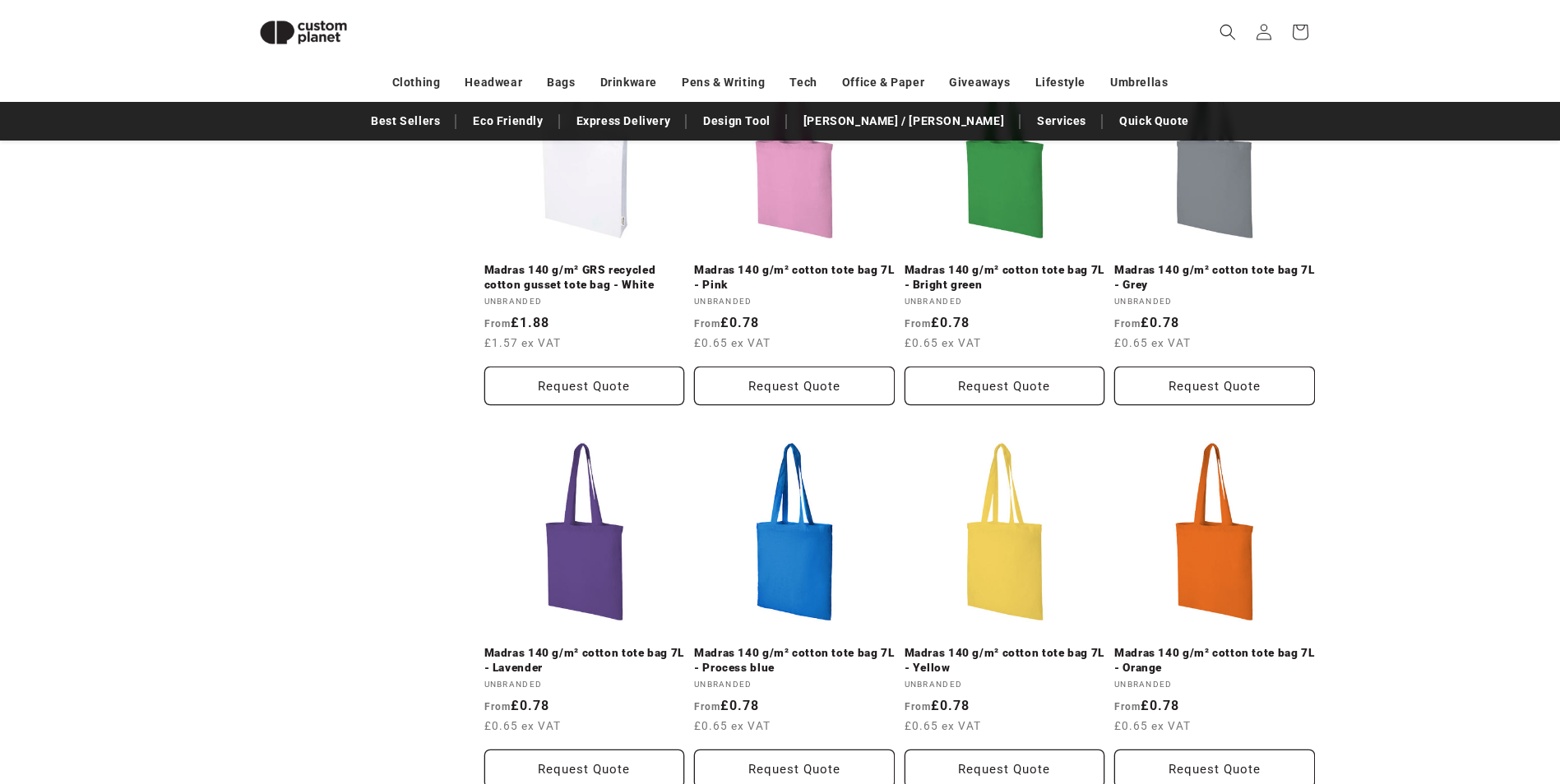
scroll to position [1621, 0]
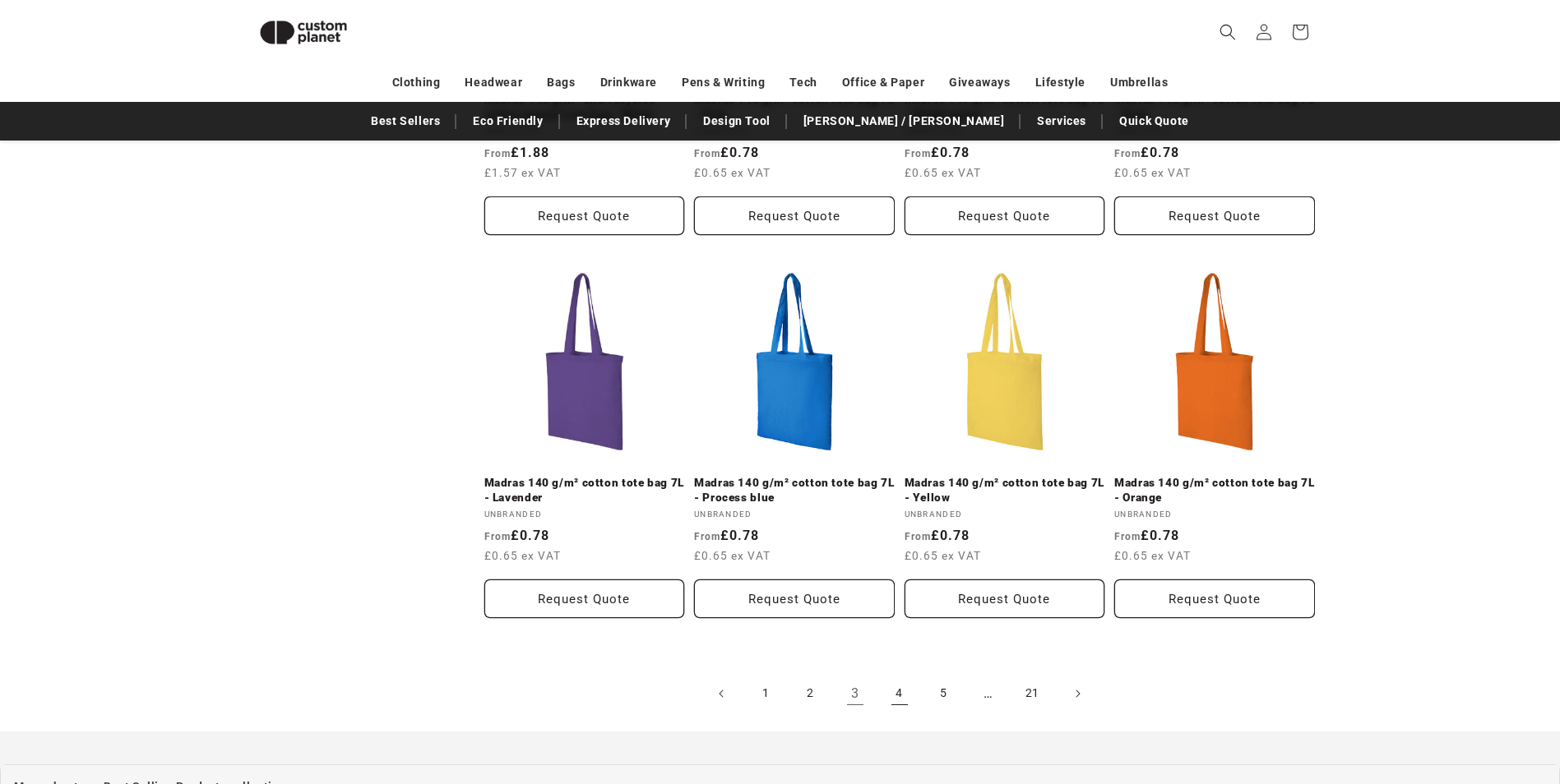
click at [896, 678] on link "4" at bounding box center [899, 693] width 36 height 36
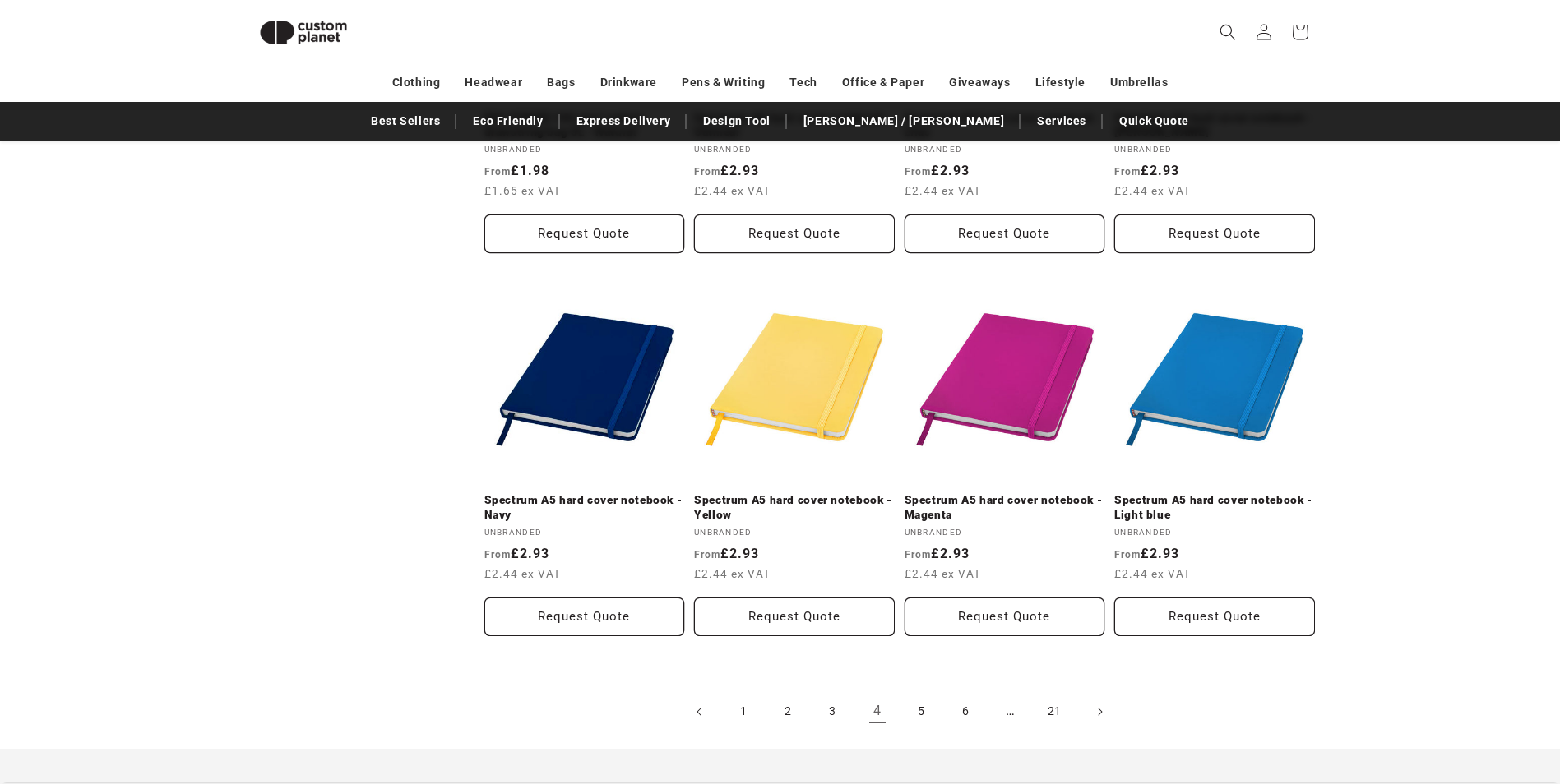
scroll to position [1704, 0]
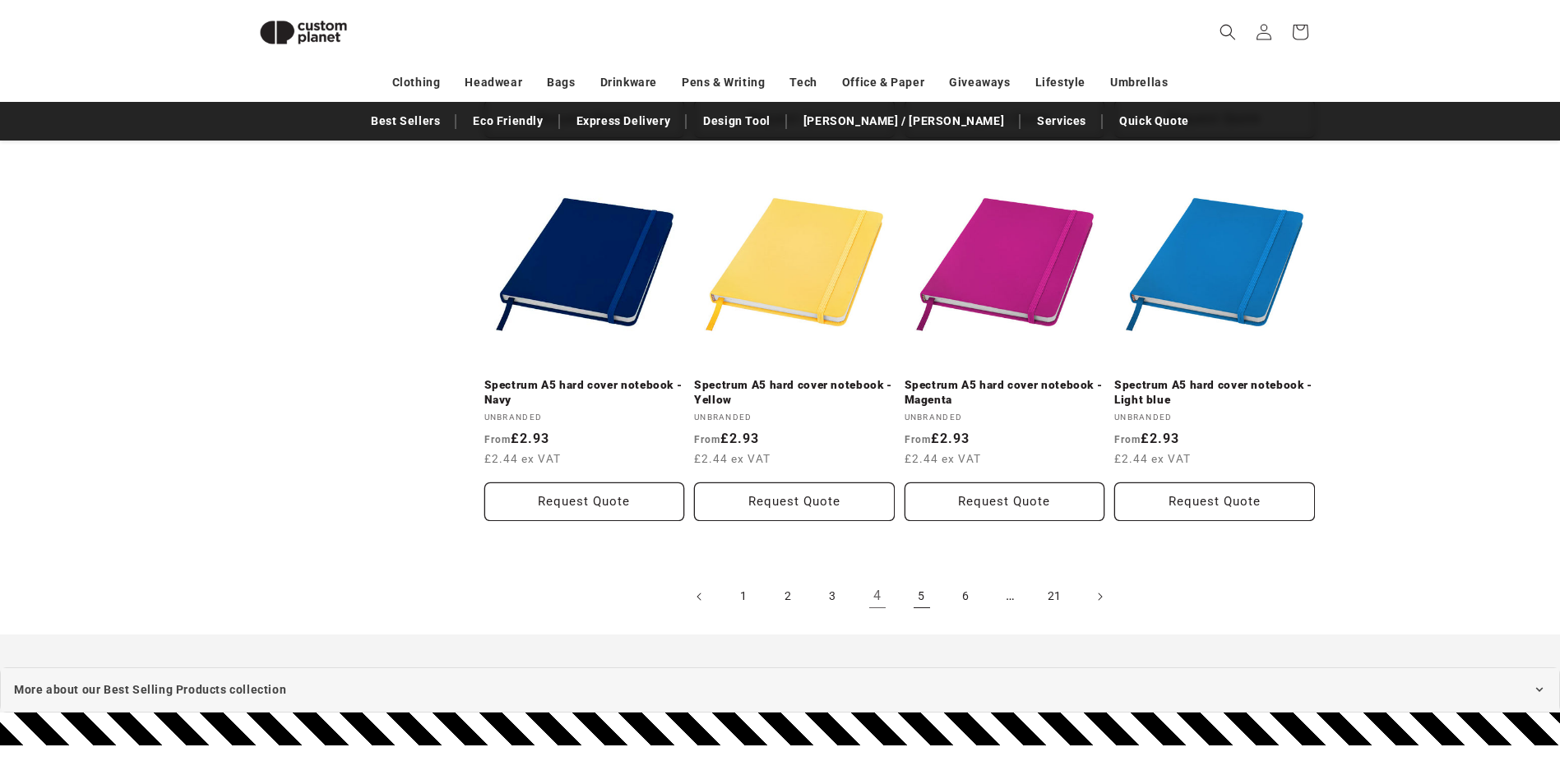
click at [925, 597] on link "5" at bounding box center [921, 596] width 36 height 36
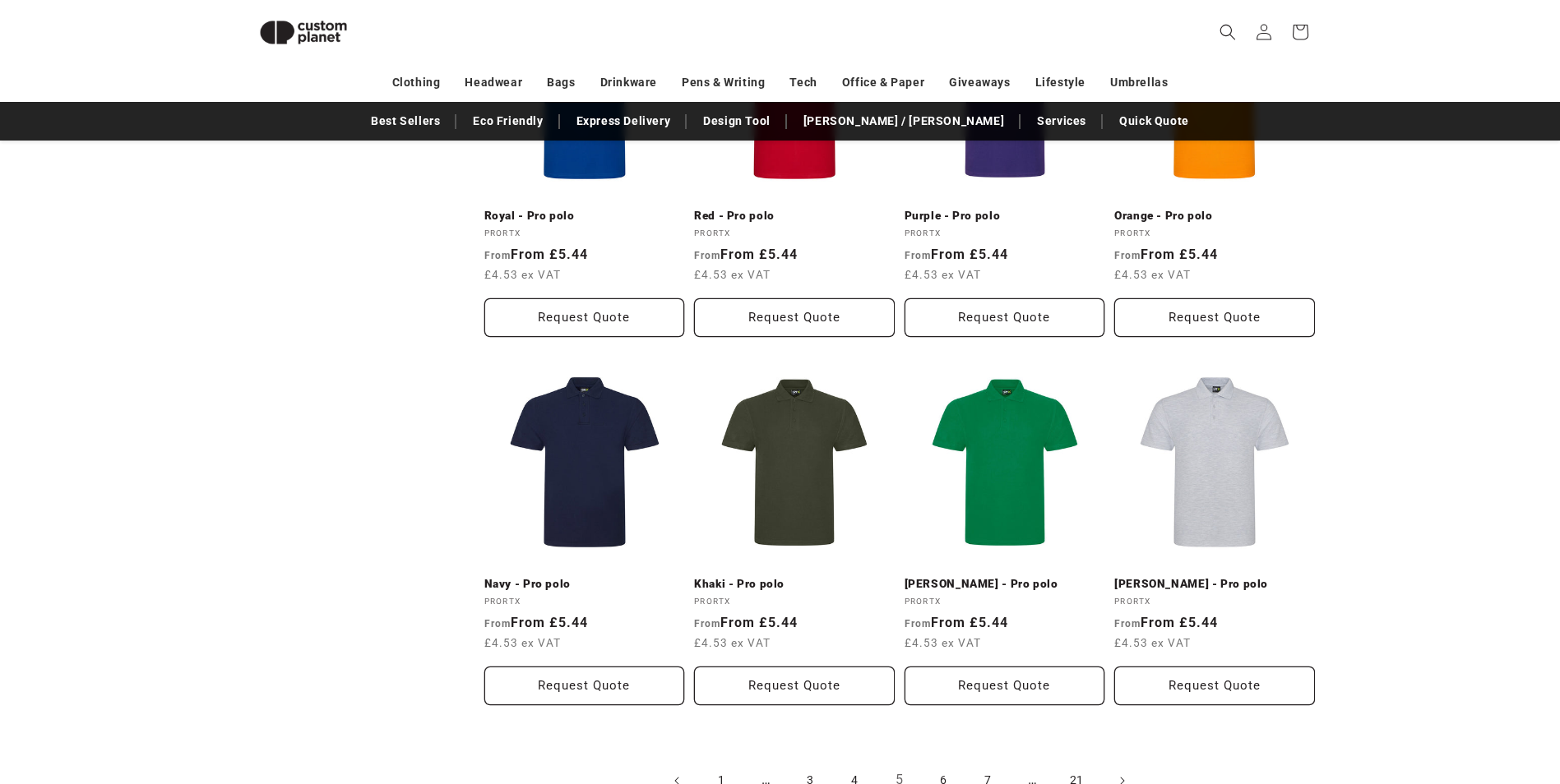
scroll to position [1621, 0]
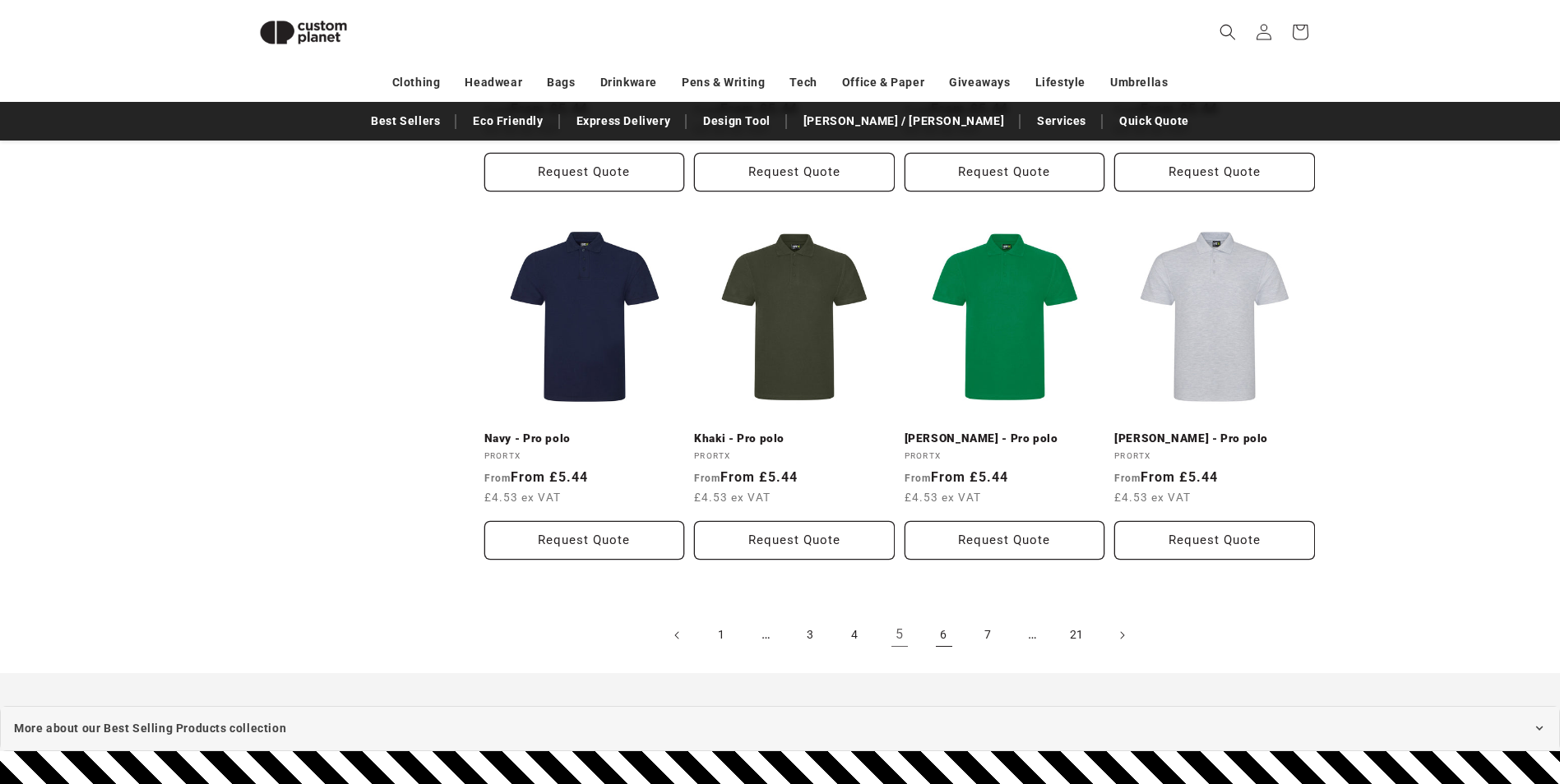
click at [946, 638] on link "6" at bounding box center [943, 635] width 36 height 36
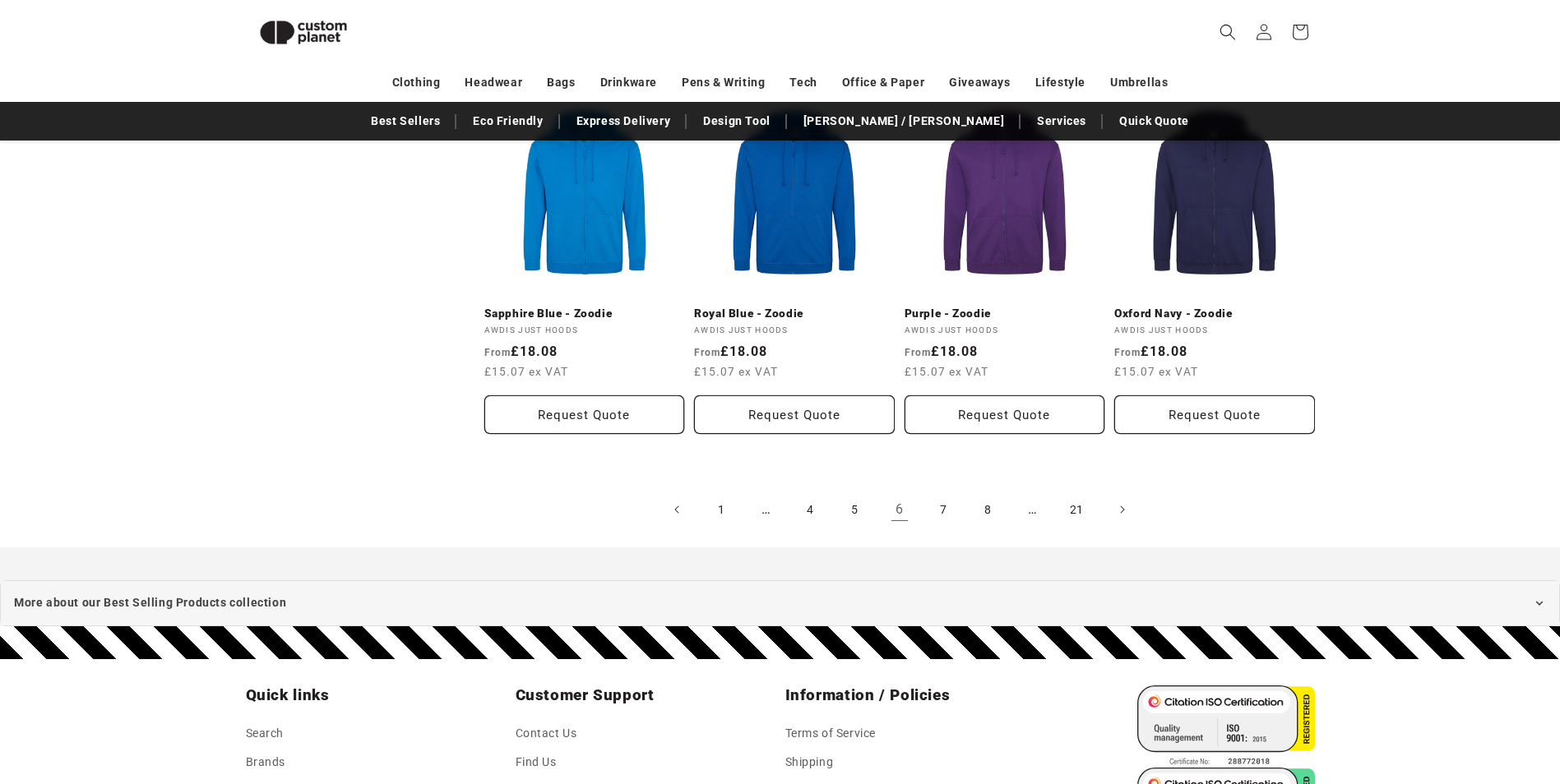
scroll to position [2033, 0]
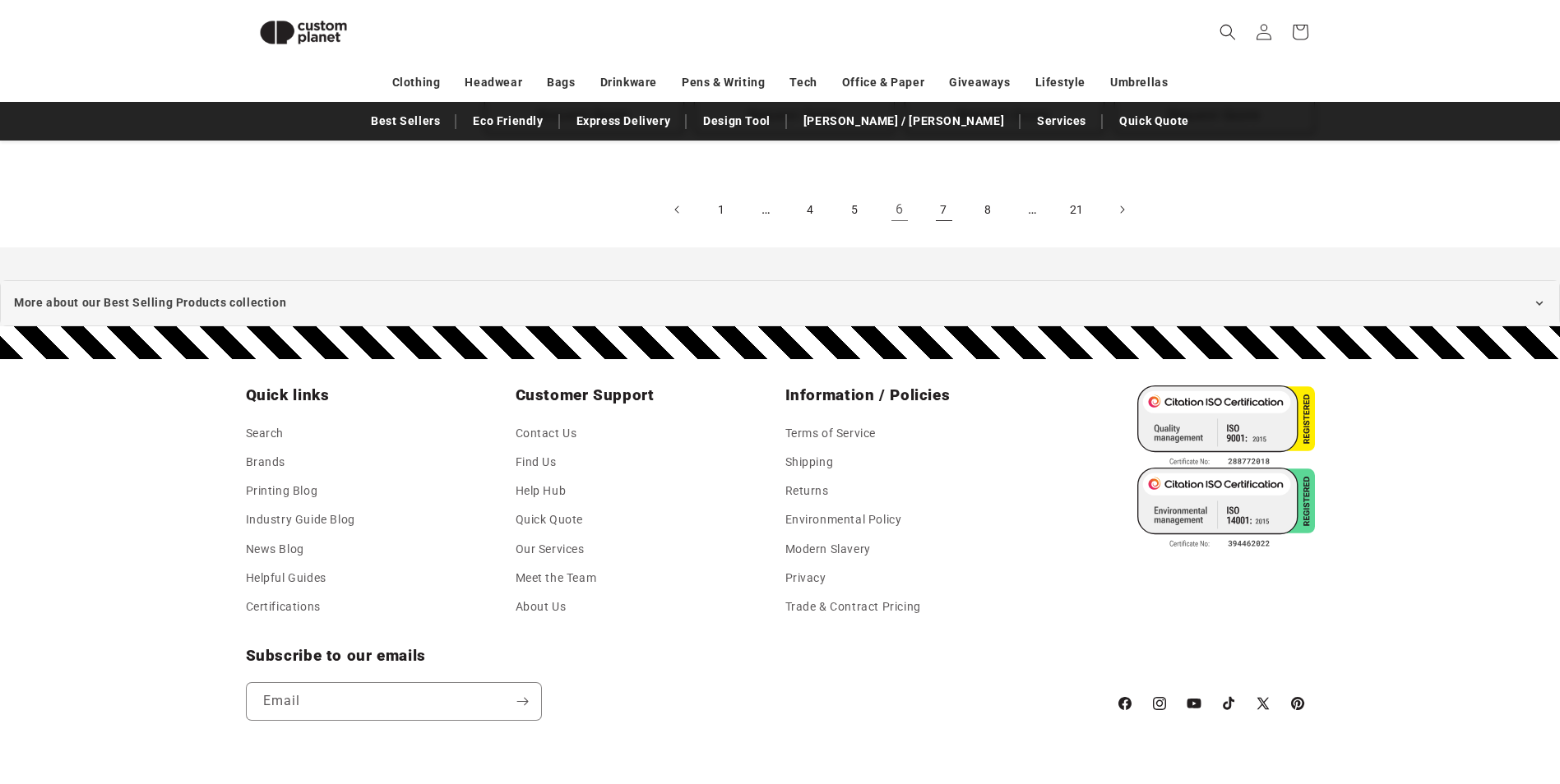
click at [935, 195] on link "7" at bounding box center [943, 209] width 36 height 36
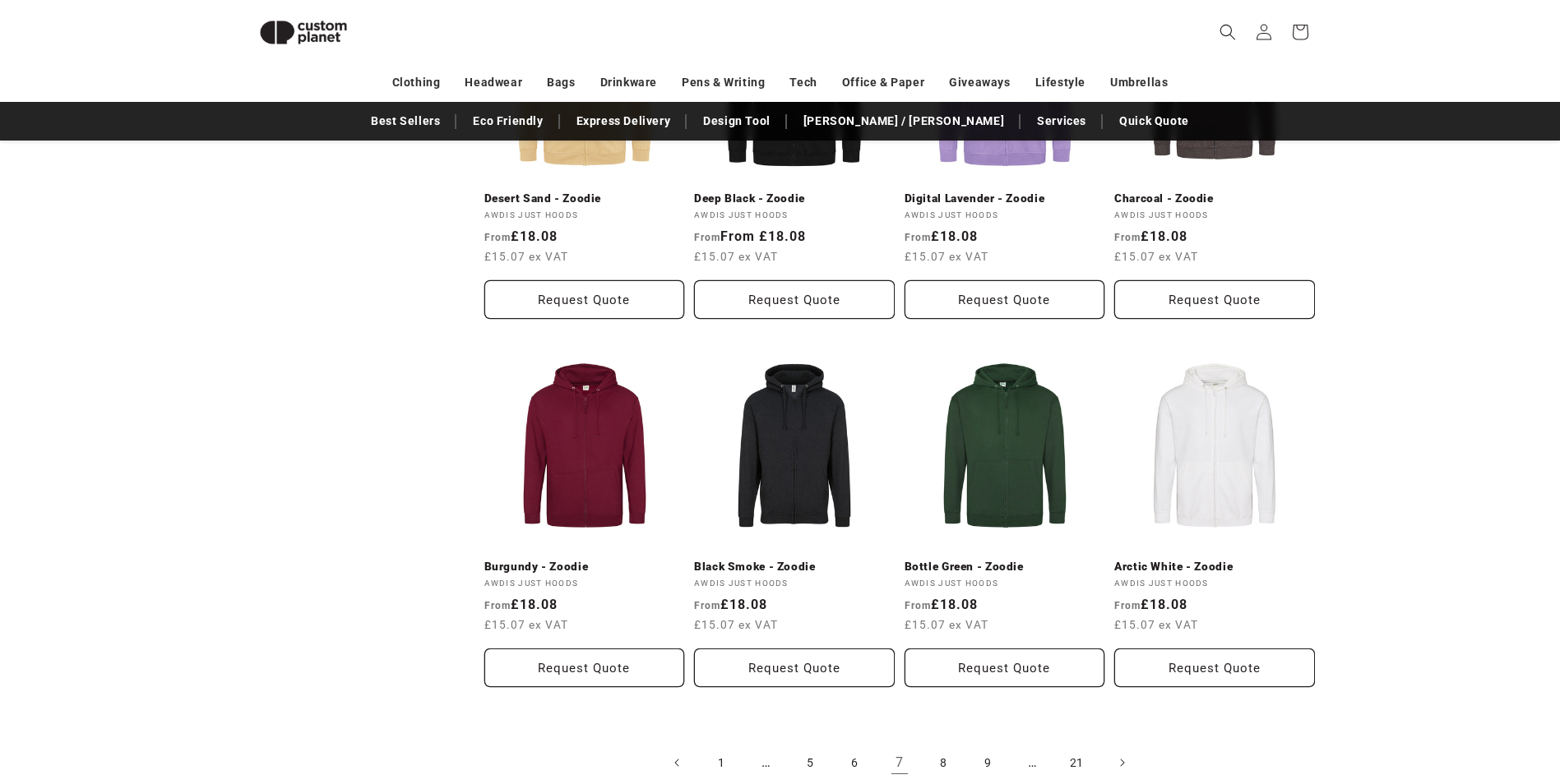
scroll to position [1704, 0]
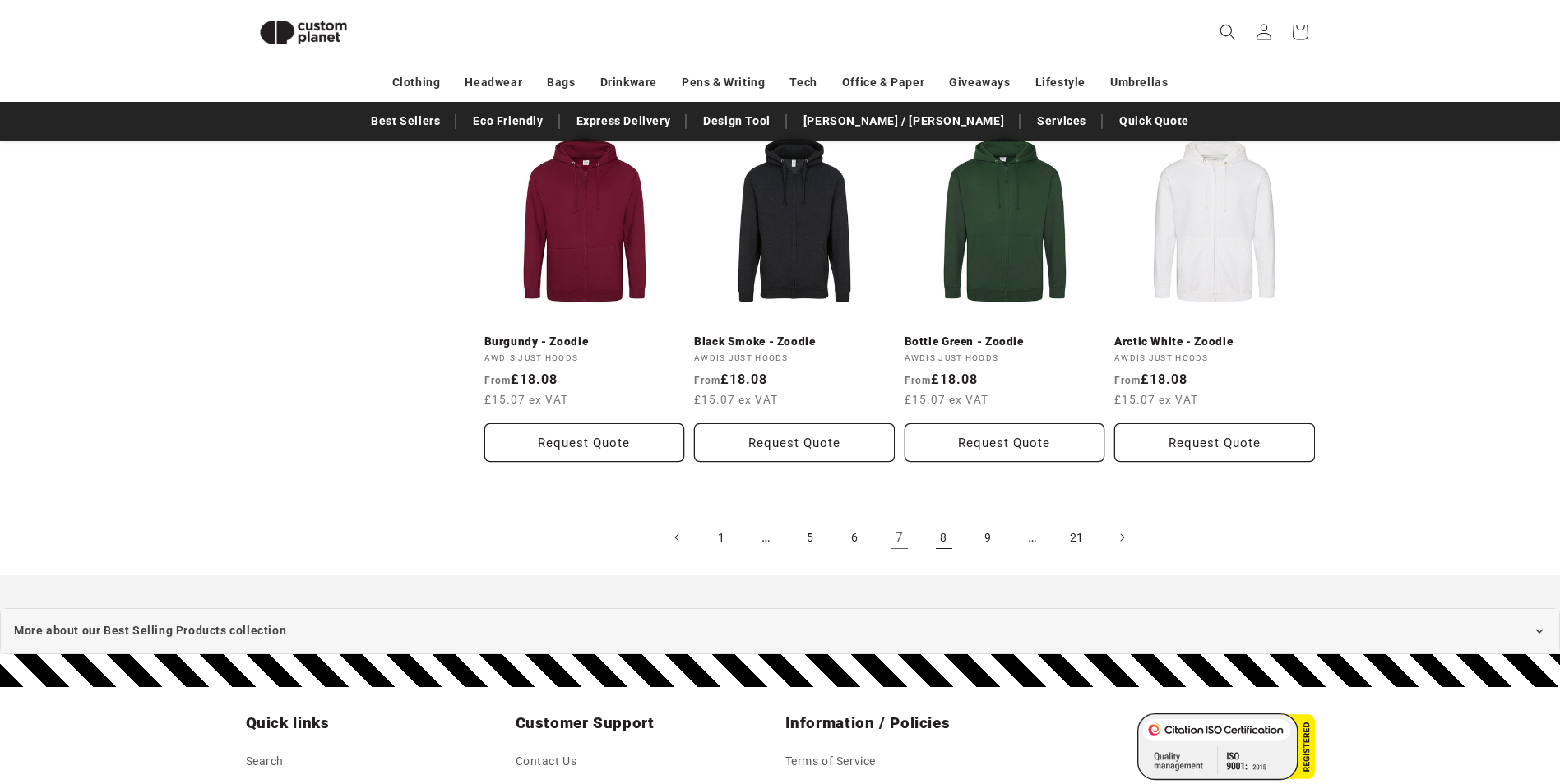
click at [951, 526] on link "8" at bounding box center [943, 537] width 36 height 36
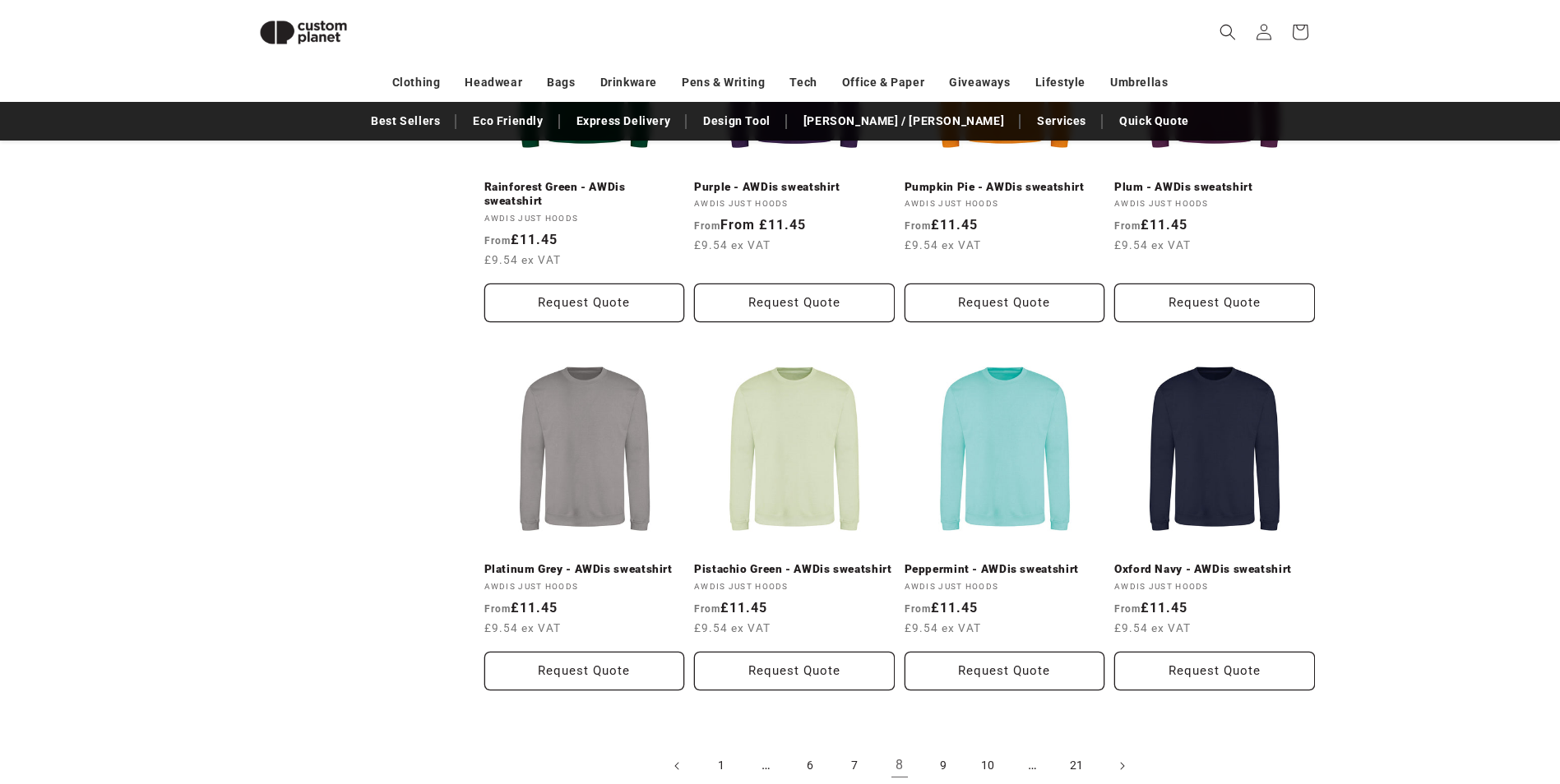
scroll to position [1621, 0]
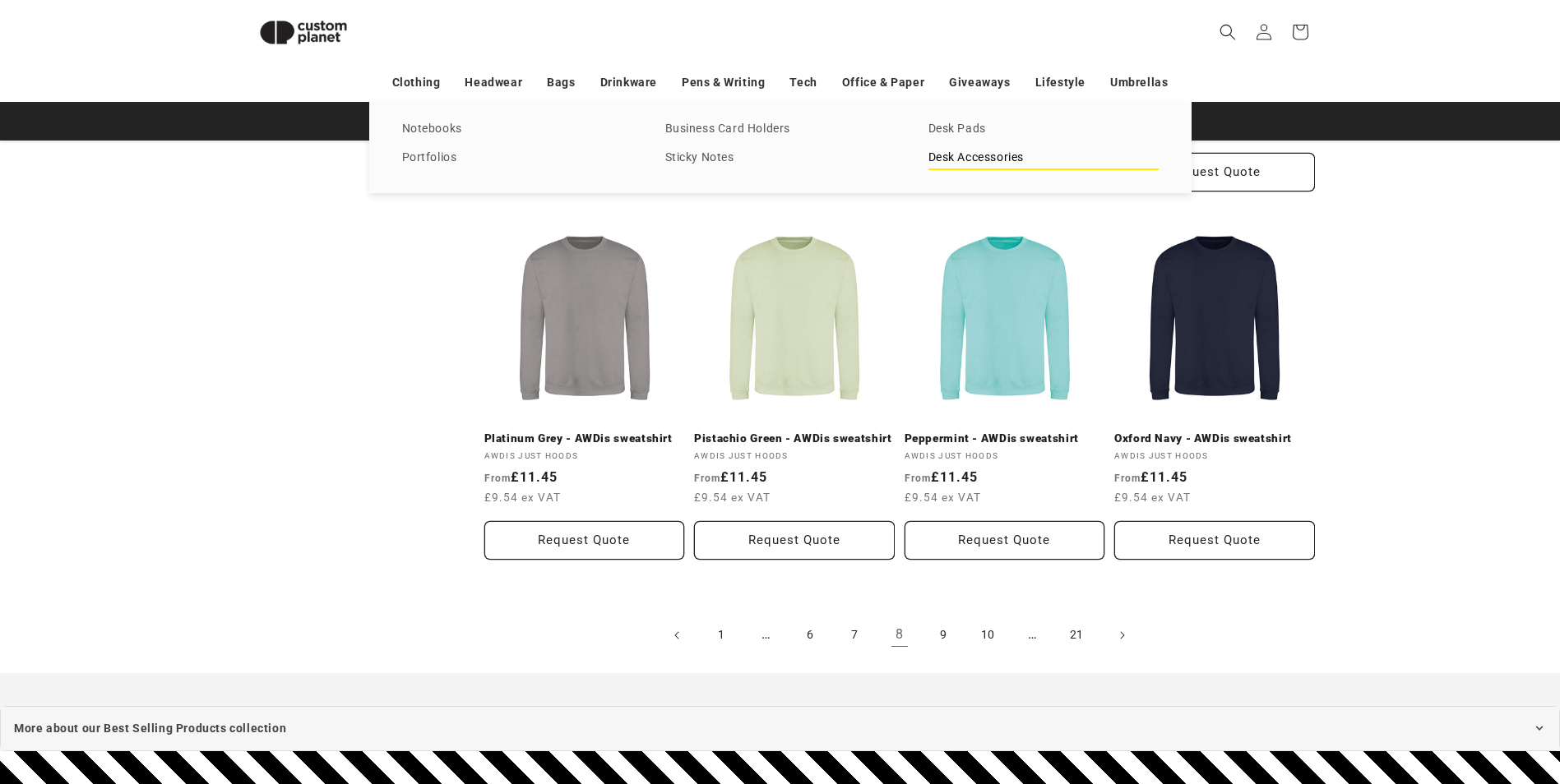
click at [977, 166] on link "Desk Accessories" at bounding box center [1044, 158] width 230 height 22
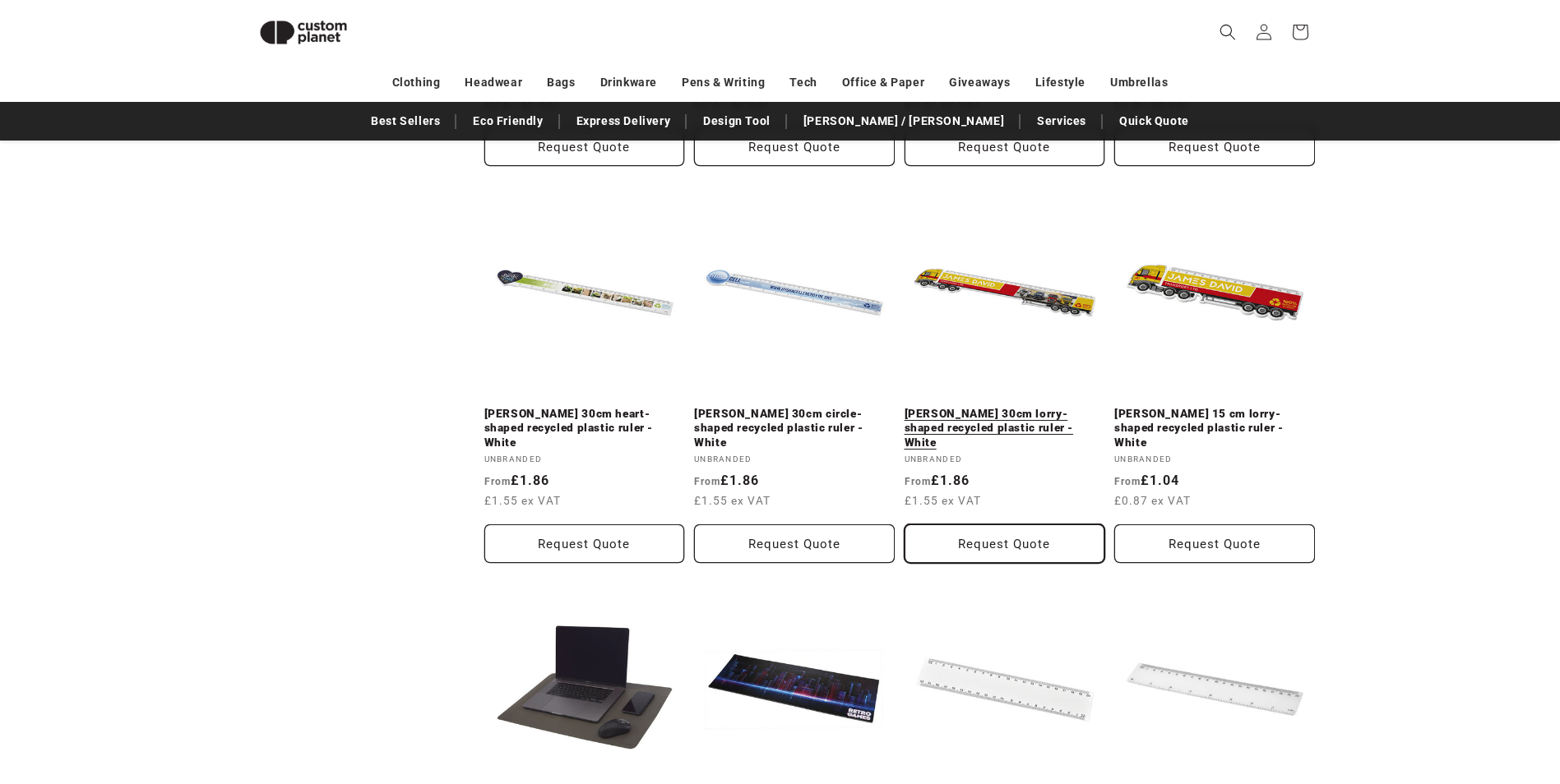
scroll to position [1621, 0]
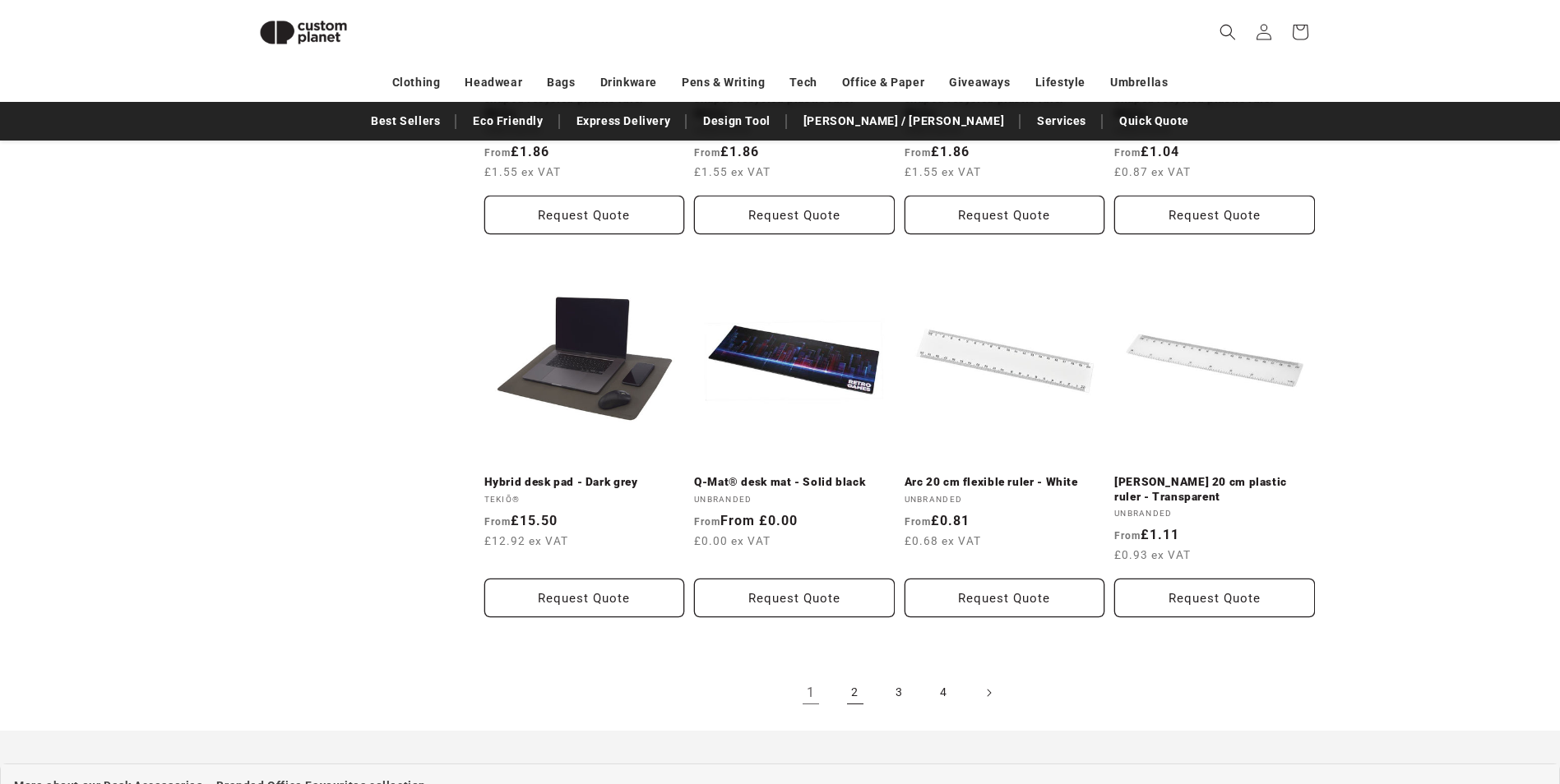
click at [861, 682] on link "2" at bounding box center [854, 692] width 36 height 36
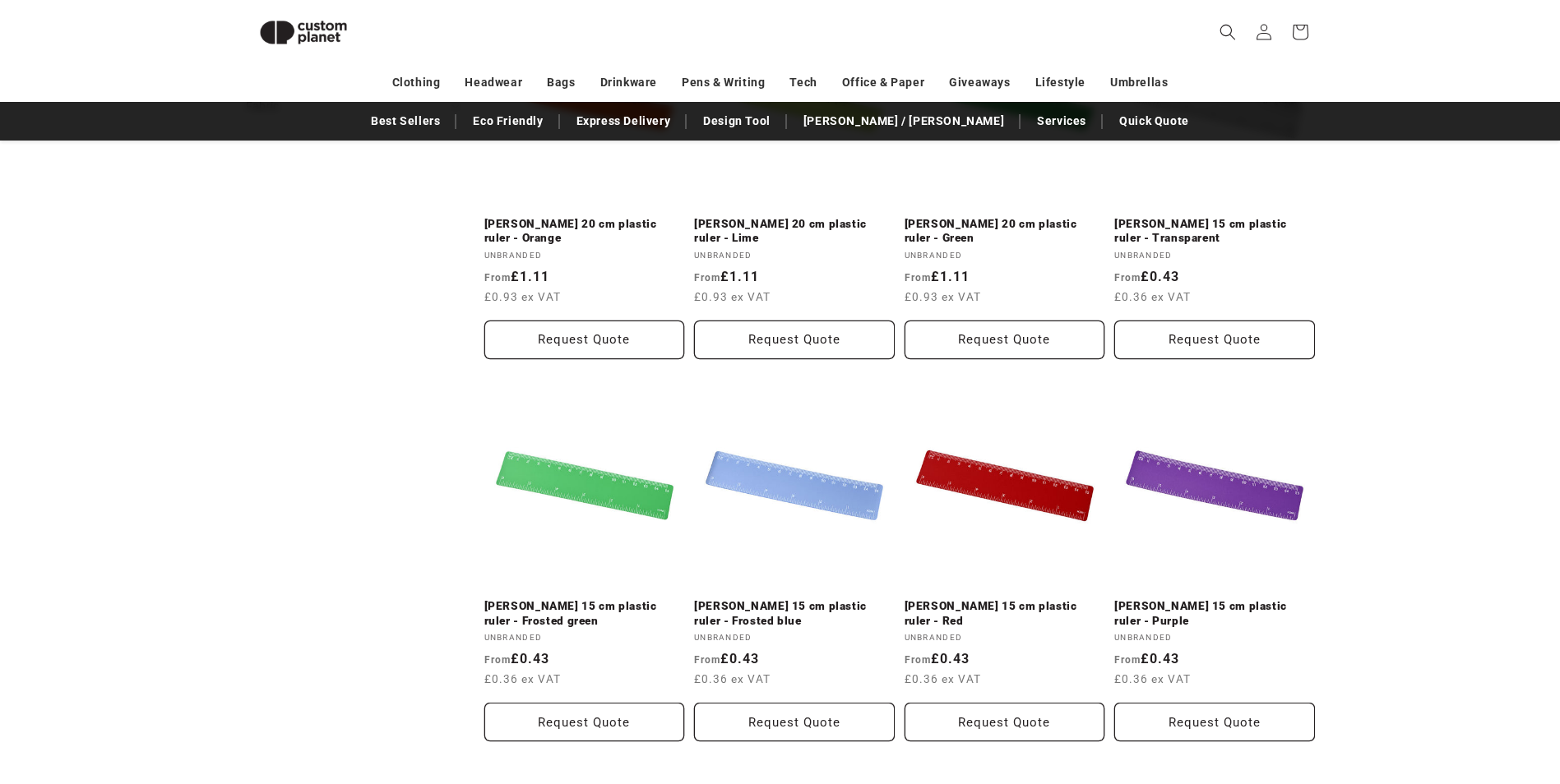
scroll to position [1129, 0]
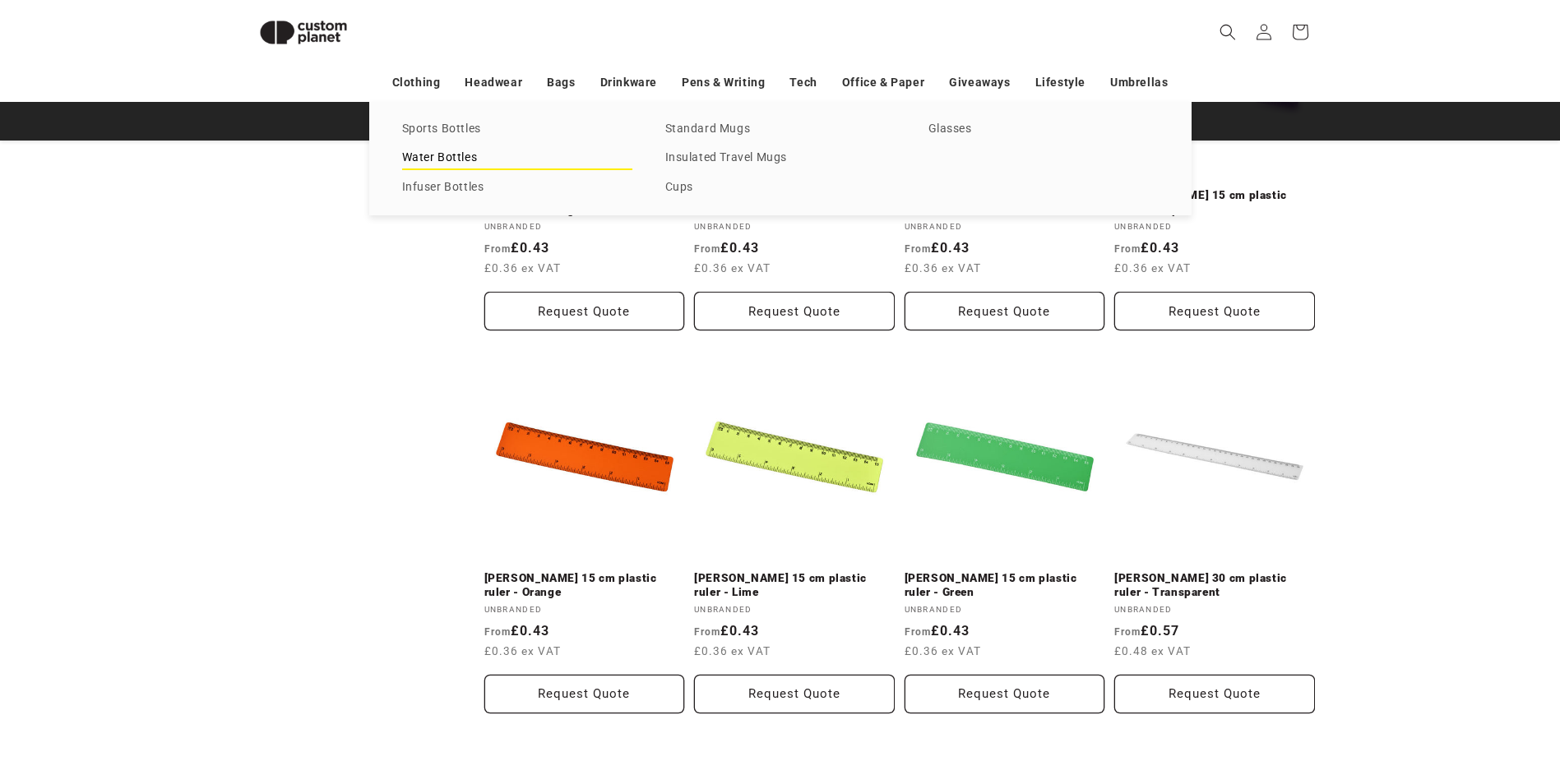
click at [454, 157] on link "Water Bottles" at bounding box center [517, 158] width 230 height 22
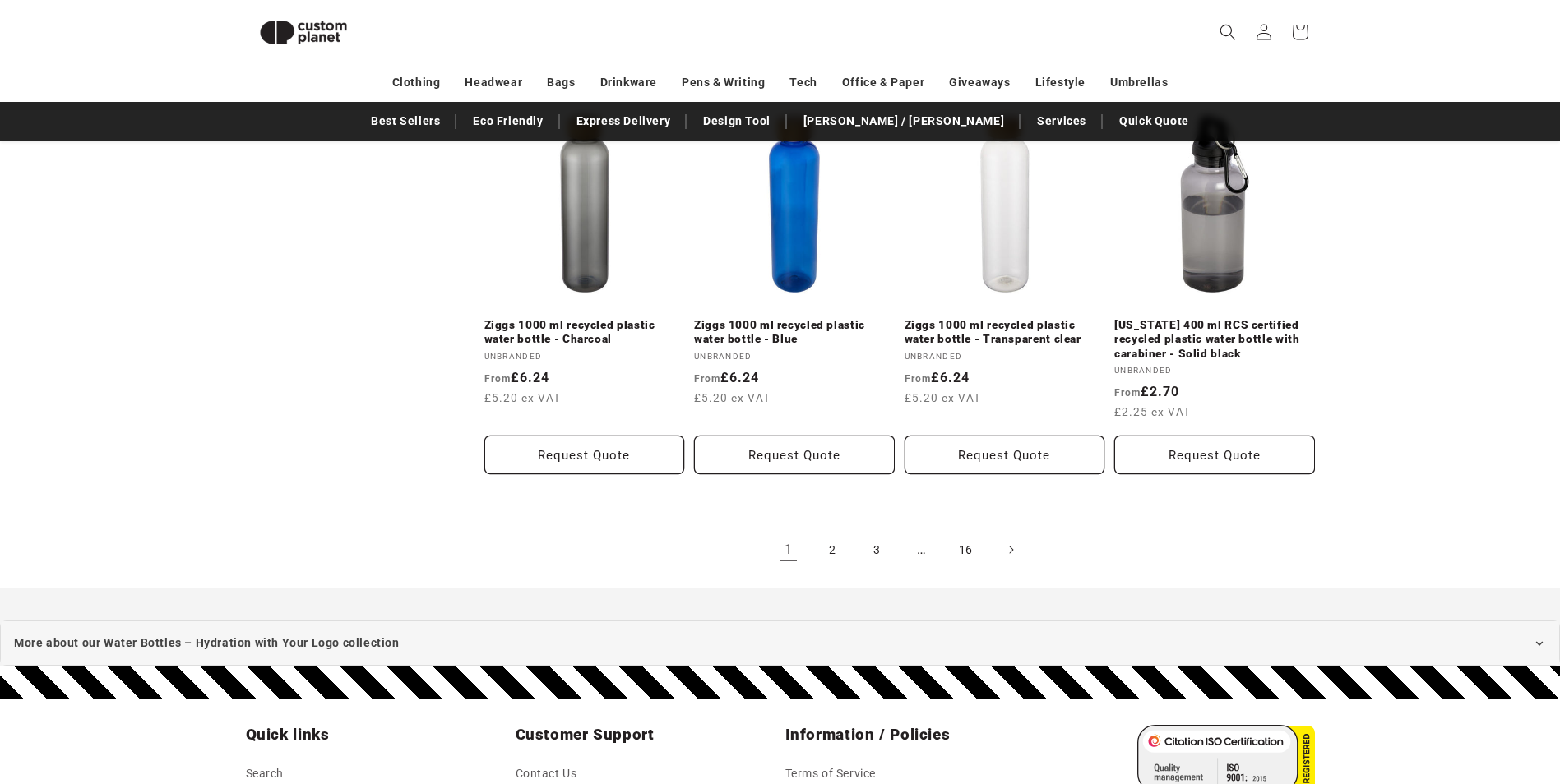
scroll to position [1868, 0]
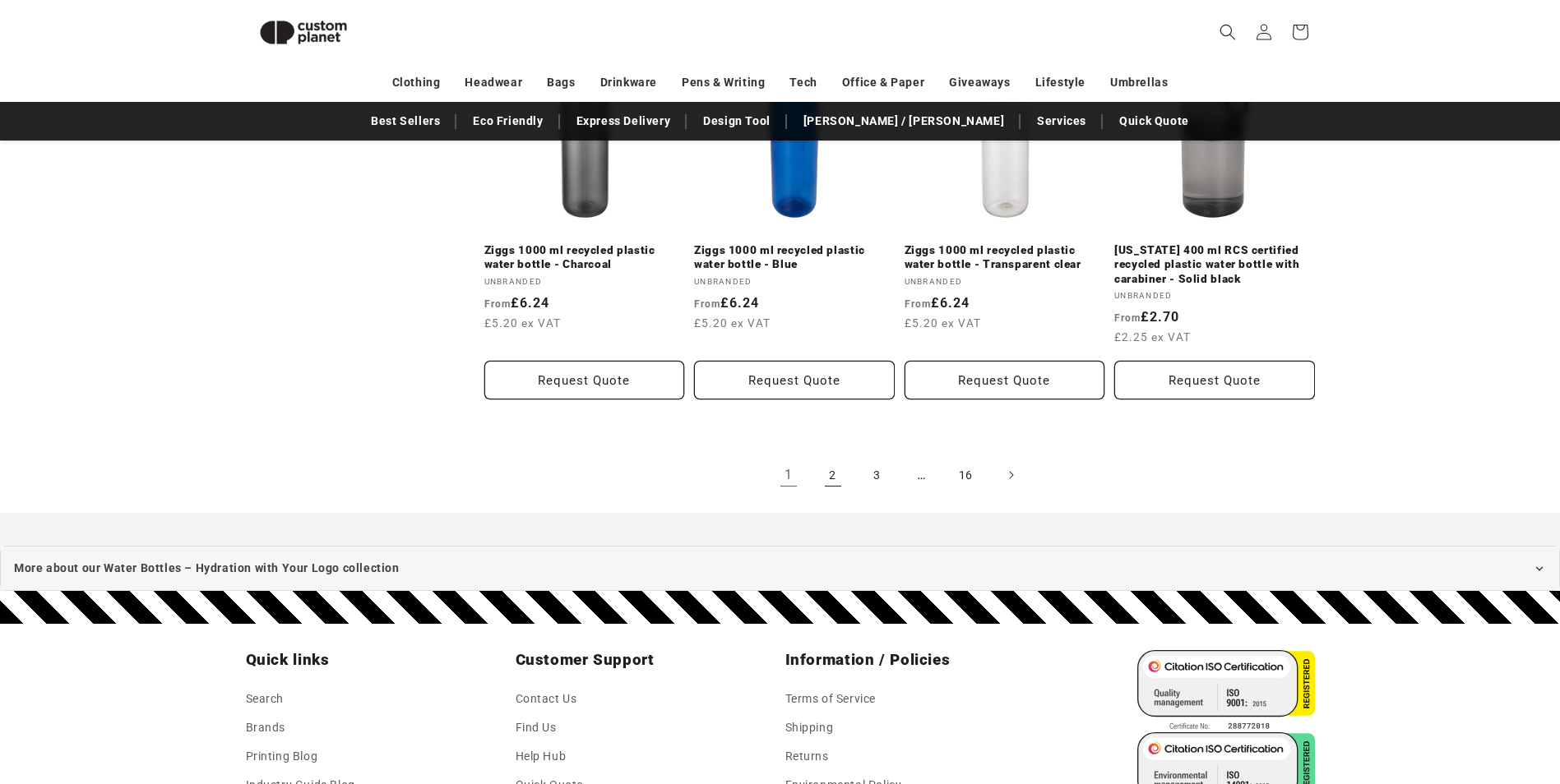
click at [830, 473] on link "2" at bounding box center [833, 474] width 36 height 36
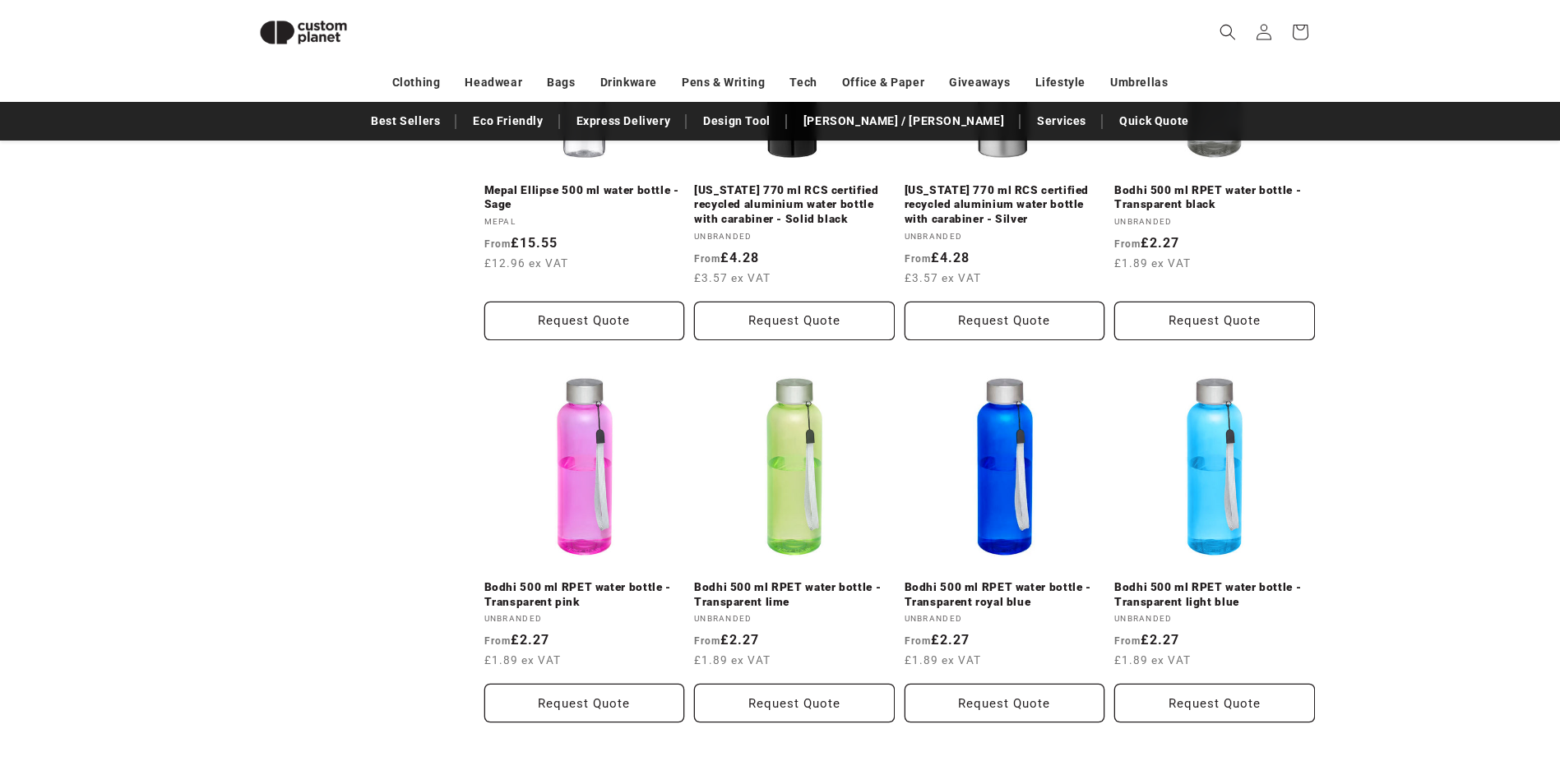
scroll to position [1702, 0]
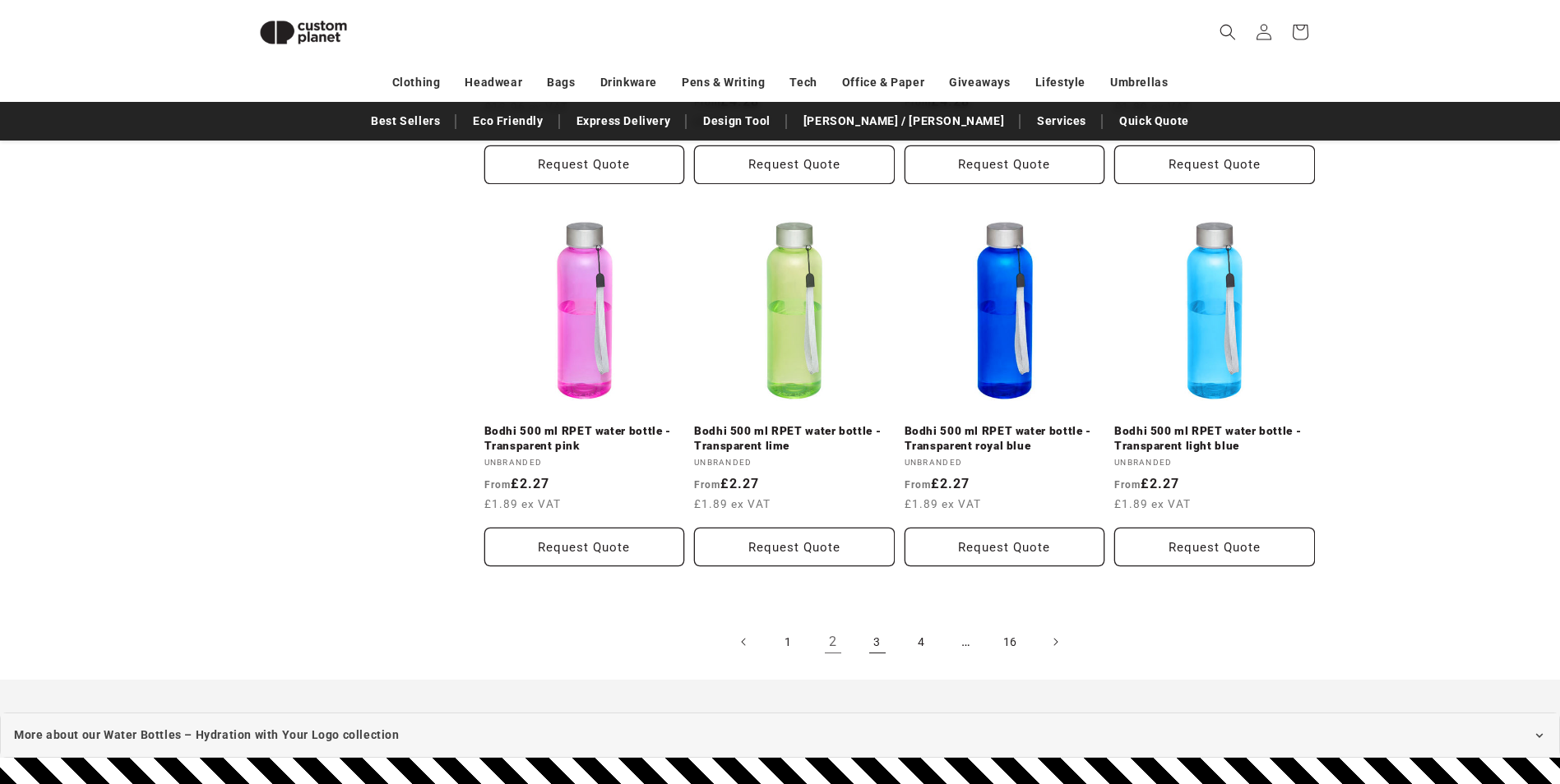
click at [874, 649] on link "3" at bounding box center [876, 642] width 36 height 36
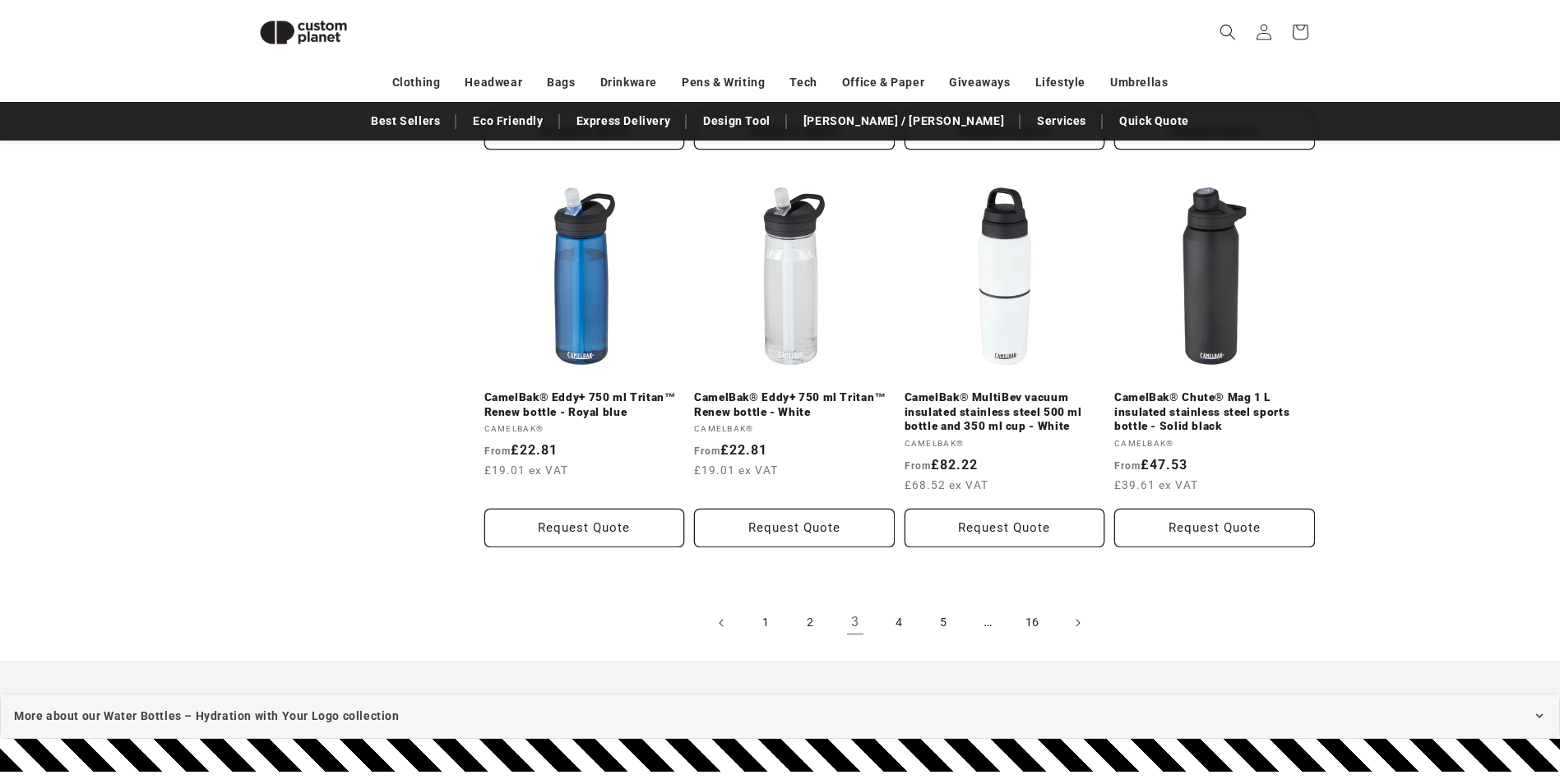
scroll to position [1786, 0]
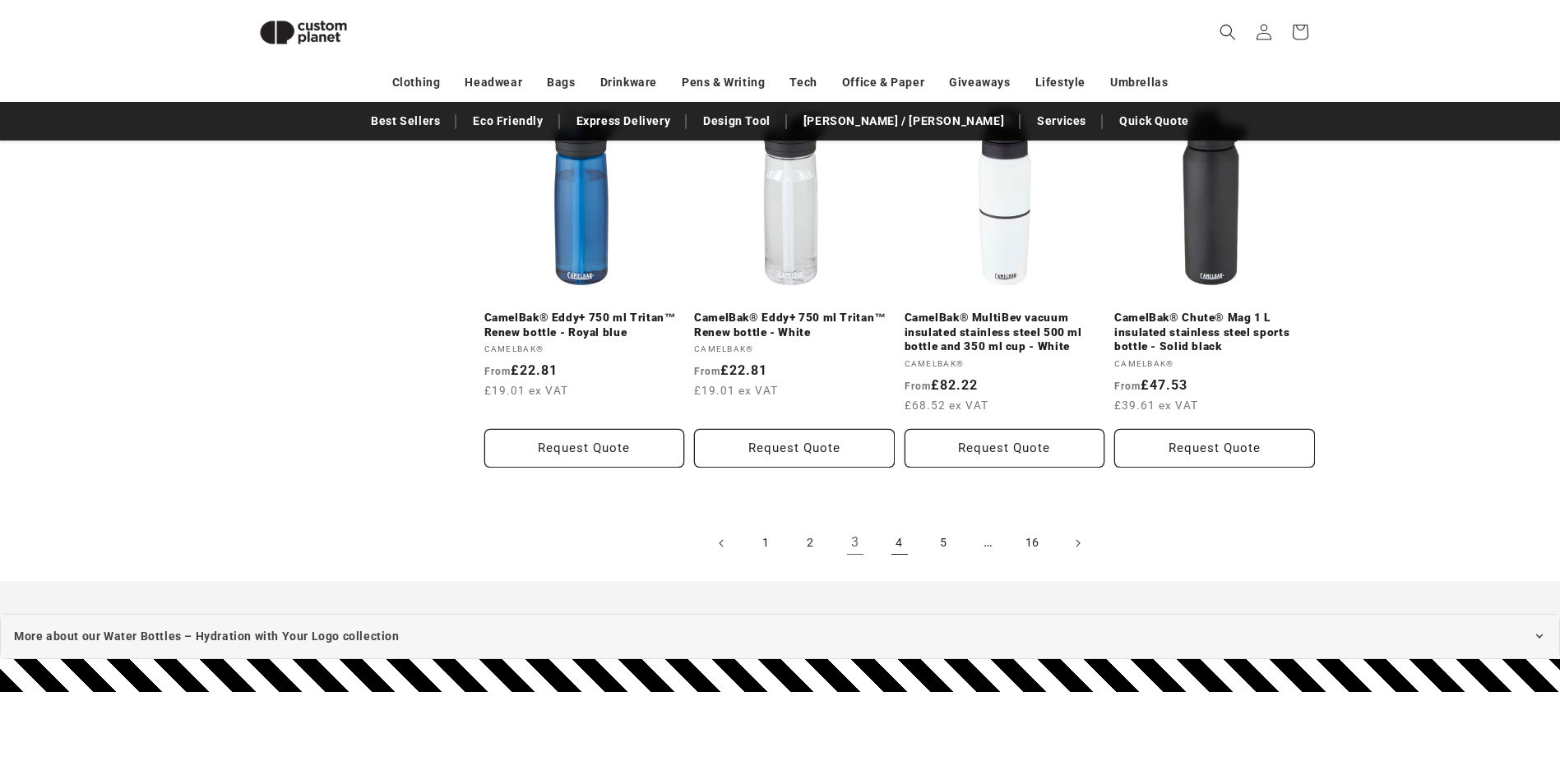
click at [904, 551] on link "4" at bounding box center [899, 543] width 36 height 36
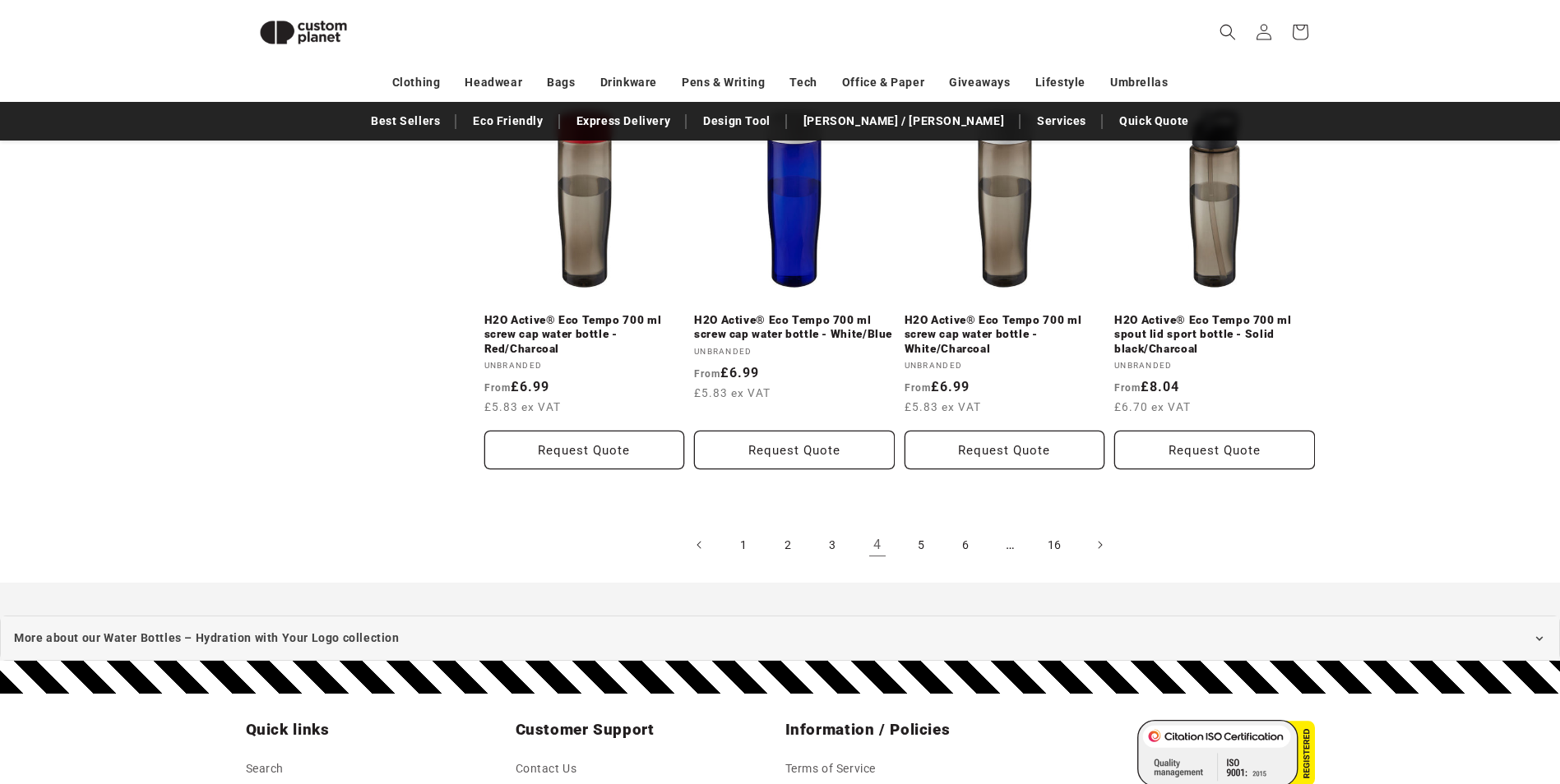
scroll to position [1950, 0]
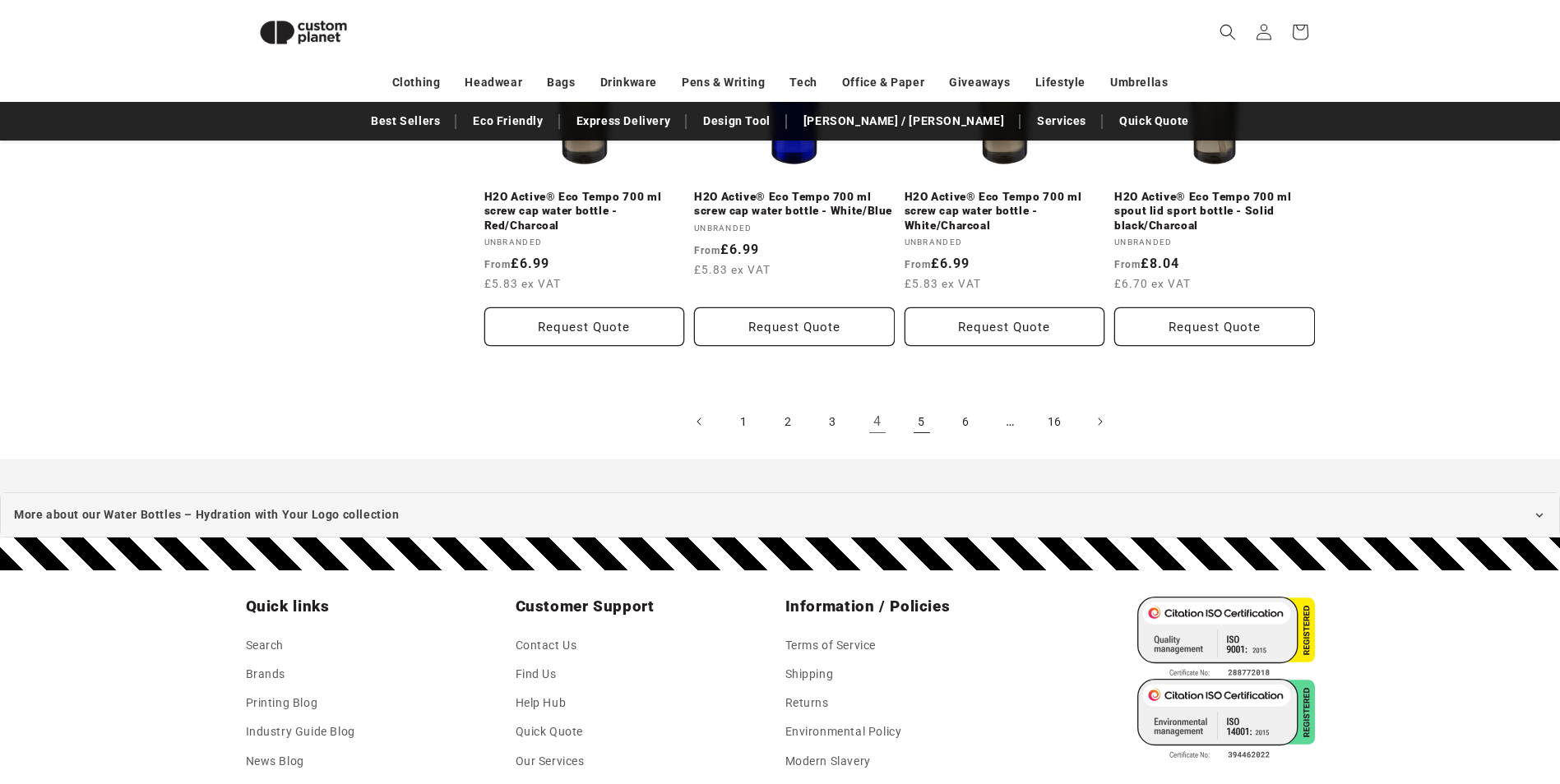
click at [915, 417] on link "5" at bounding box center [921, 421] width 36 height 36
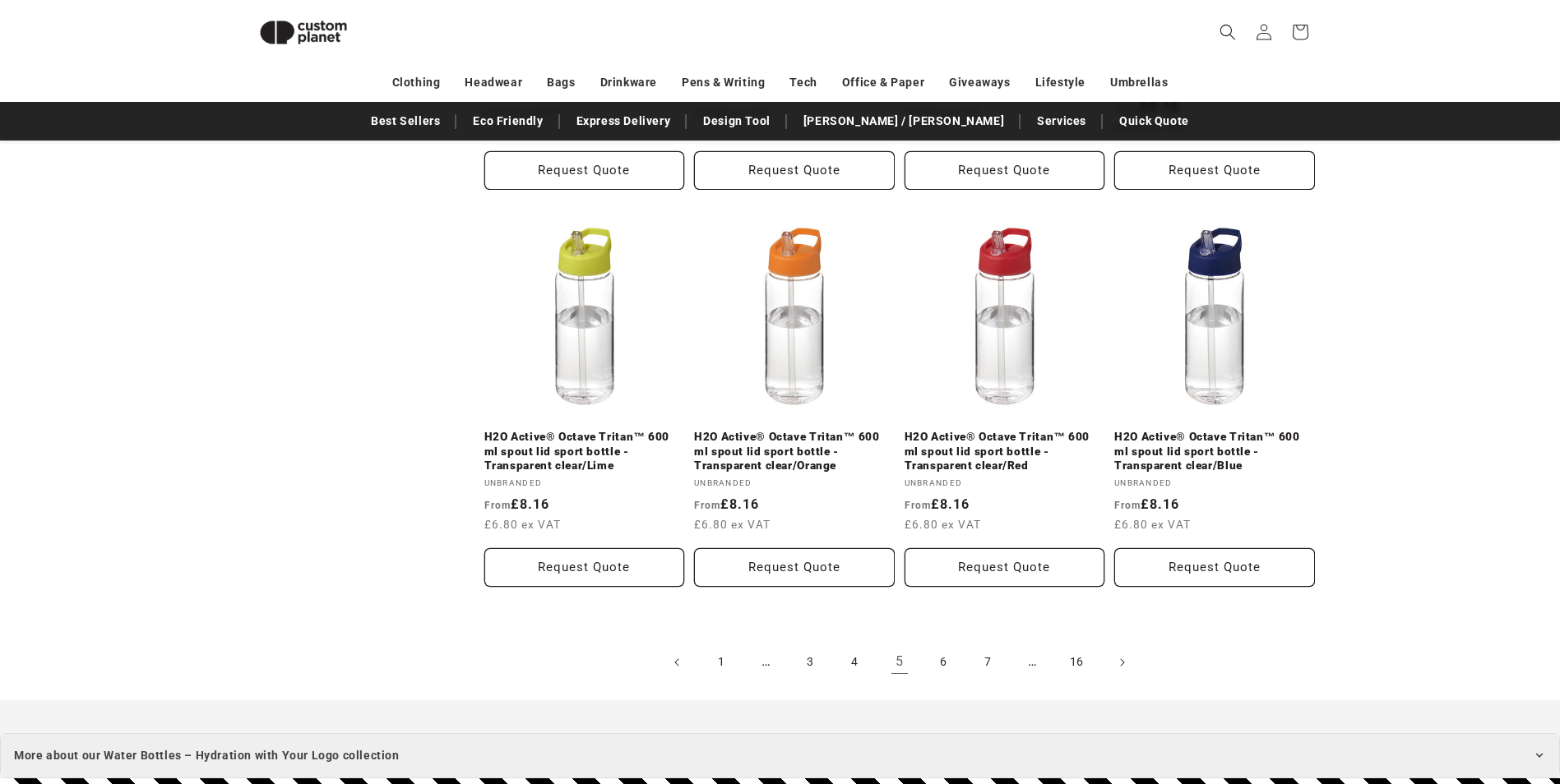
scroll to position [1786, 0]
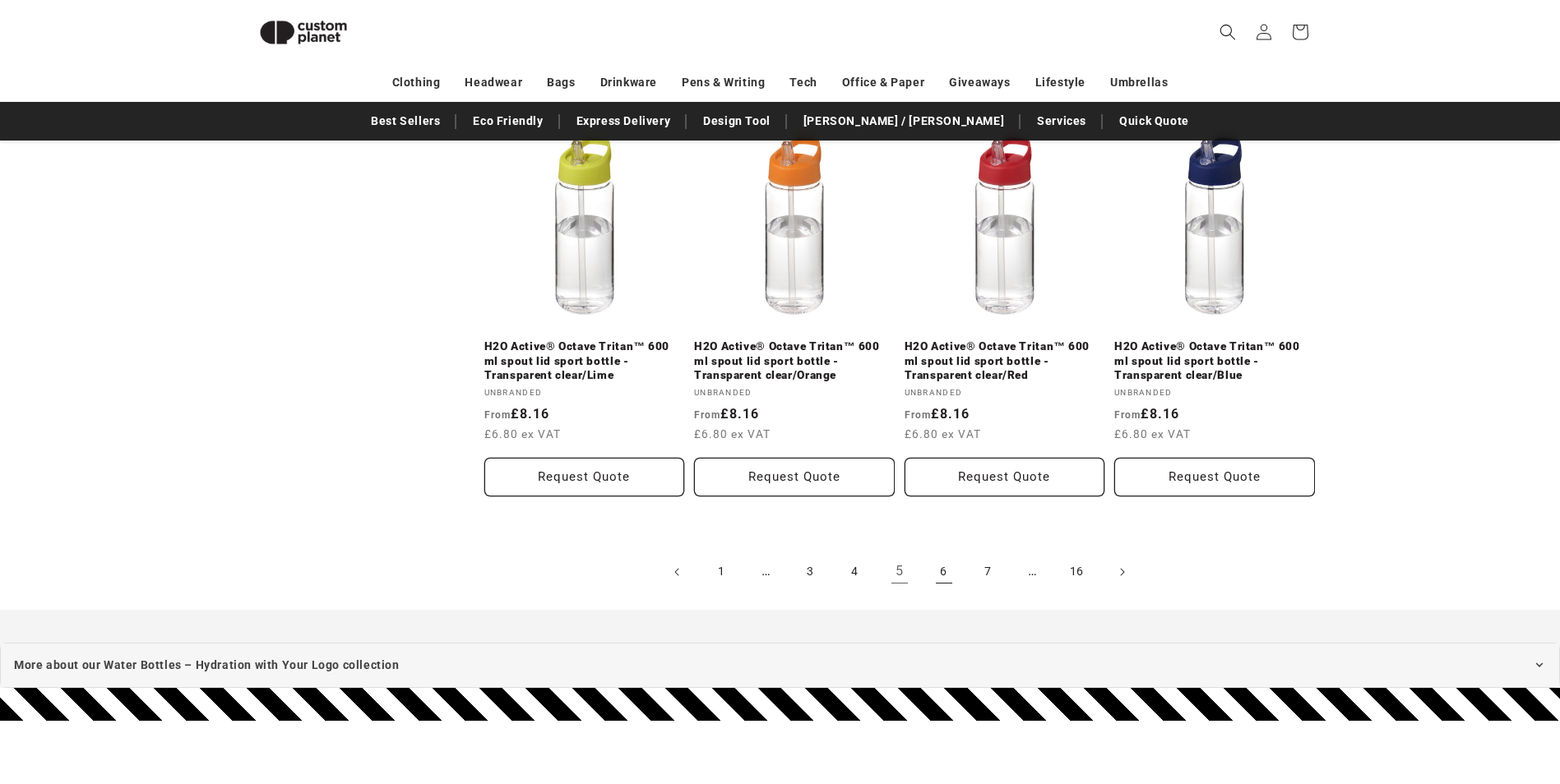
click at [935, 566] on link "6" at bounding box center [943, 571] width 36 height 36
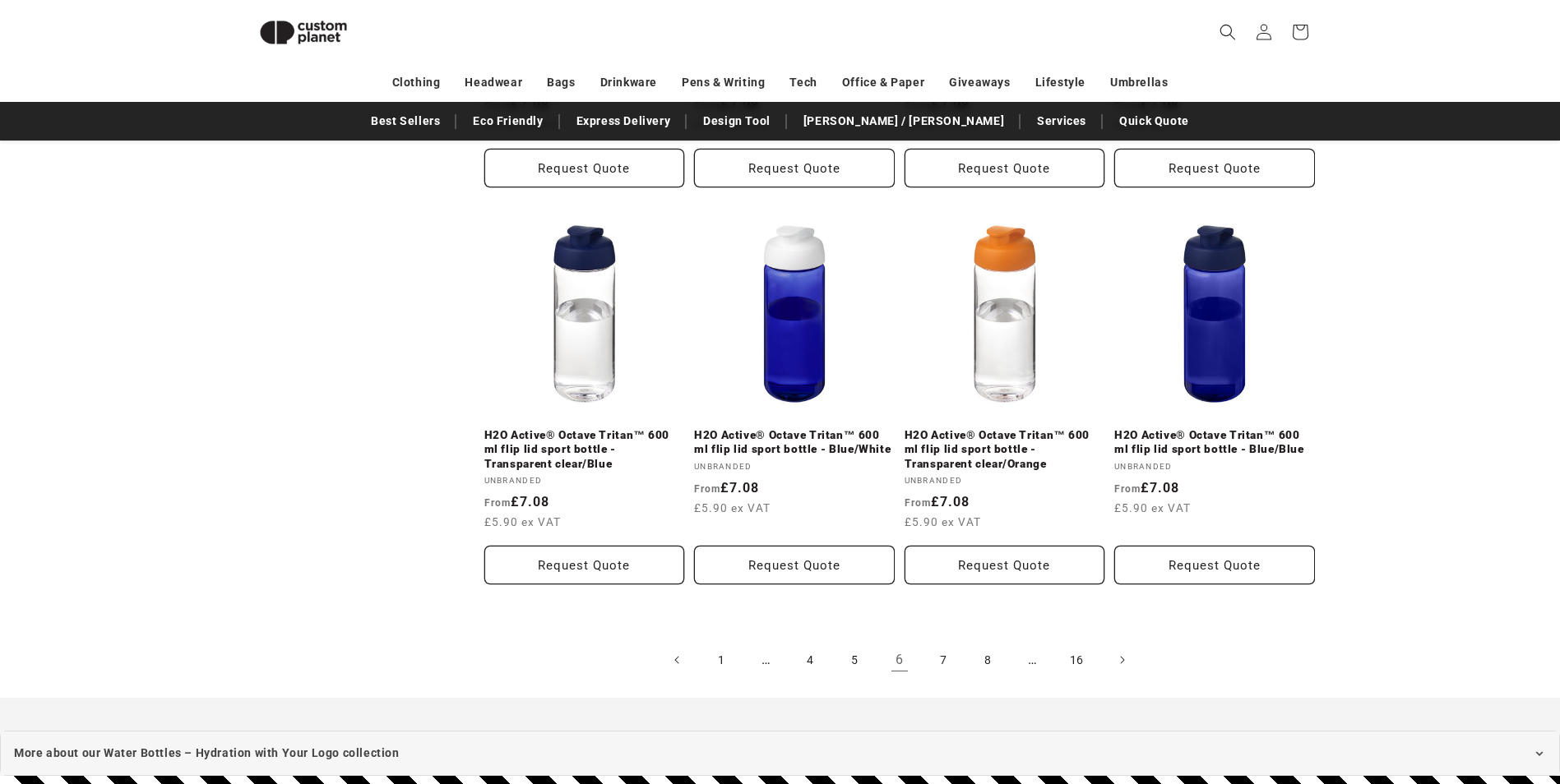
scroll to position [1868, 0]
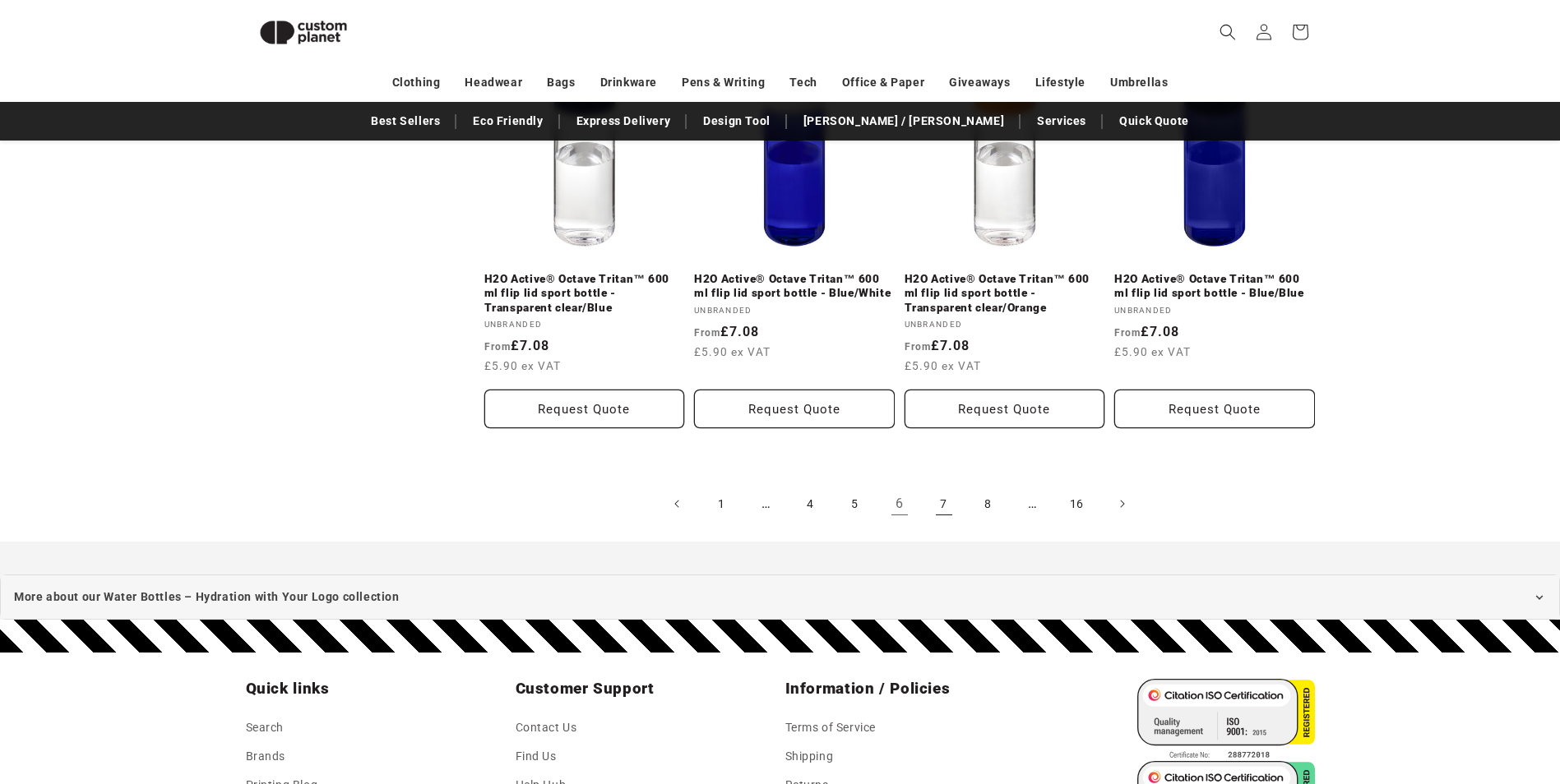
click at [941, 503] on link "7" at bounding box center [943, 503] width 36 height 36
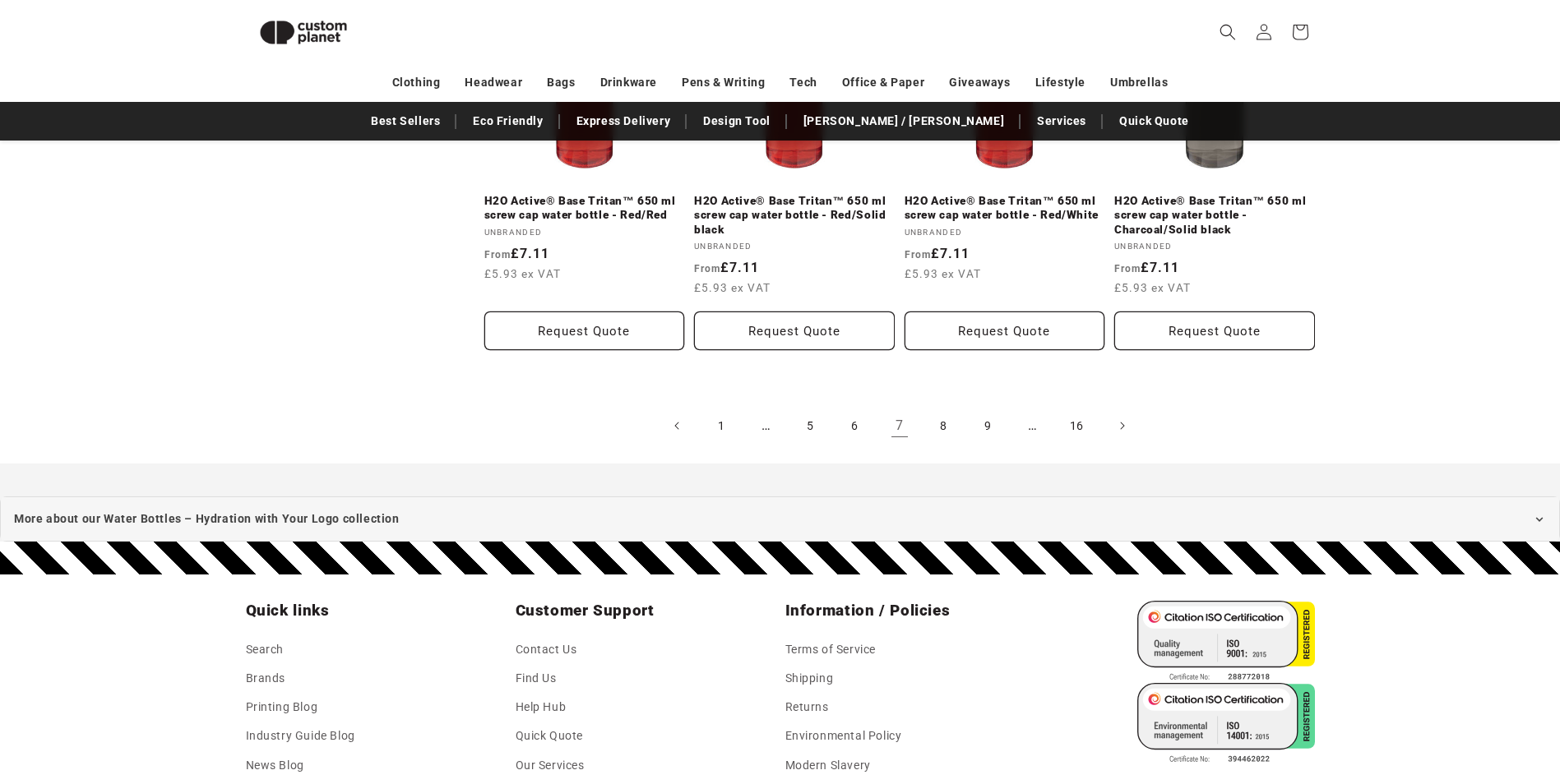
scroll to position [1868, 0]
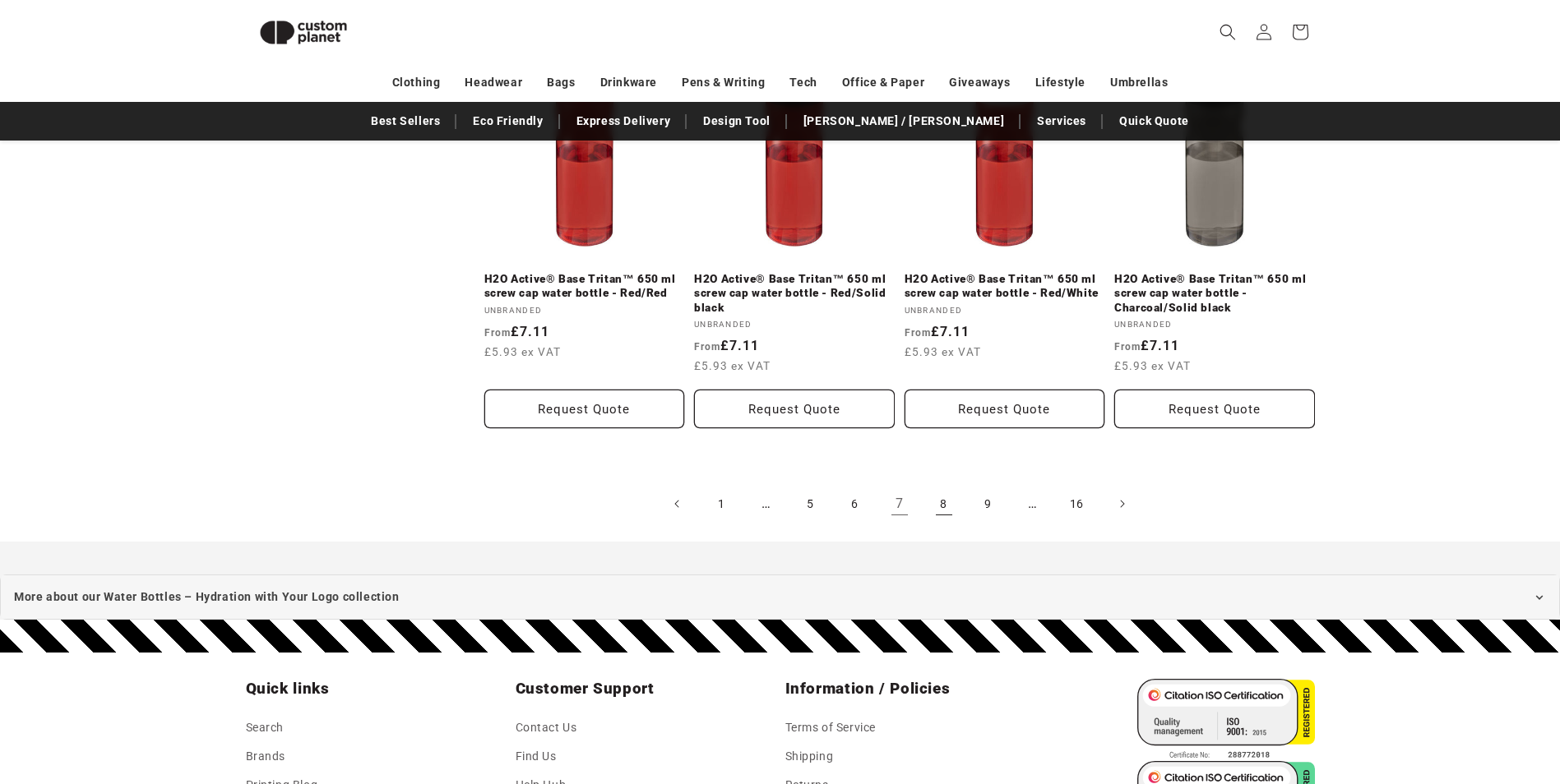
click at [947, 499] on link "8" at bounding box center [943, 503] width 36 height 36
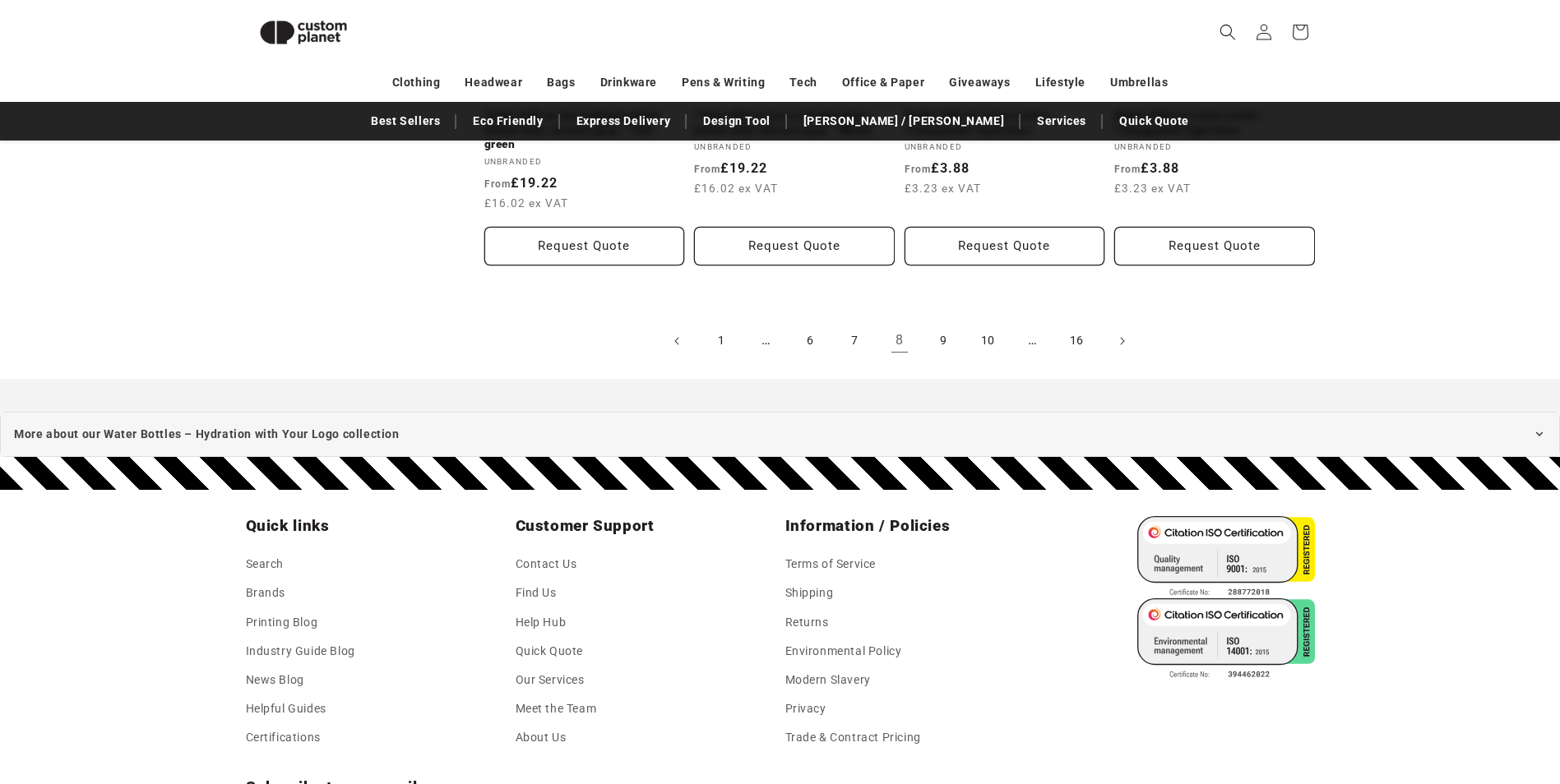
scroll to position [1785, 0]
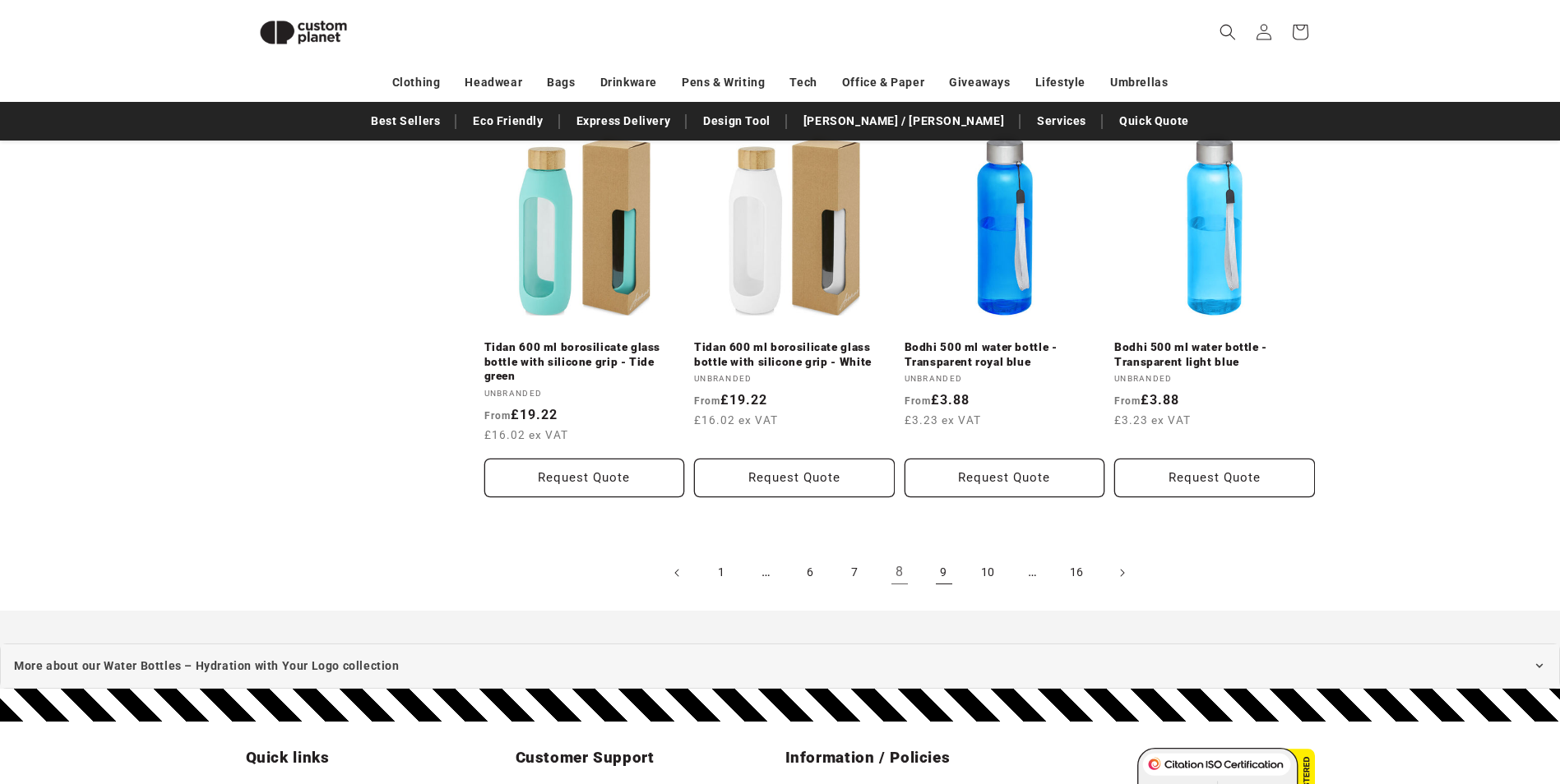
click at [941, 558] on link "9" at bounding box center [943, 572] width 36 height 36
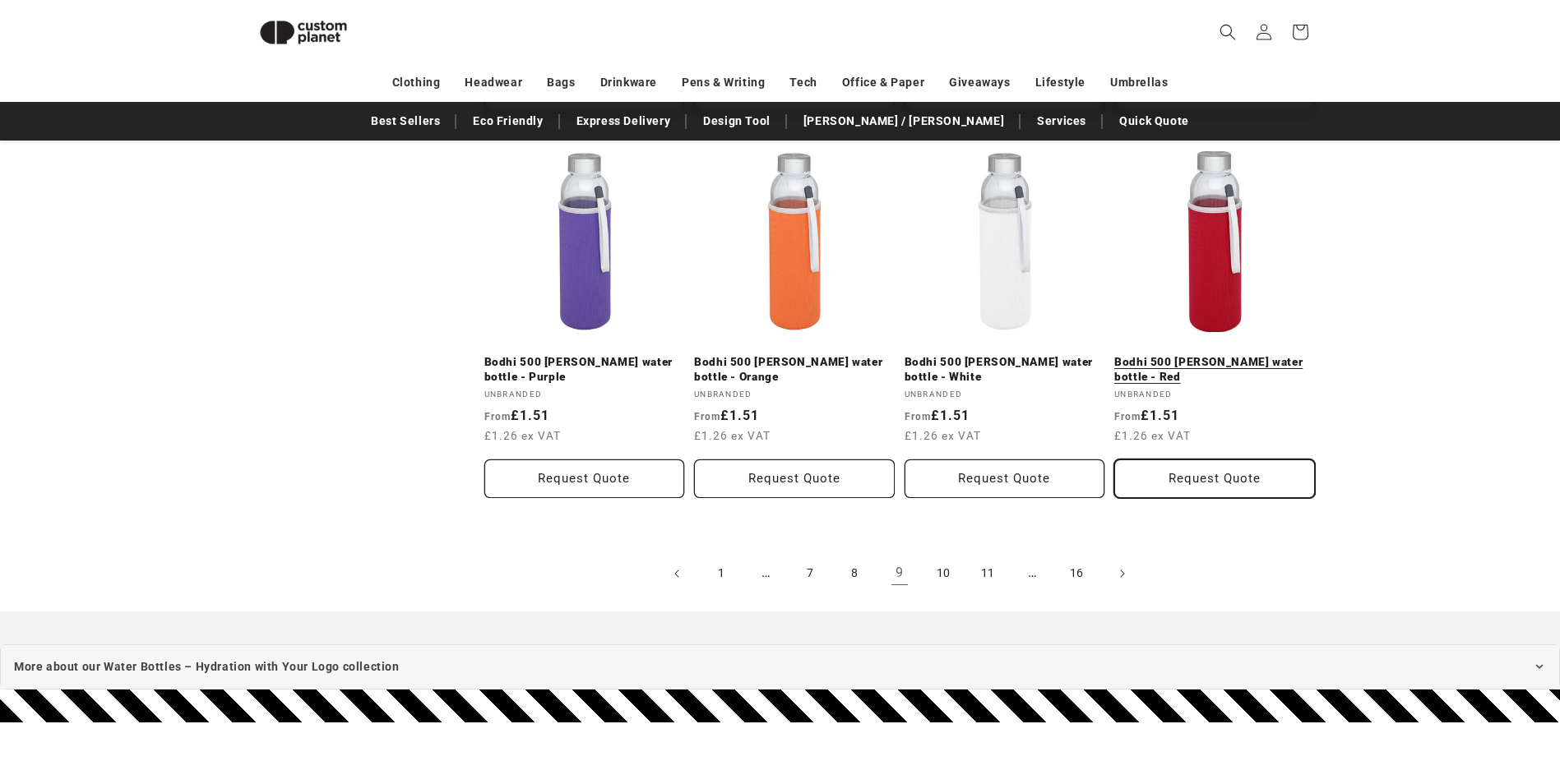
scroll to position [1868, 0]
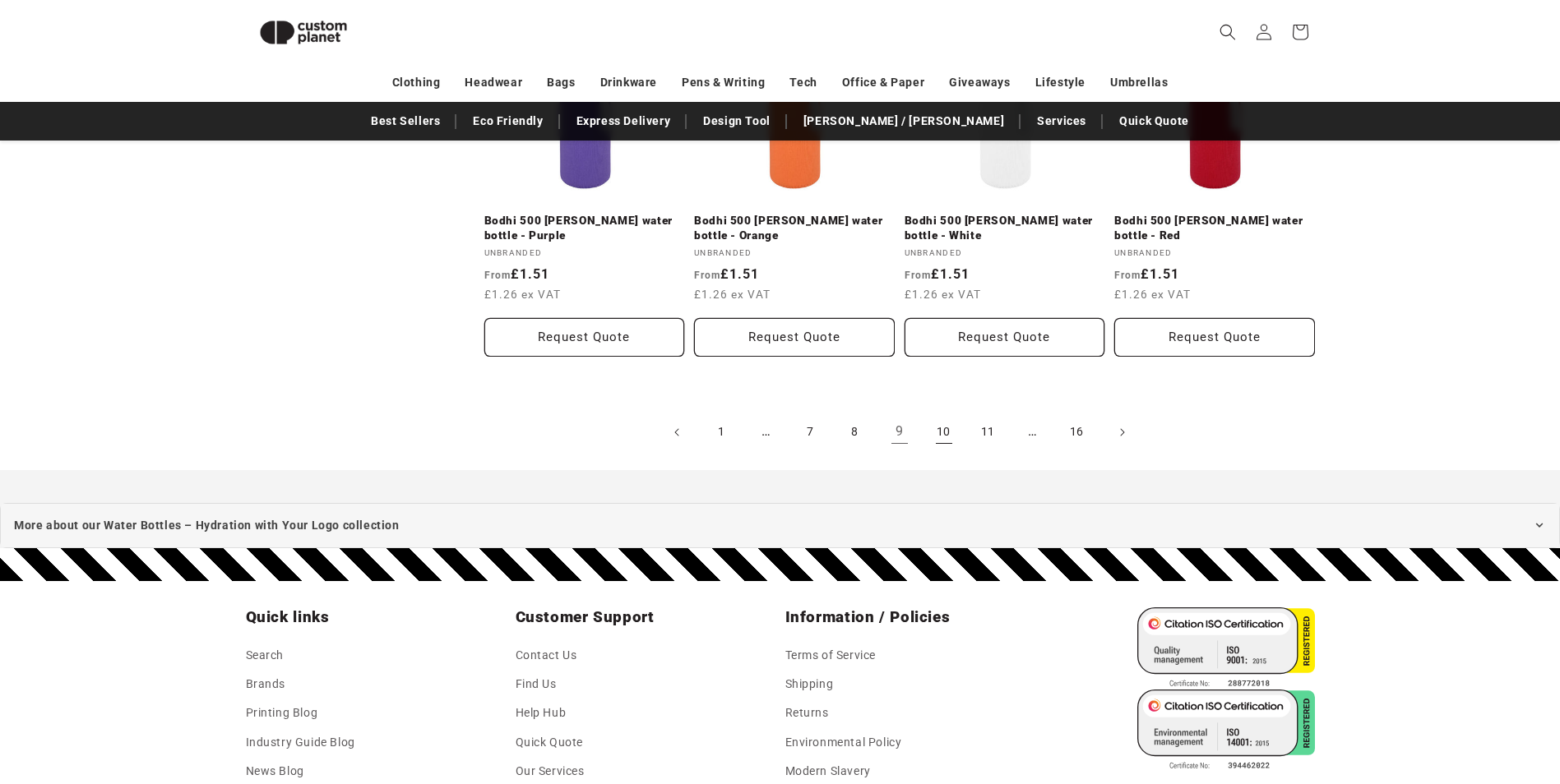
click at [952, 437] on link "10" at bounding box center [943, 432] width 36 height 36
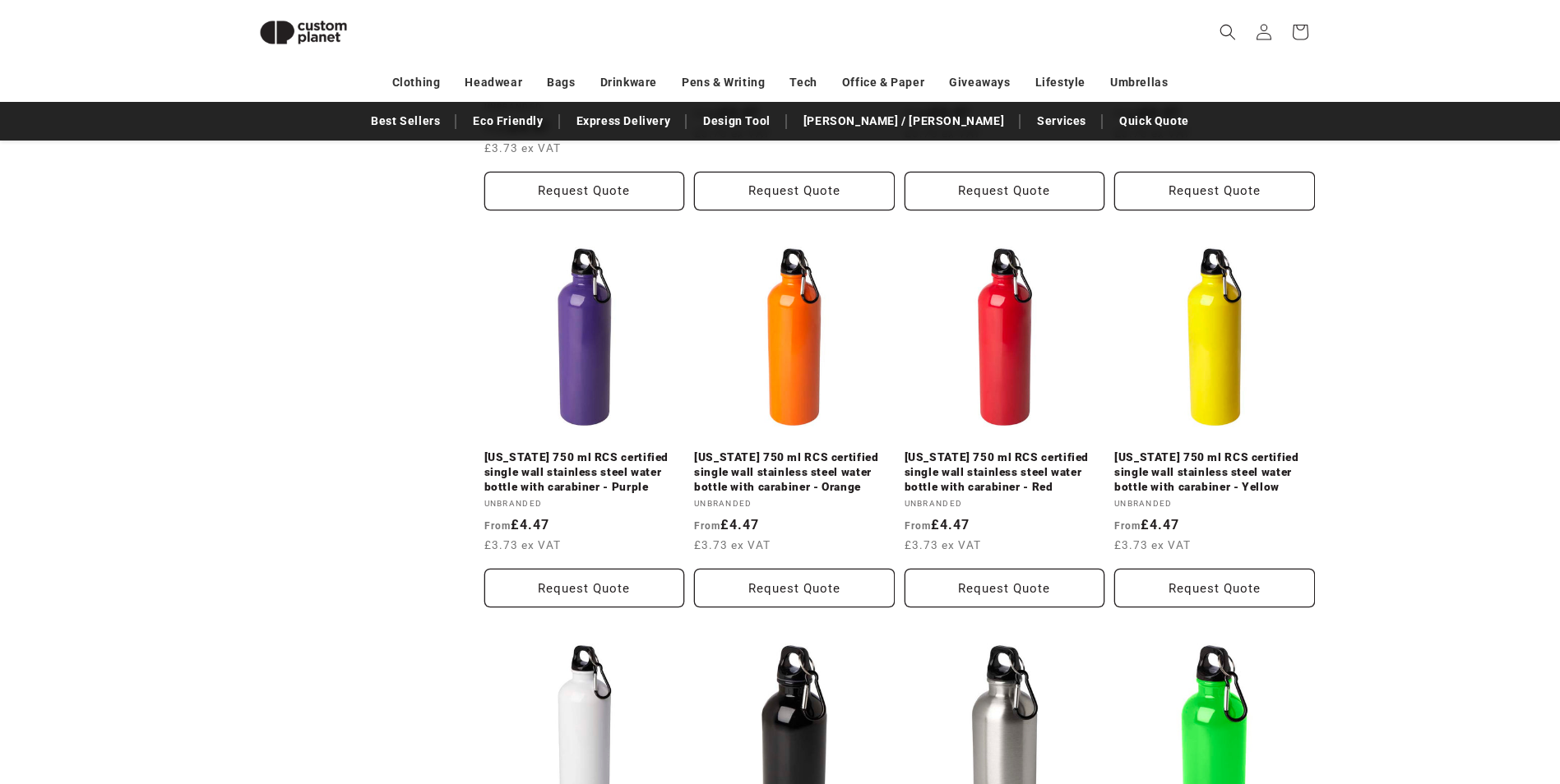
scroll to position [1785, 0]
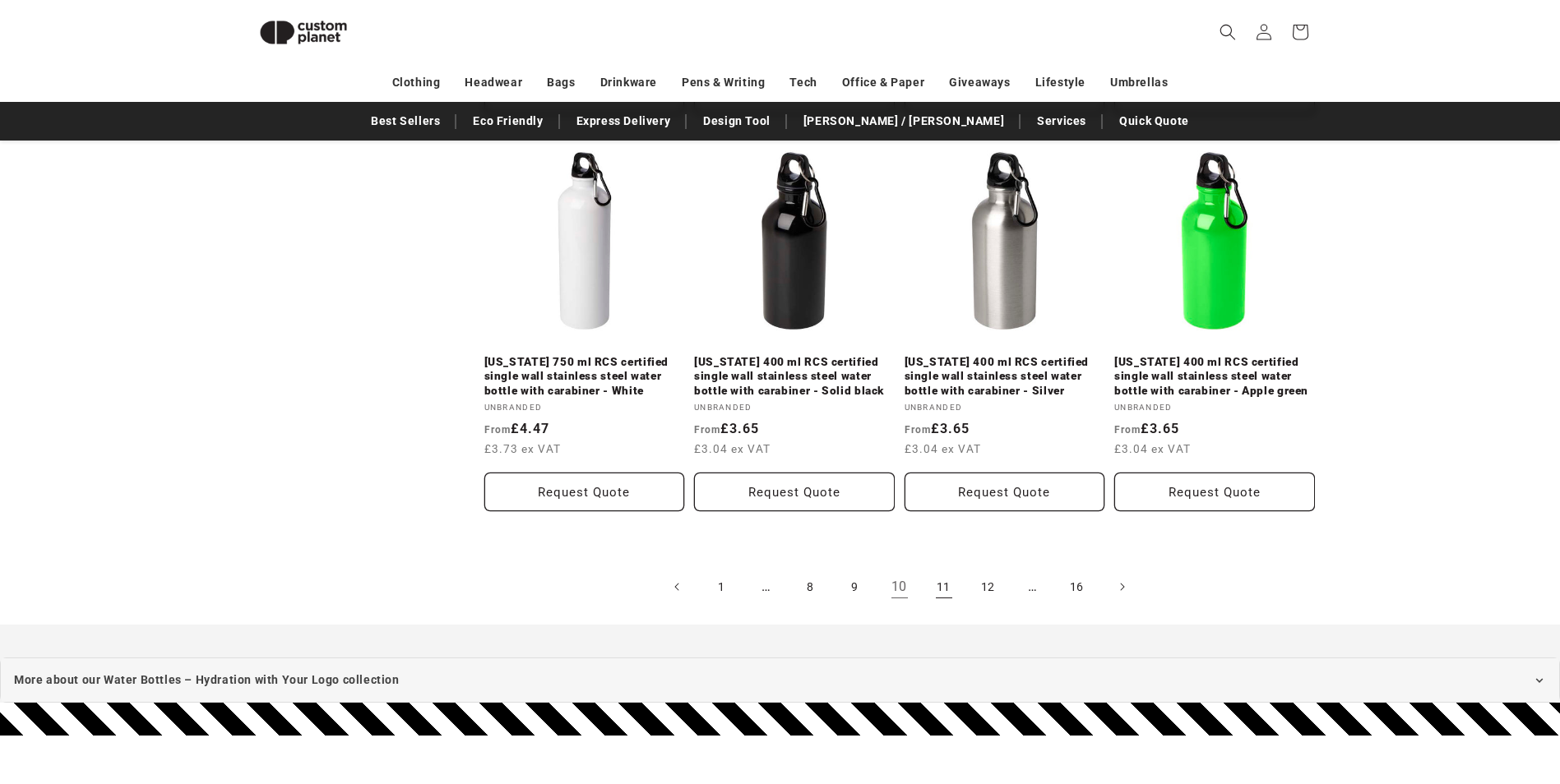
click at [946, 569] on link "11" at bounding box center [943, 587] width 36 height 36
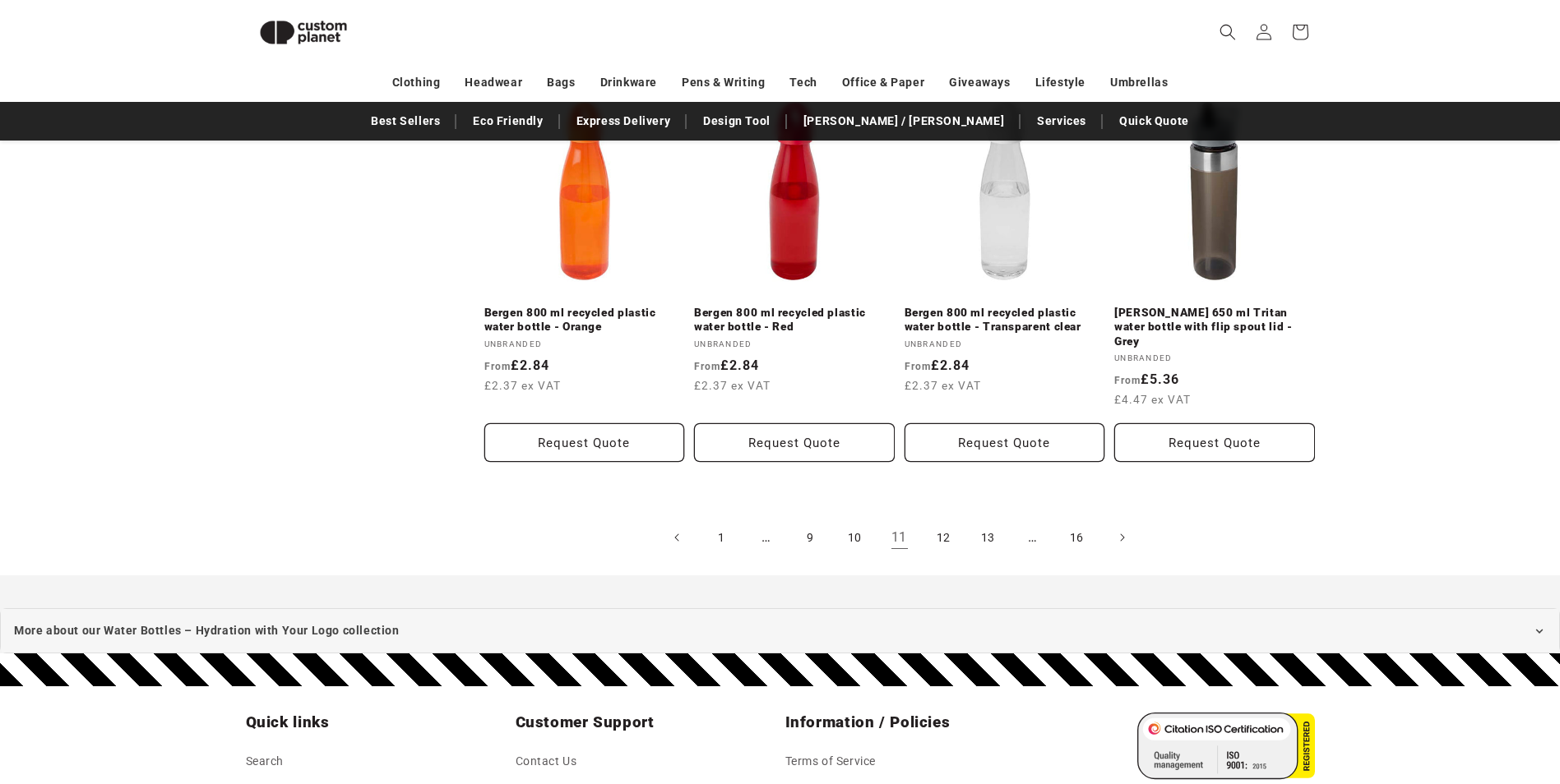
scroll to position [1950, 0]
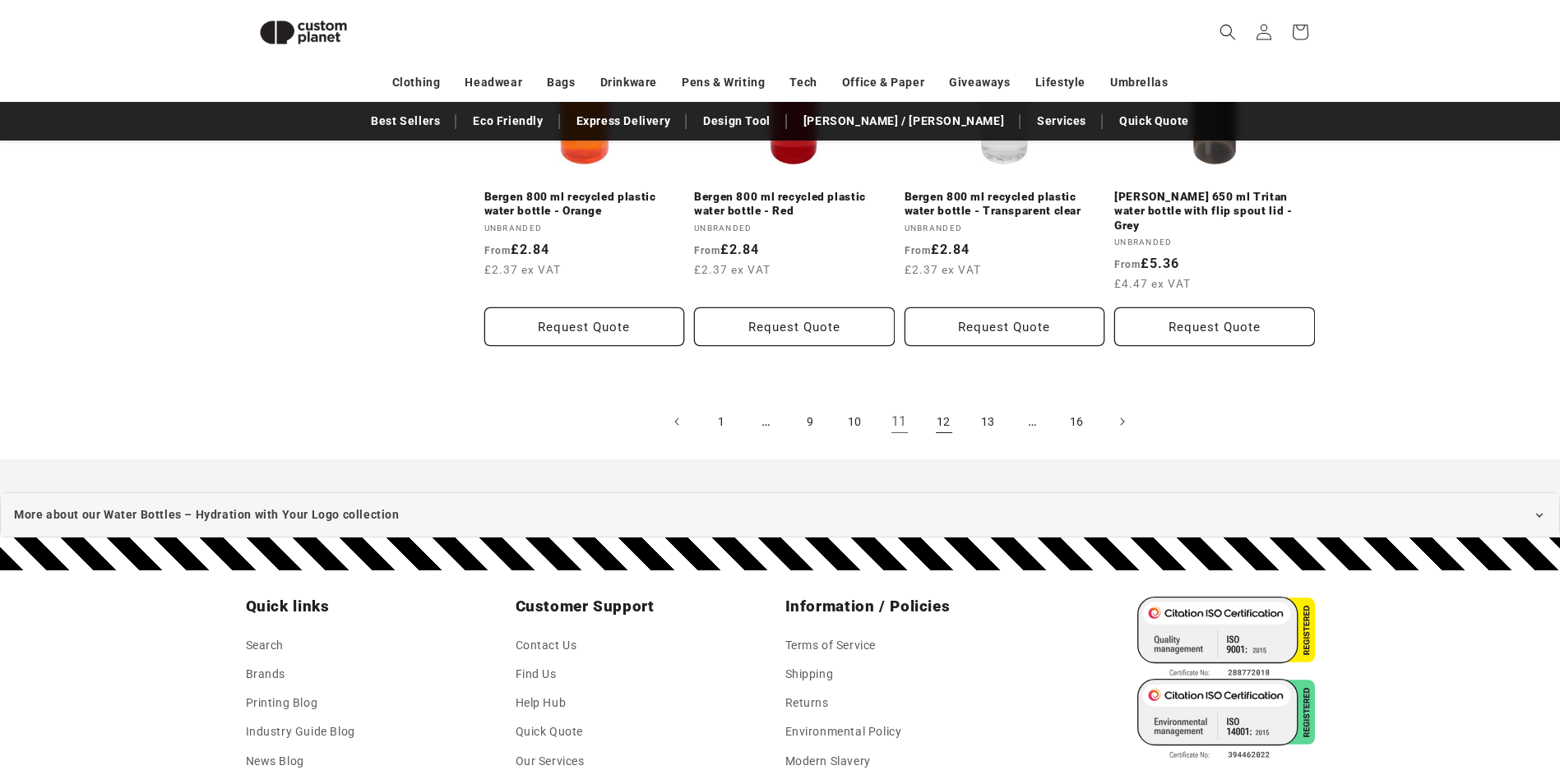
click at [939, 404] on link "12" at bounding box center [943, 421] width 36 height 36
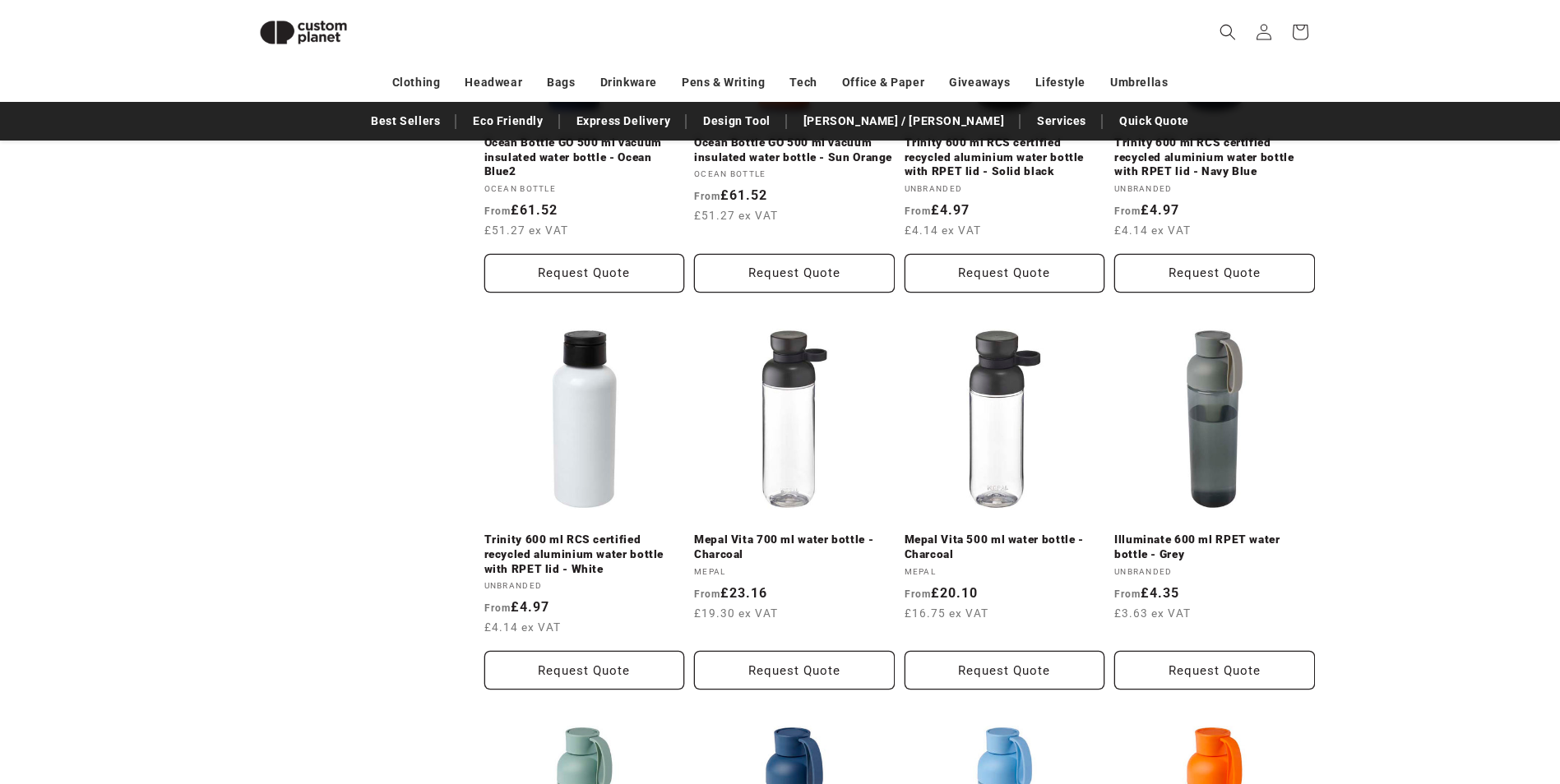
scroll to position [1785, 0]
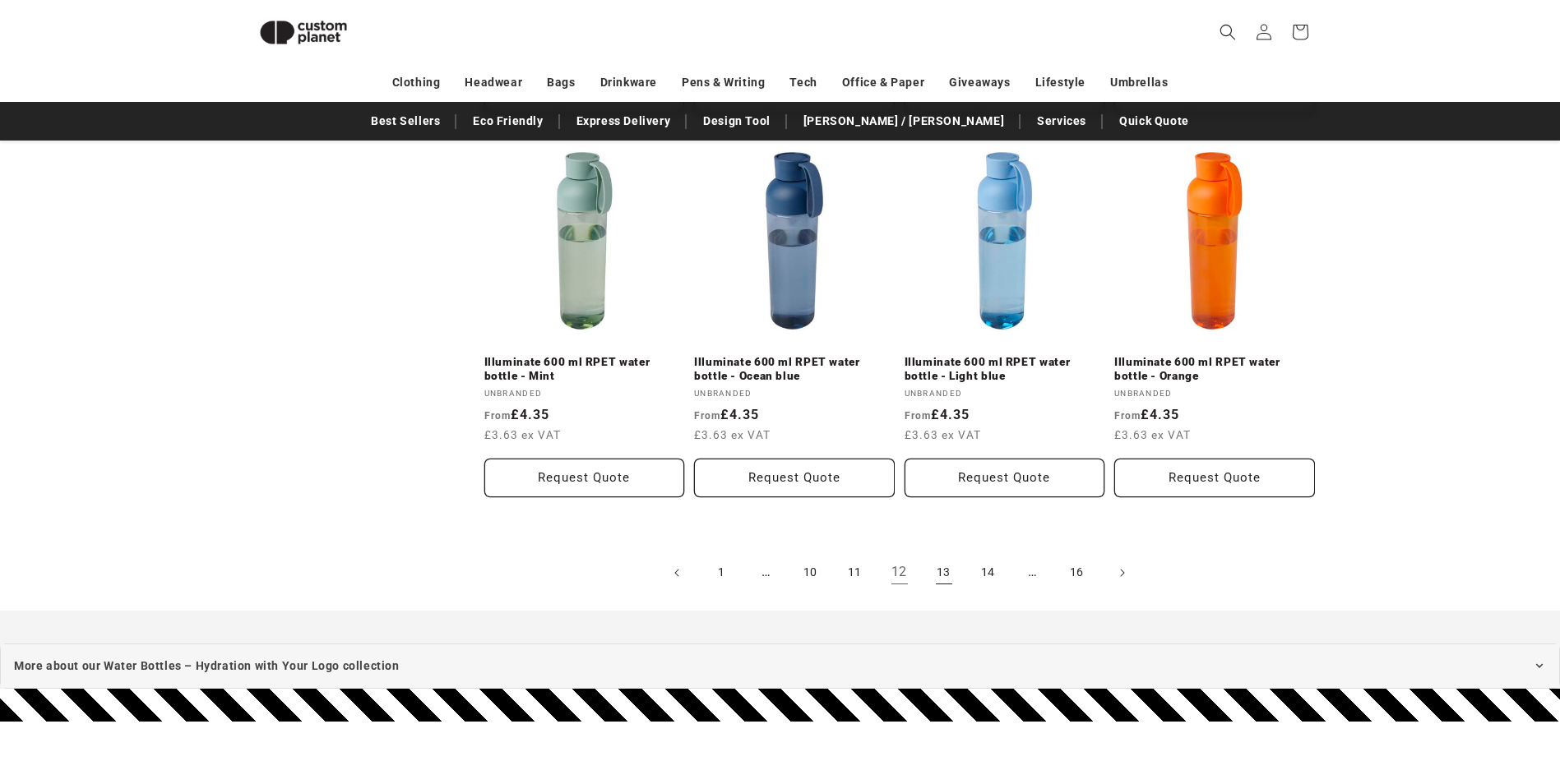
click at [949, 569] on link "13" at bounding box center [943, 572] width 36 height 36
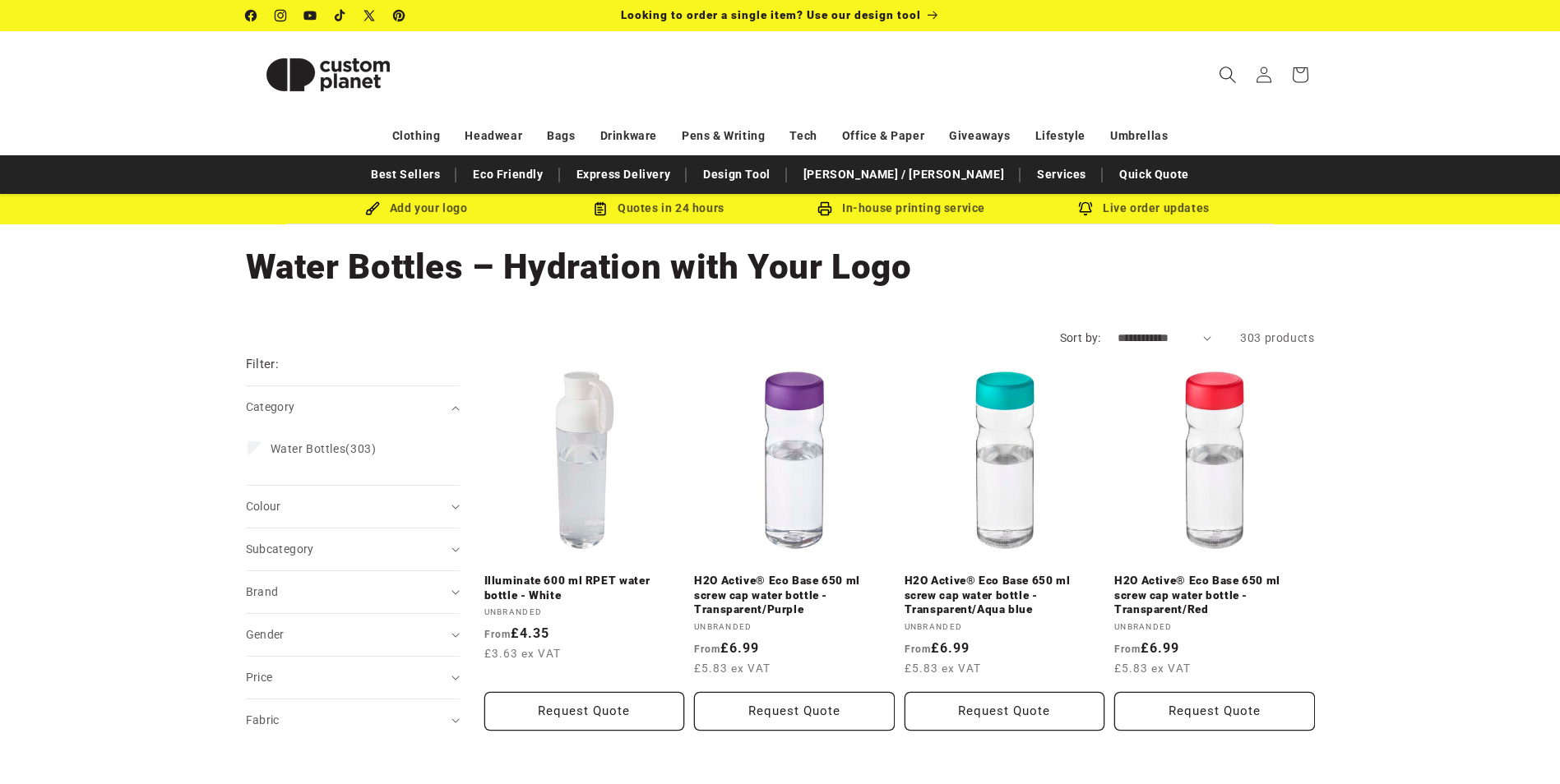
click at [1225, 72] on icon "Search" at bounding box center [1227, 75] width 17 height 17
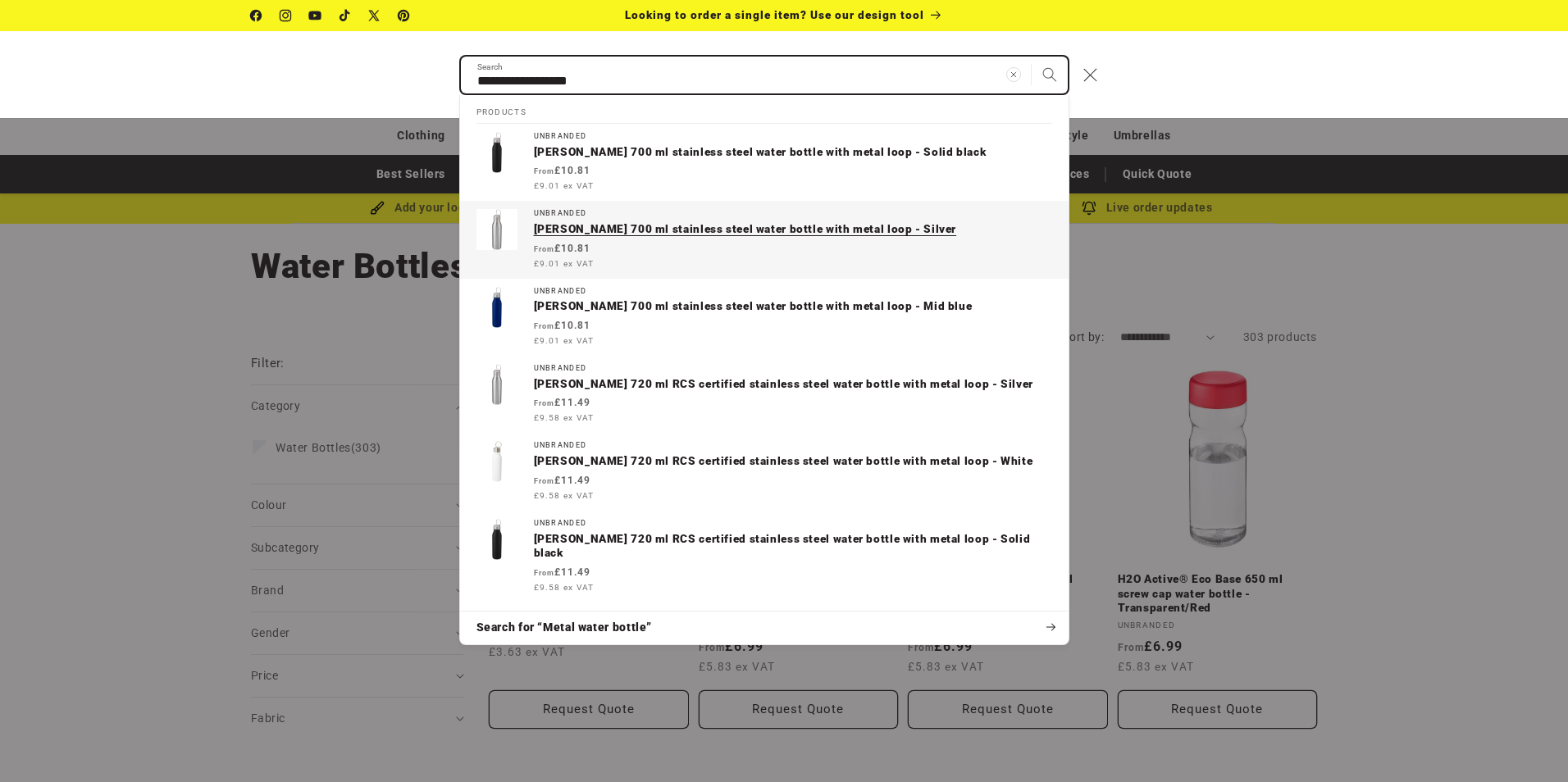
type input "**********"
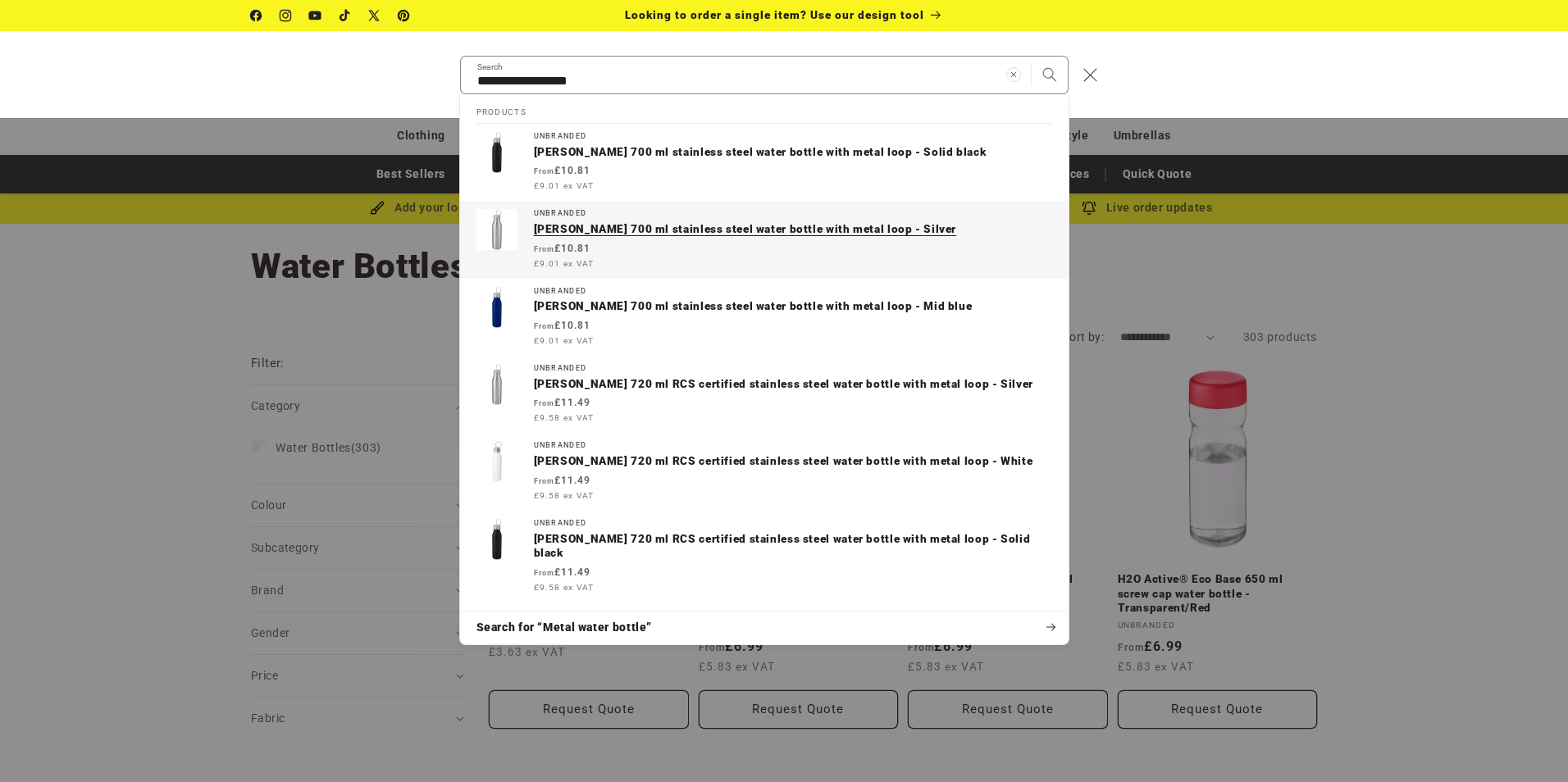
click at [704, 235] on p "[PERSON_NAME] 700 ml stainless steel water bottle with metal loop - Silver" at bounding box center [793, 229] width 518 height 14
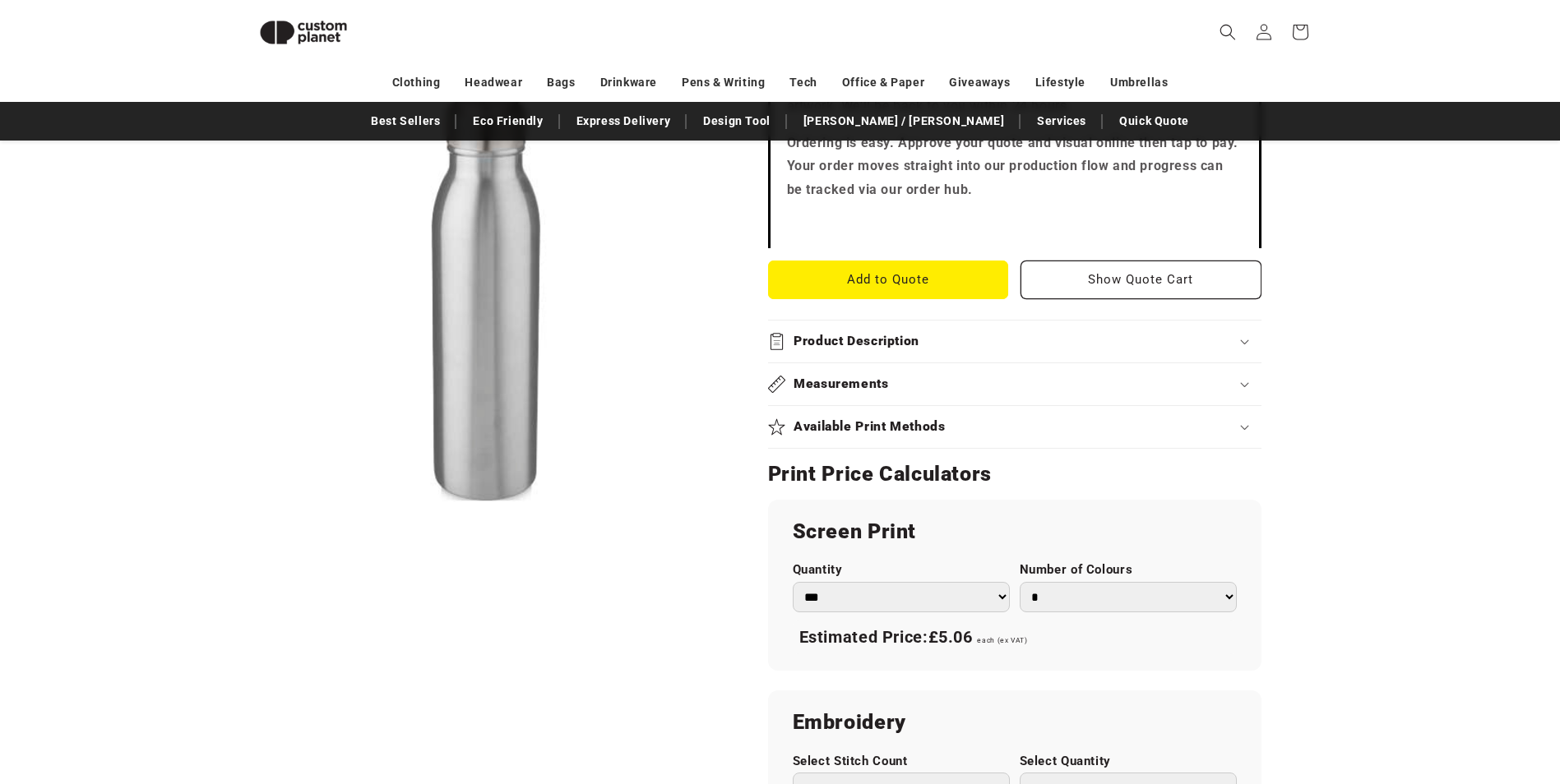
scroll to position [799, 0]
